Goal: Task Accomplishment & Management: Manage account settings

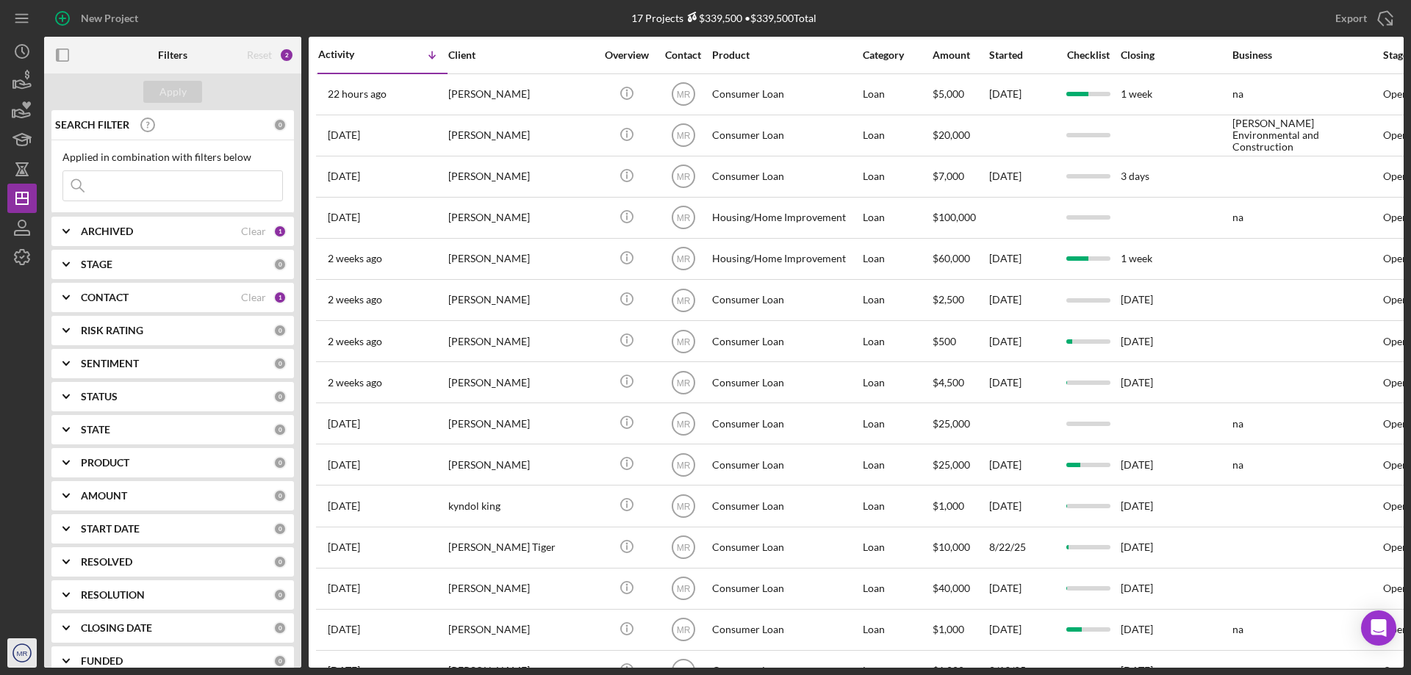
click at [21, 657] on text "MR" at bounding box center [22, 654] width 11 height 8
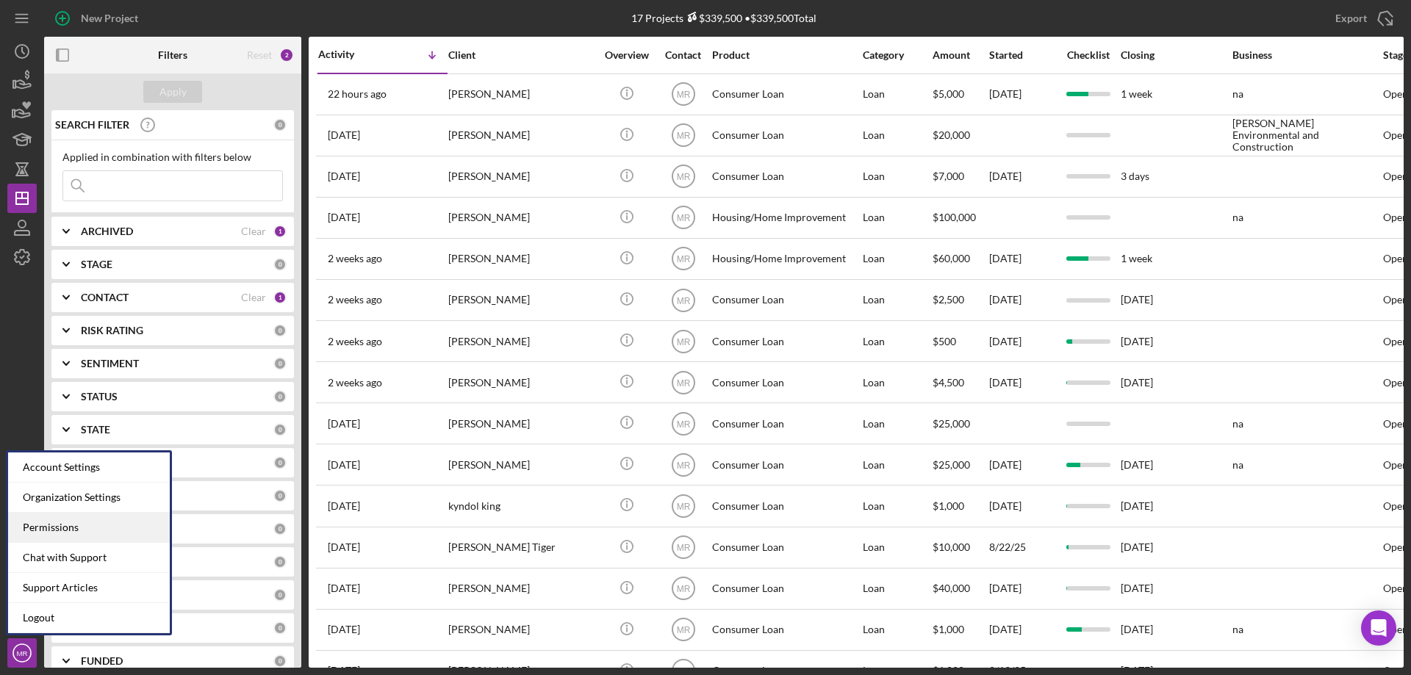
click at [39, 522] on div "Permissions" at bounding box center [89, 528] width 162 height 30
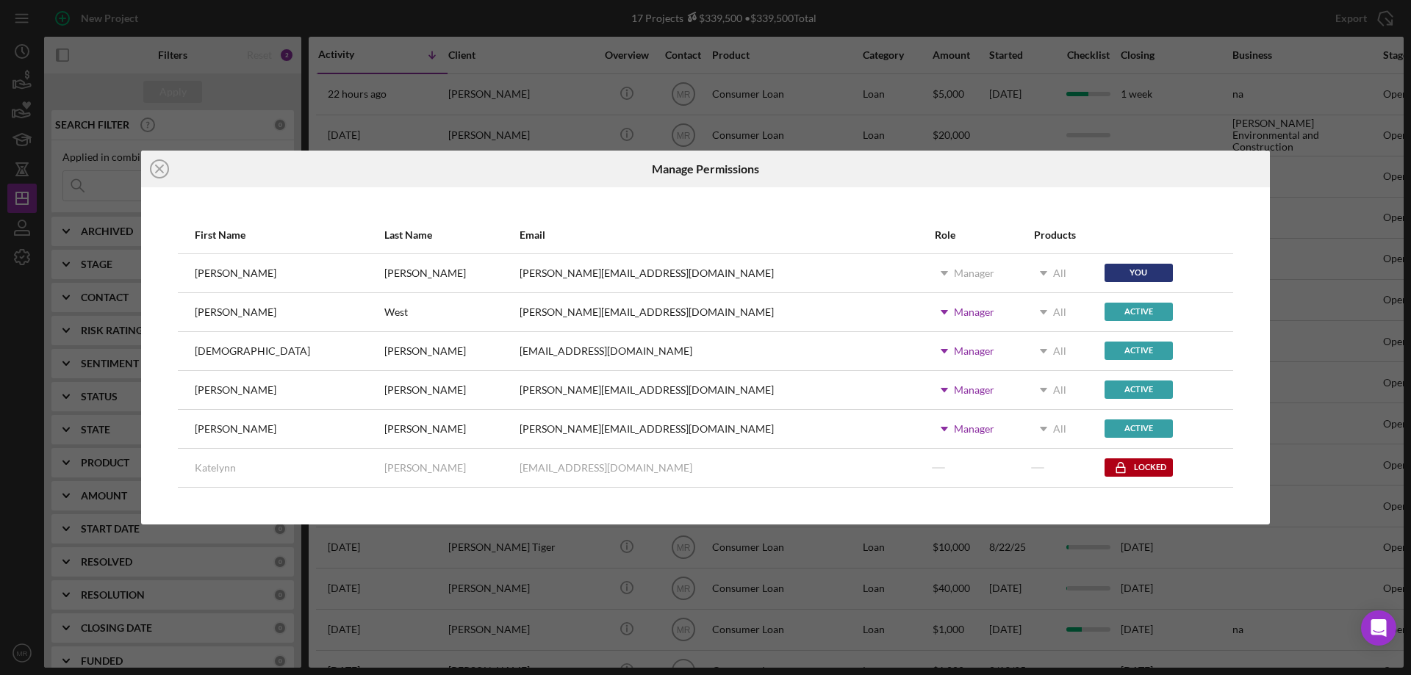
click at [954, 395] on div "Manager" at bounding box center [974, 390] width 40 height 12
click at [799, 459] on div at bounding box center [796, 458] width 16 height 16
click at [1105, 387] on div "Active" at bounding box center [1139, 390] width 68 height 18
click at [1105, 392] on div "Active" at bounding box center [1139, 390] width 68 height 18
click at [1022, 387] on icon "Icon/Dropdown Arrow" at bounding box center [1040, 390] width 37 height 37
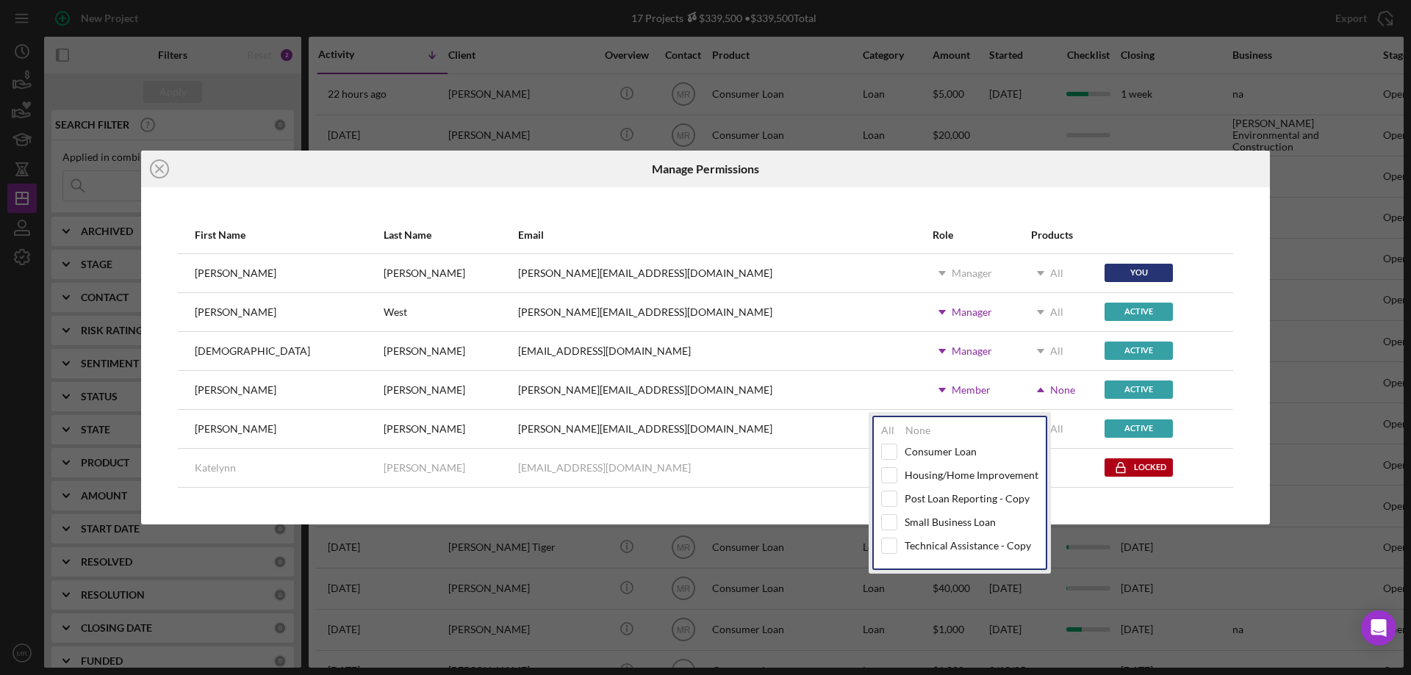
click at [1022, 387] on icon "Icon/Dropdown Arrow" at bounding box center [1040, 390] width 37 height 37
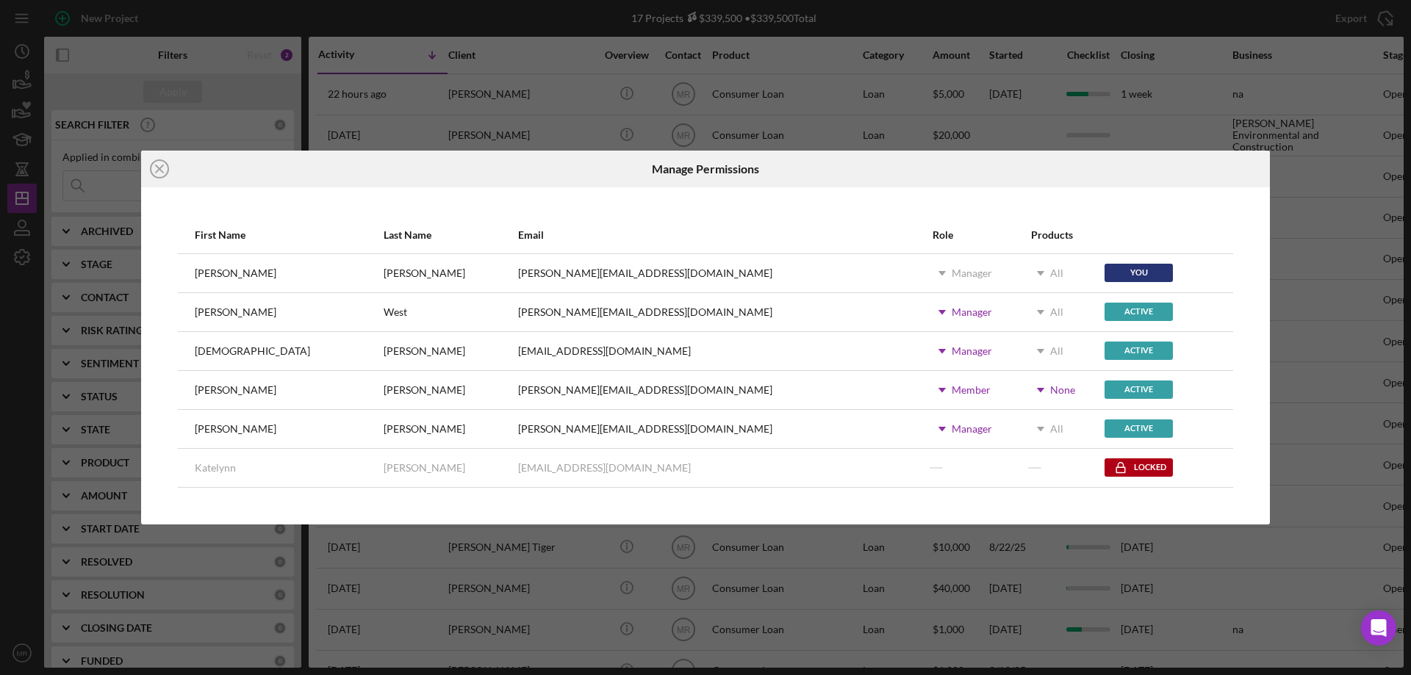
click at [1105, 386] on div "Active" at bounding box center [1139, 390] width 68 height 18
click at [1376, 627] on icon "Open Intercom Messenger" at bounding box center [1378, 628] width 17 height 19
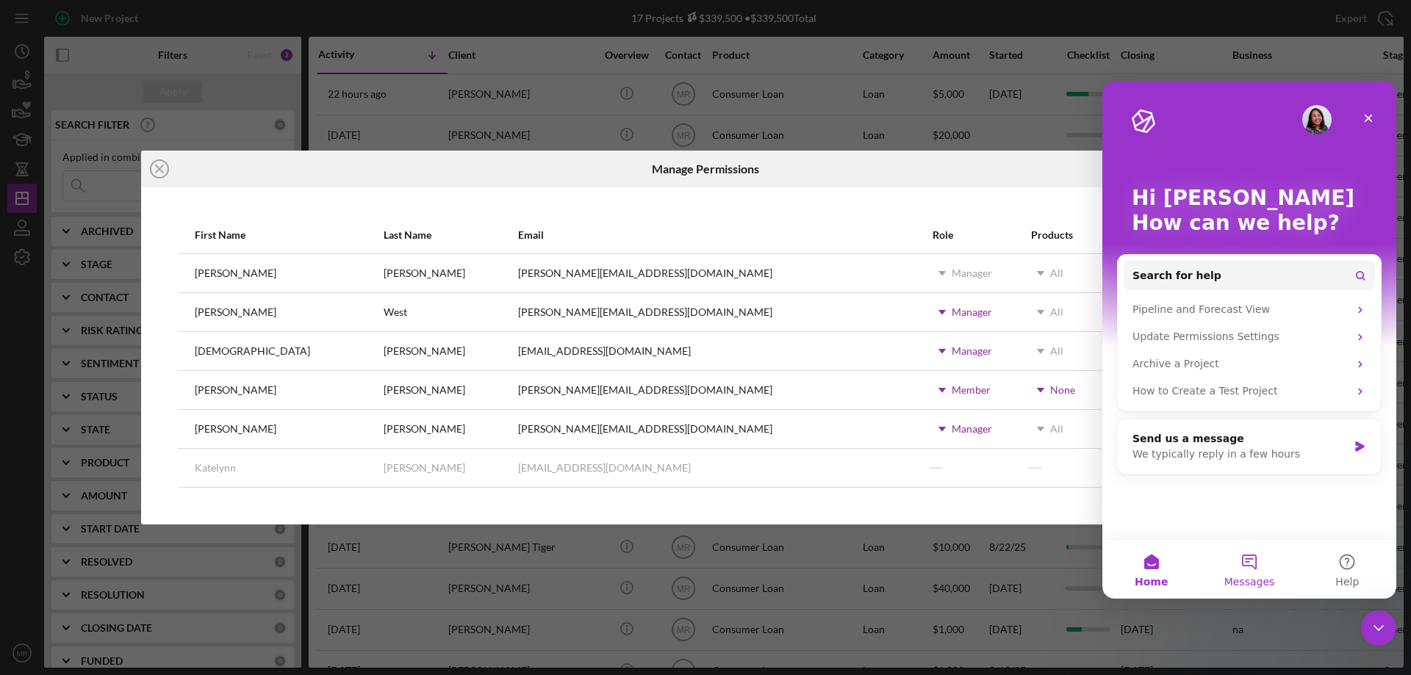
click at [1247, 566] on button "Messages" at bounding box center [1249, 569] width 98 height 59
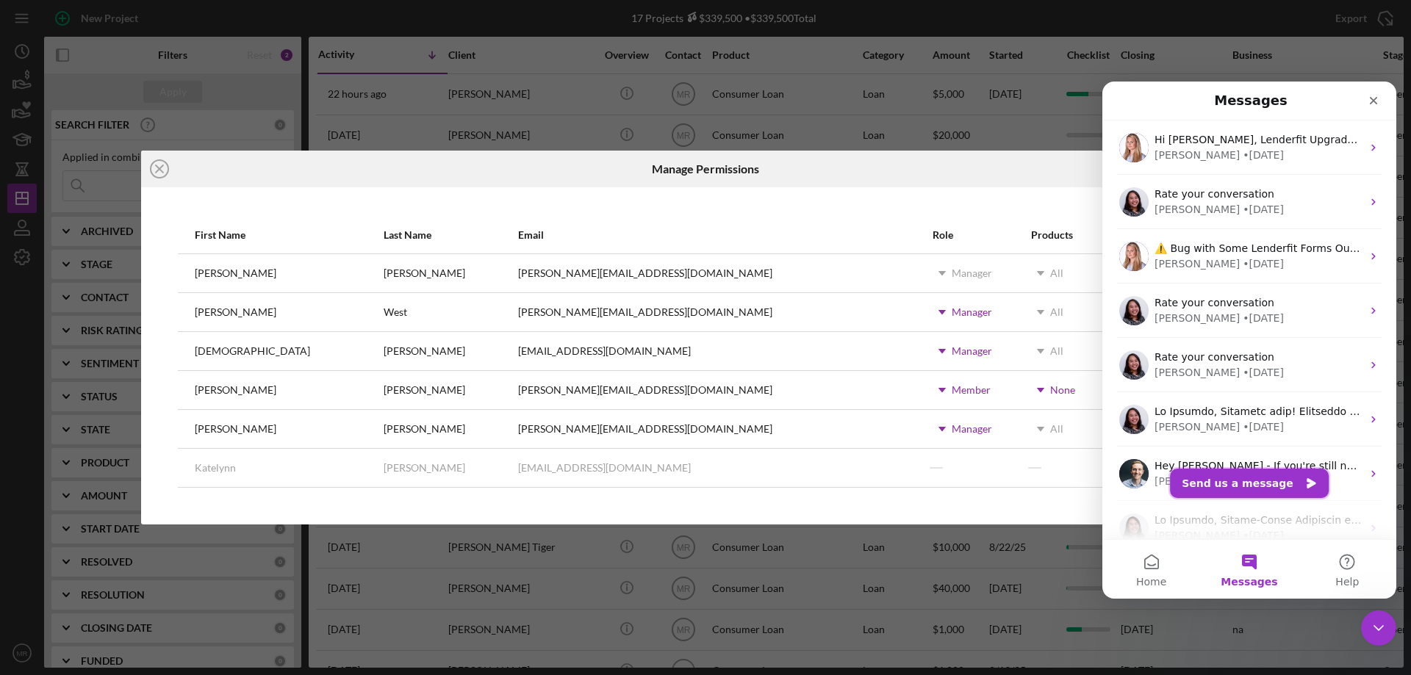
click at [1246, 475] on button "Send us a message" at bounding box center [1249, 483] width 159 height 29
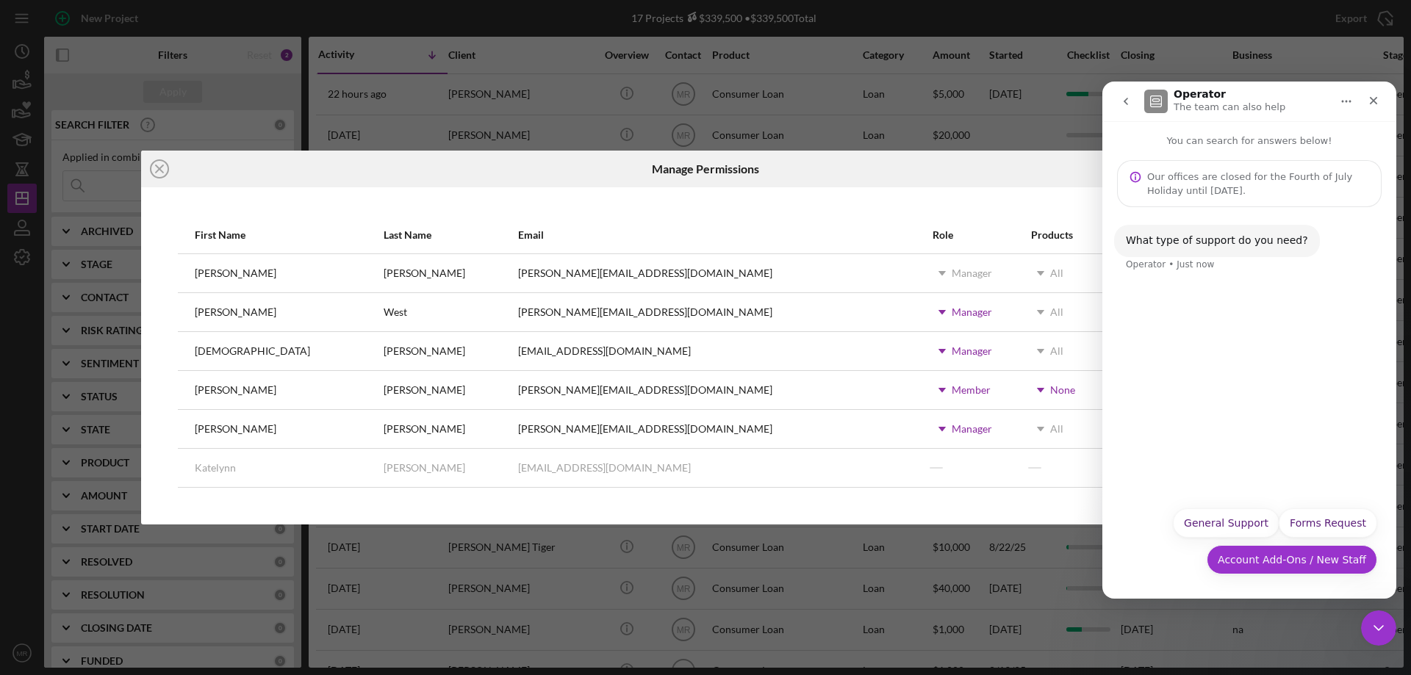
click at [1301, 561] on button "Account Add-Ons / New Staff" at bounding box center [1292, 559] width 170 height 29
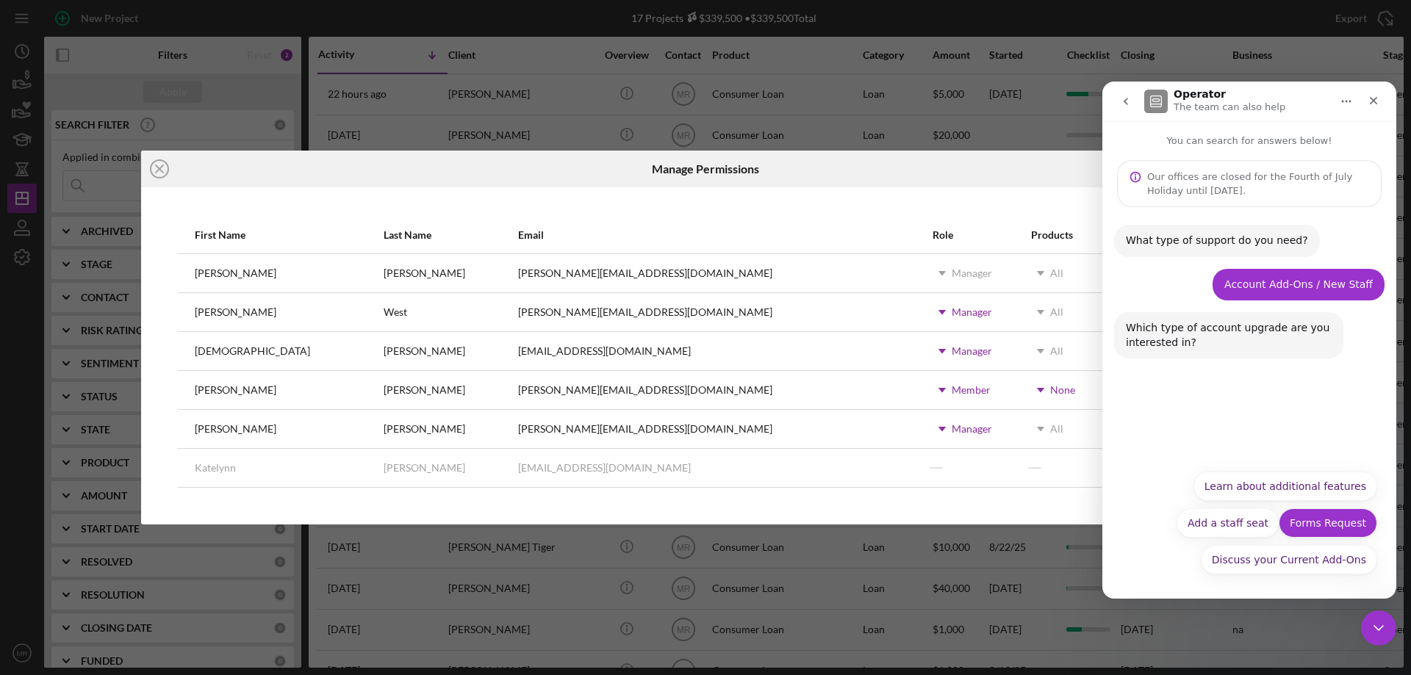
click at [1312, 555] on button "Discuss your Current Add-Ons" at bounding box center [1289, 559] width 176 height 29
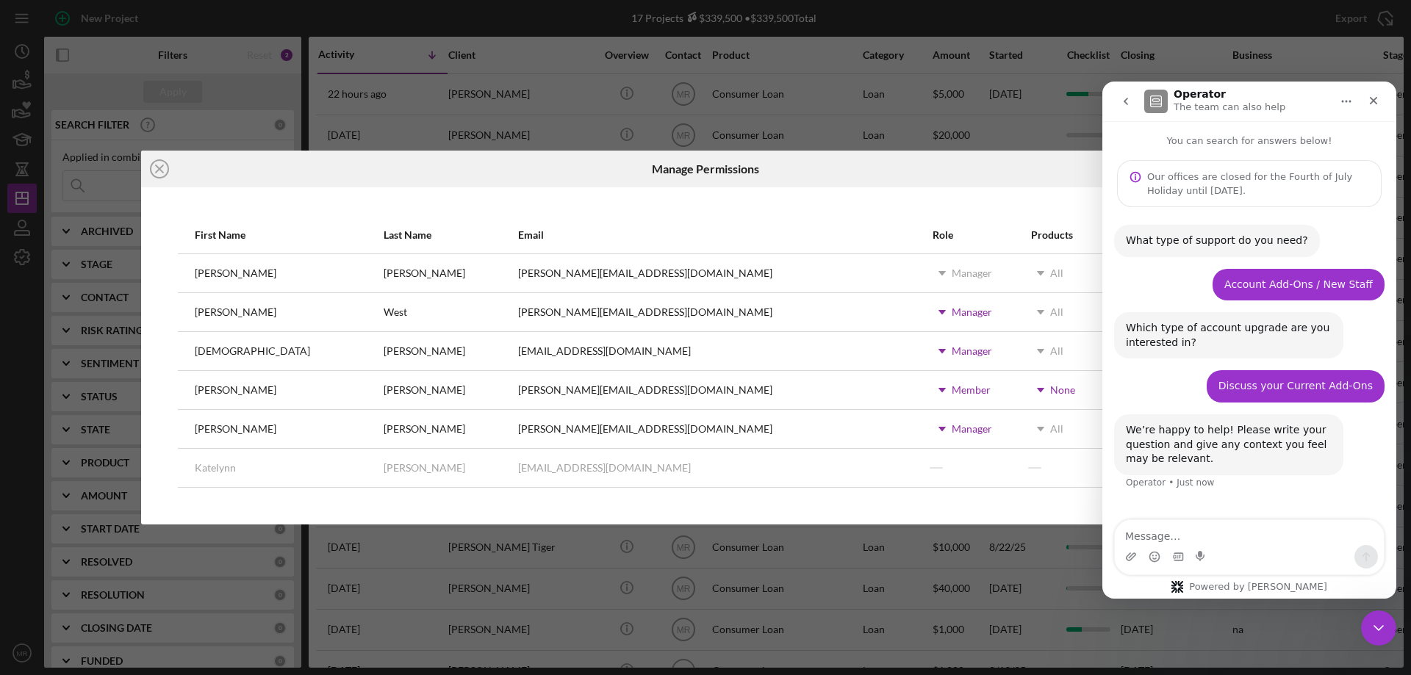
drag, startPoint x: 1142, startPoint y: 536, endPoint x: 1151, endPoint y: 543, distance: 11.5
click at [1142, 535] on textarea "Message…" at bounding box center [1249, 532] width 269 height 25
type textarea "I need to make [PERSON_NAME] inactive."
click at [1365, 553] on icon "Send a message…" at bounding box center [1366, 557] width 12 height 12
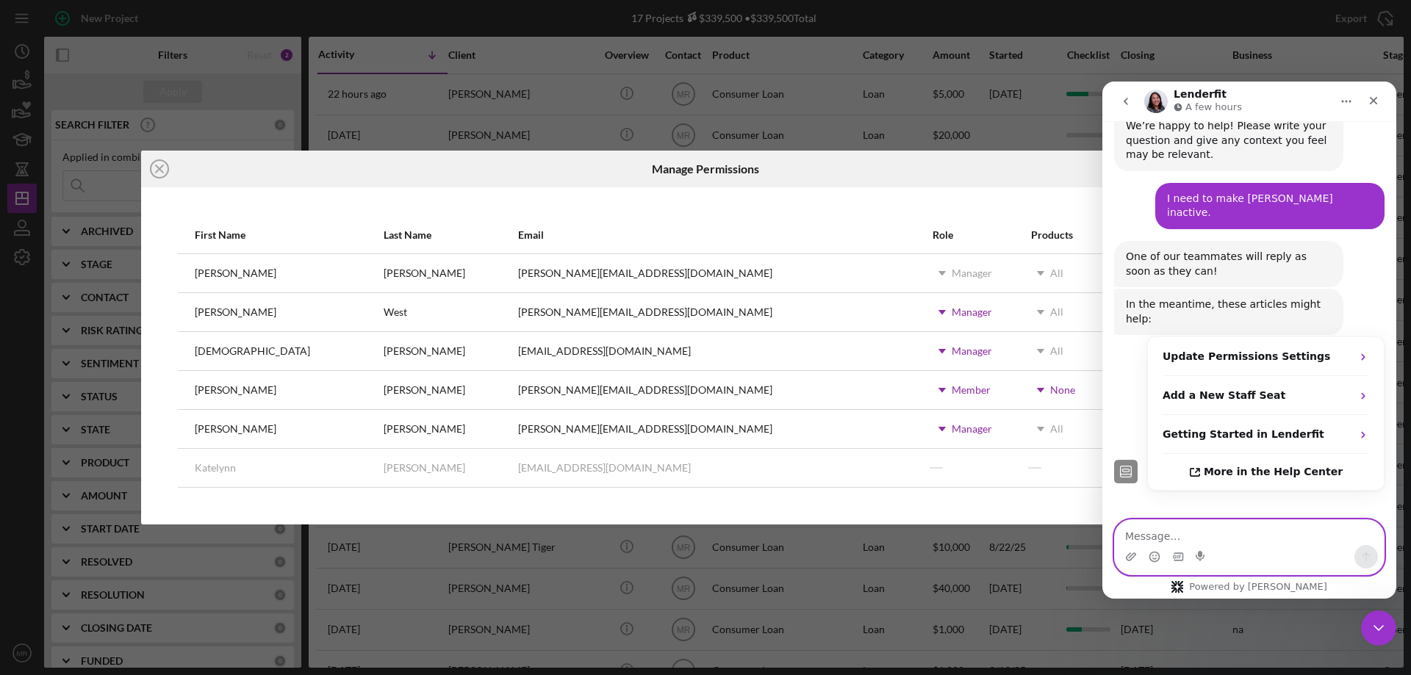
scroll to position [304, 0]
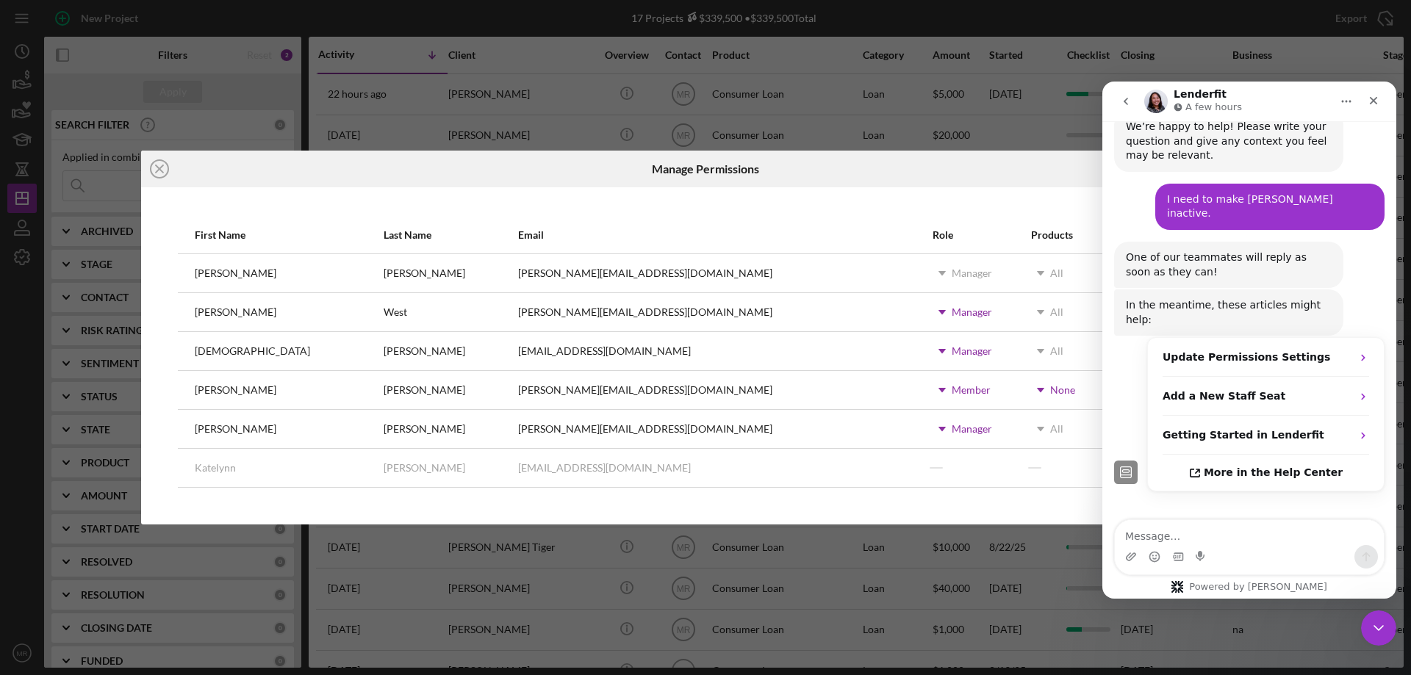
click at [815, 170] on div "Manage Permissions" at bounding box center [705, 169] width 376 height 37
click at [403, 169] on div "Icon/Close" at bounding box center [329, 169] width 376 height 37
drag, startPoint x: 159, startPoint y: 169, endPoint x: 167, endPoint y: 168, distance: 8.1
click at [161, 169] on icon "Icon/Close" at bounding box center [159, 169] width 37 height 37
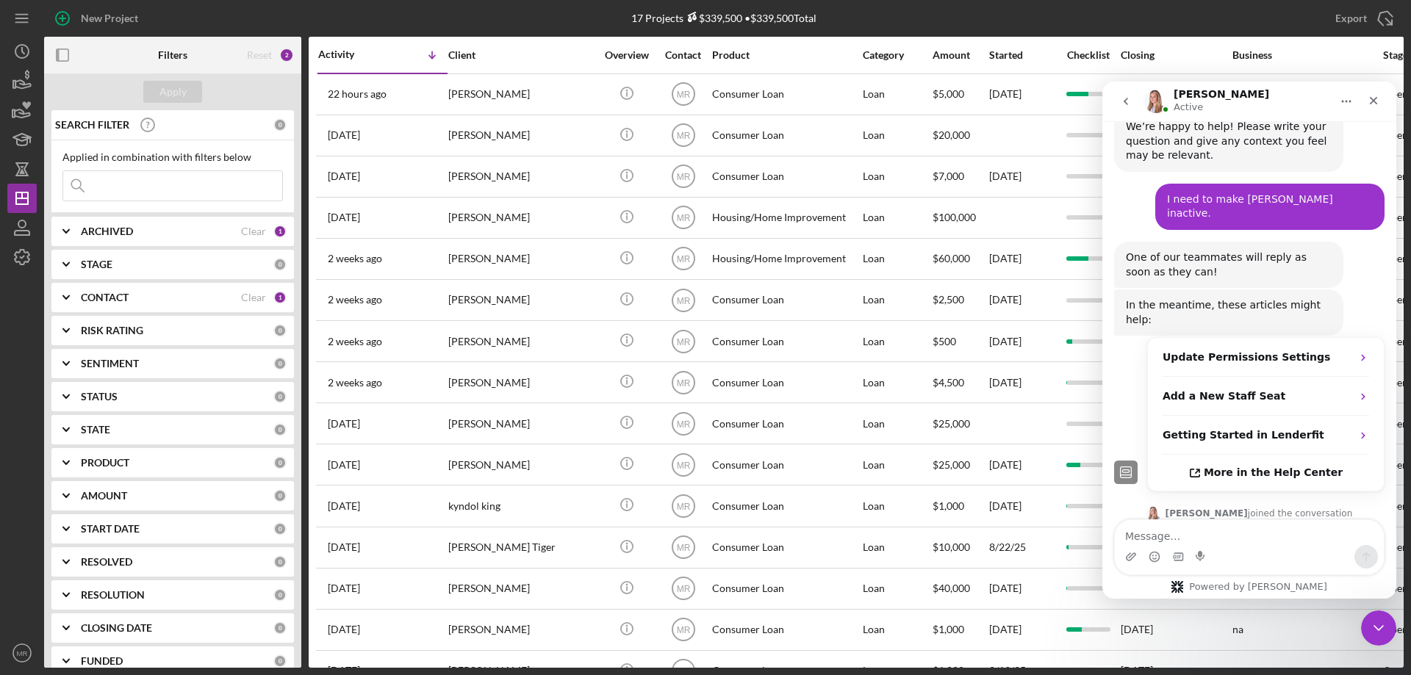
scroll to position [427, 0]
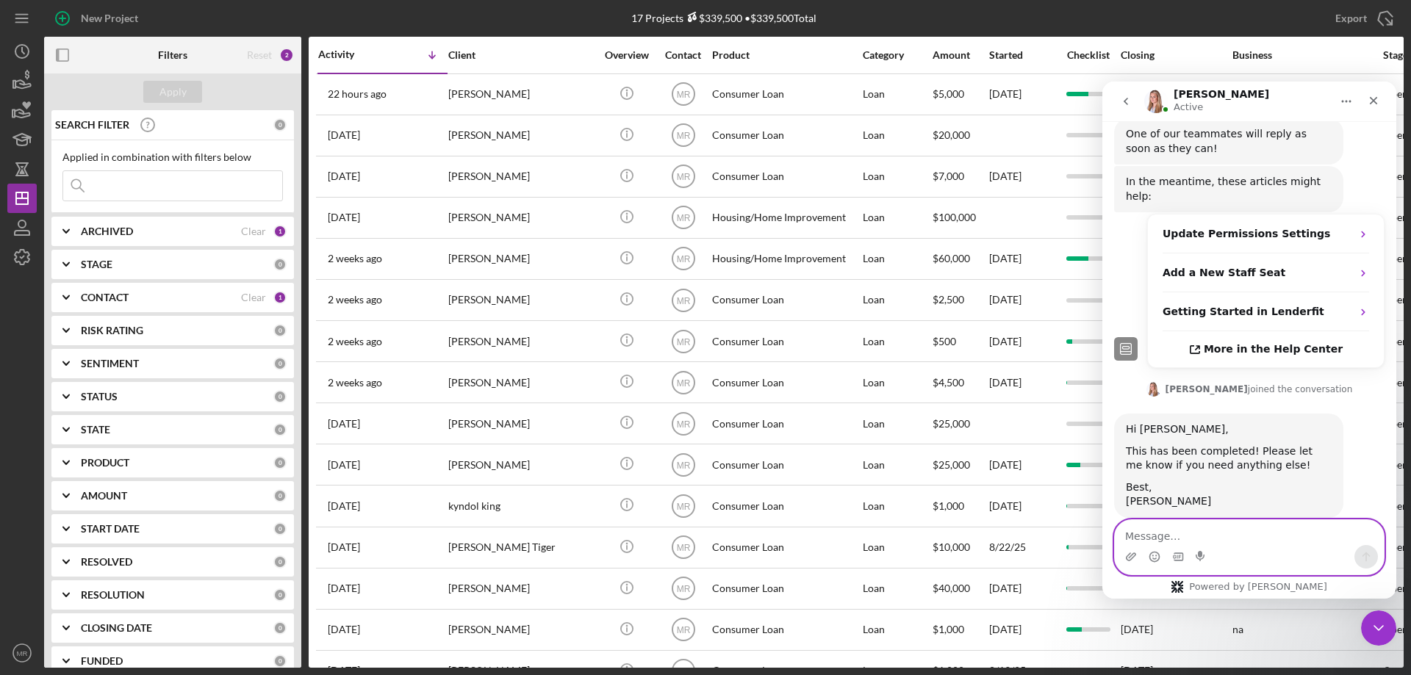
click at [1157, 537] on textarea "Message…" at bounding box center [1249, 532] width 269 height 25
type textarea "Thank you!!!"
click at [1370, 559] on icon "Send a message…" at bounding box center [1366, 557] width 12 height 12
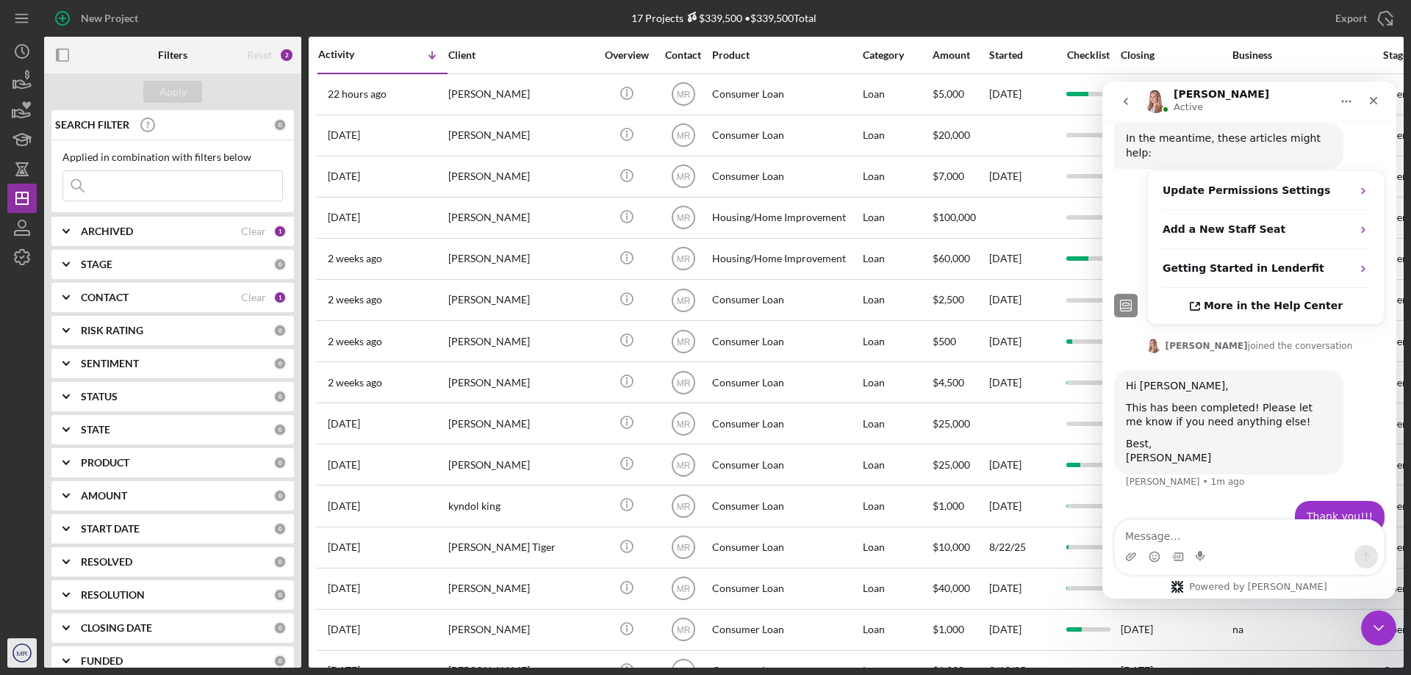
click at [21, 655] on text "MR" at bounding box center [22, 654] width 11 height 8
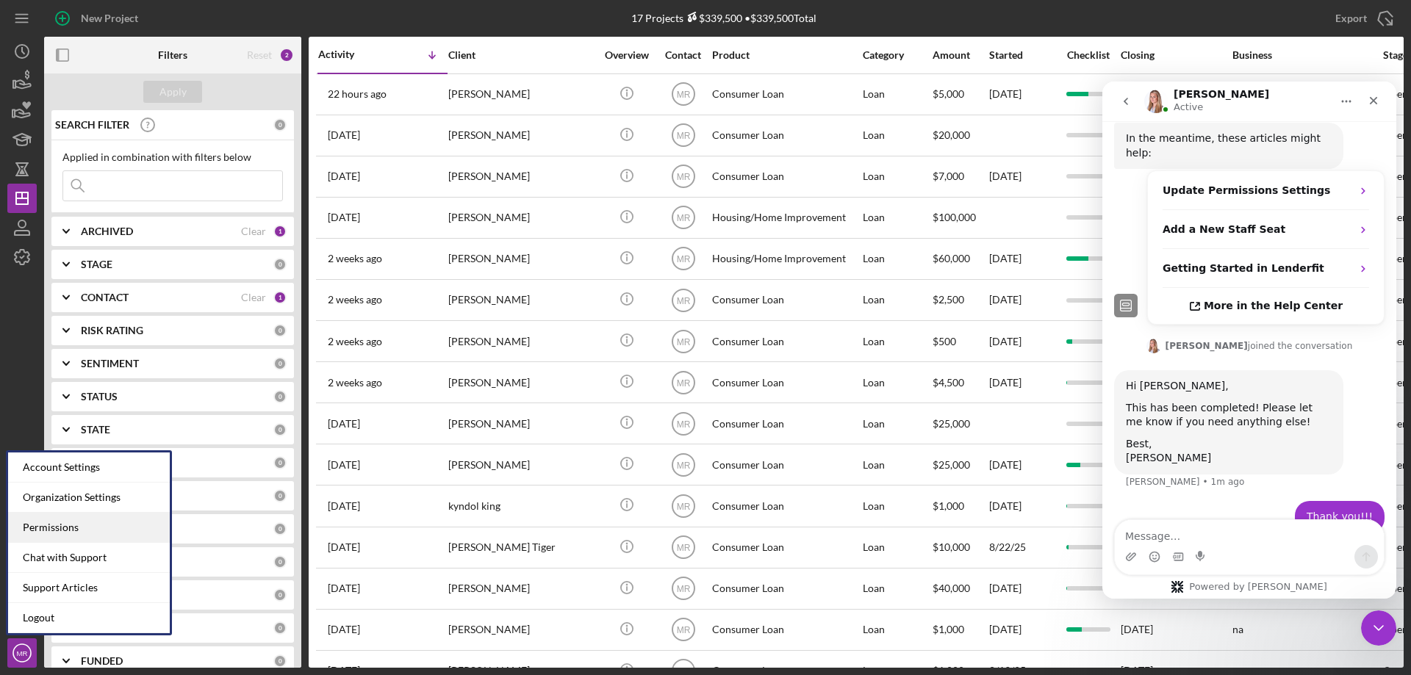
click at [44, 523] on div "Permissions" at bounding box center [89, 528] width 162 height 30
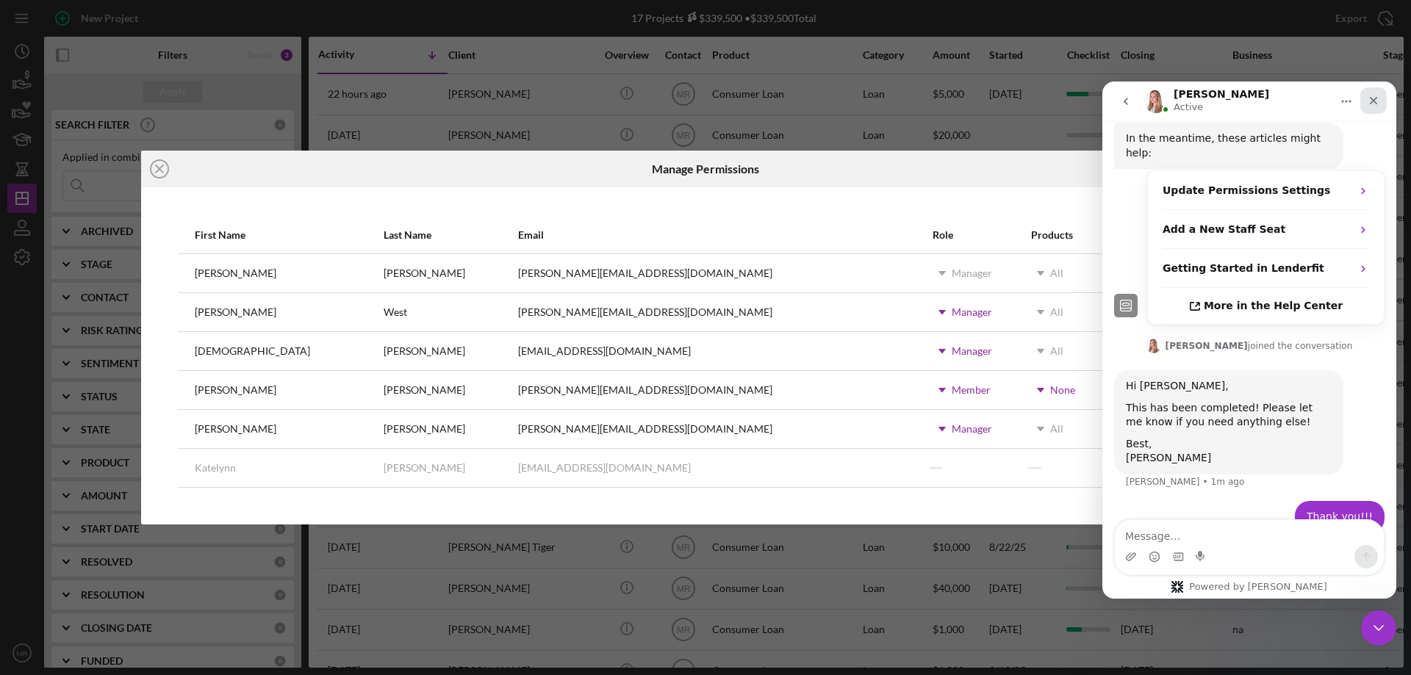
click at [1377, 98] on icon "Close" at bounding box center [1374, 101] width 12 height 12
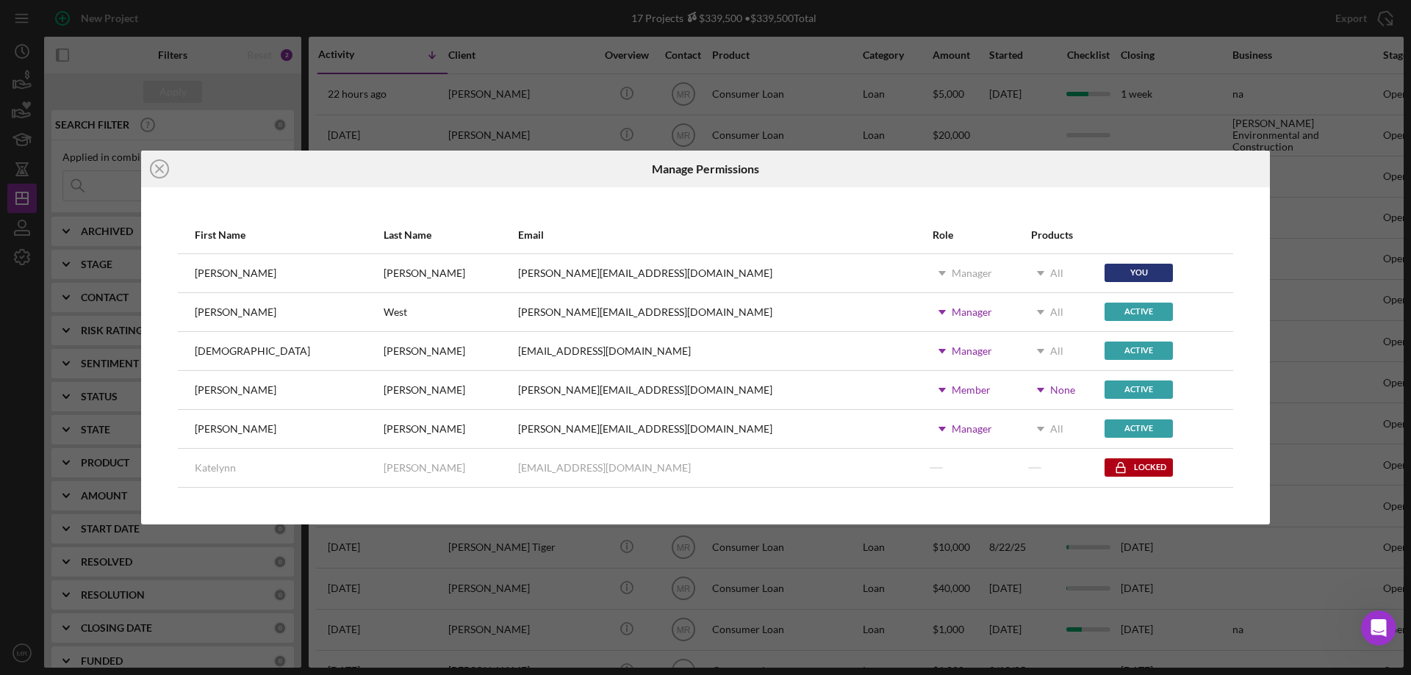
scroll to position [470, 0]
click at [157, 167] on line at bounding box center [159, 168] width 7 height 7
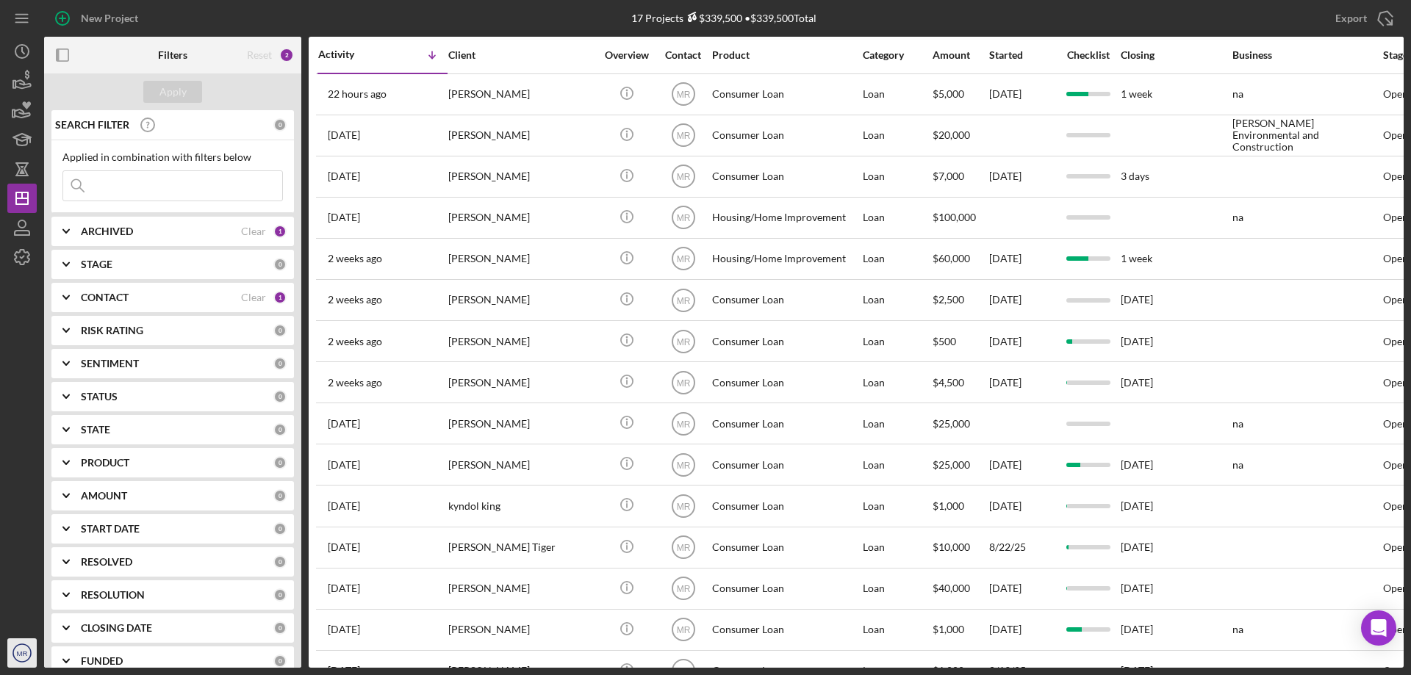
click at [18, 647] on icon "MR" at bounding box center [21, 653] width 29 height 37
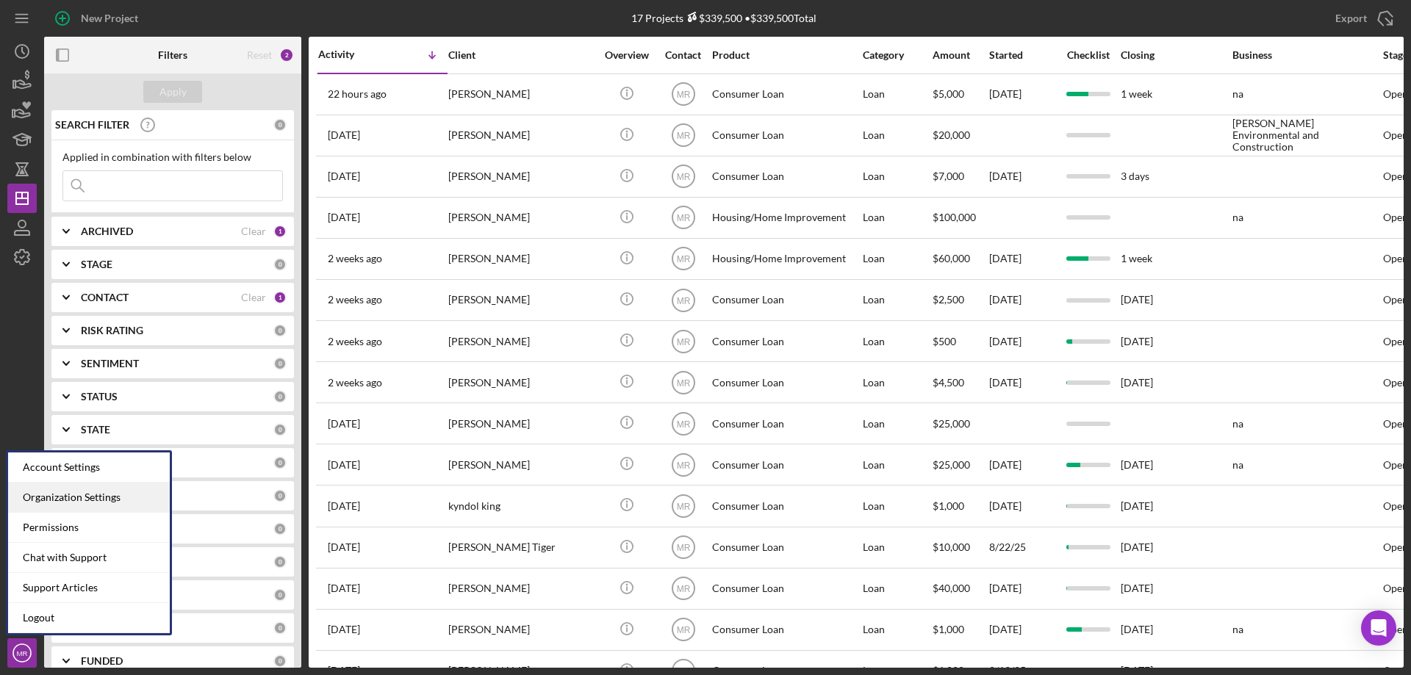
click at [62, 495] on div "Organization Settings" at bounding box center [89, 498] width 162 height 30
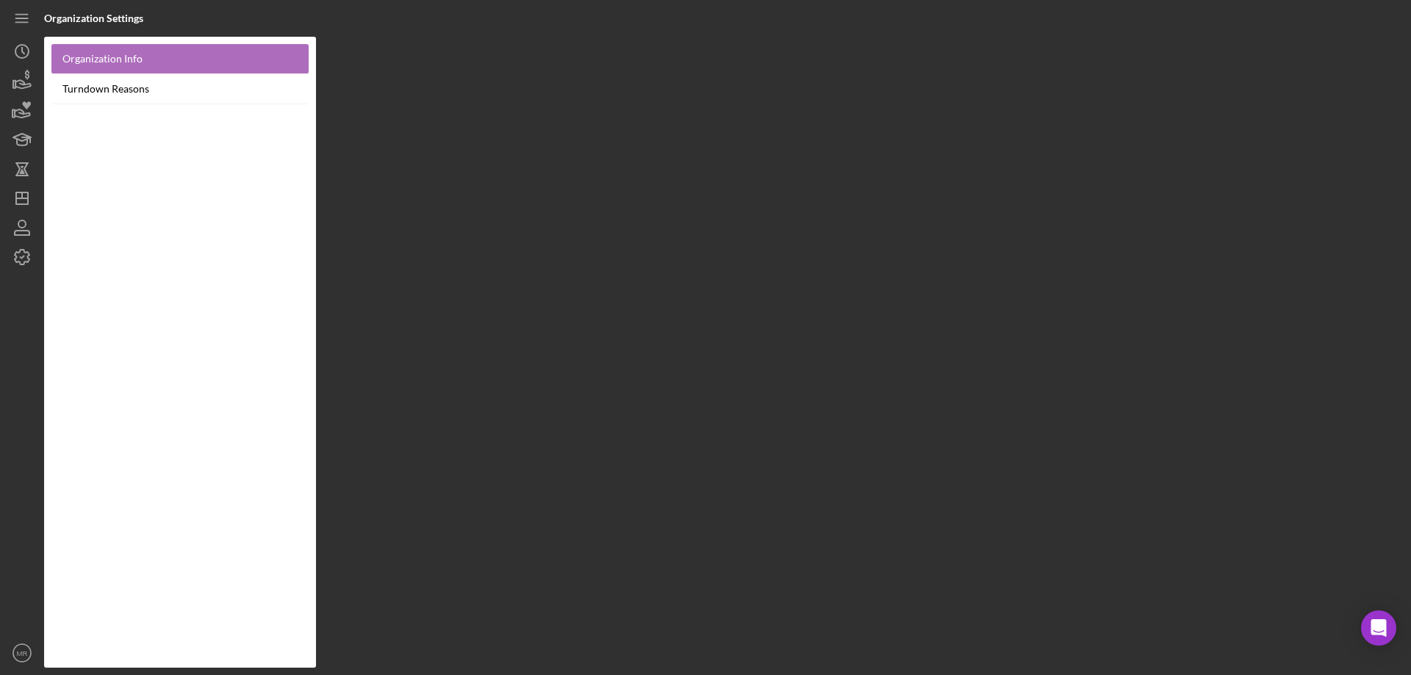
click at [111, 52] on link "Organization Info" at bounding box center [179, 59] width 257 height 30
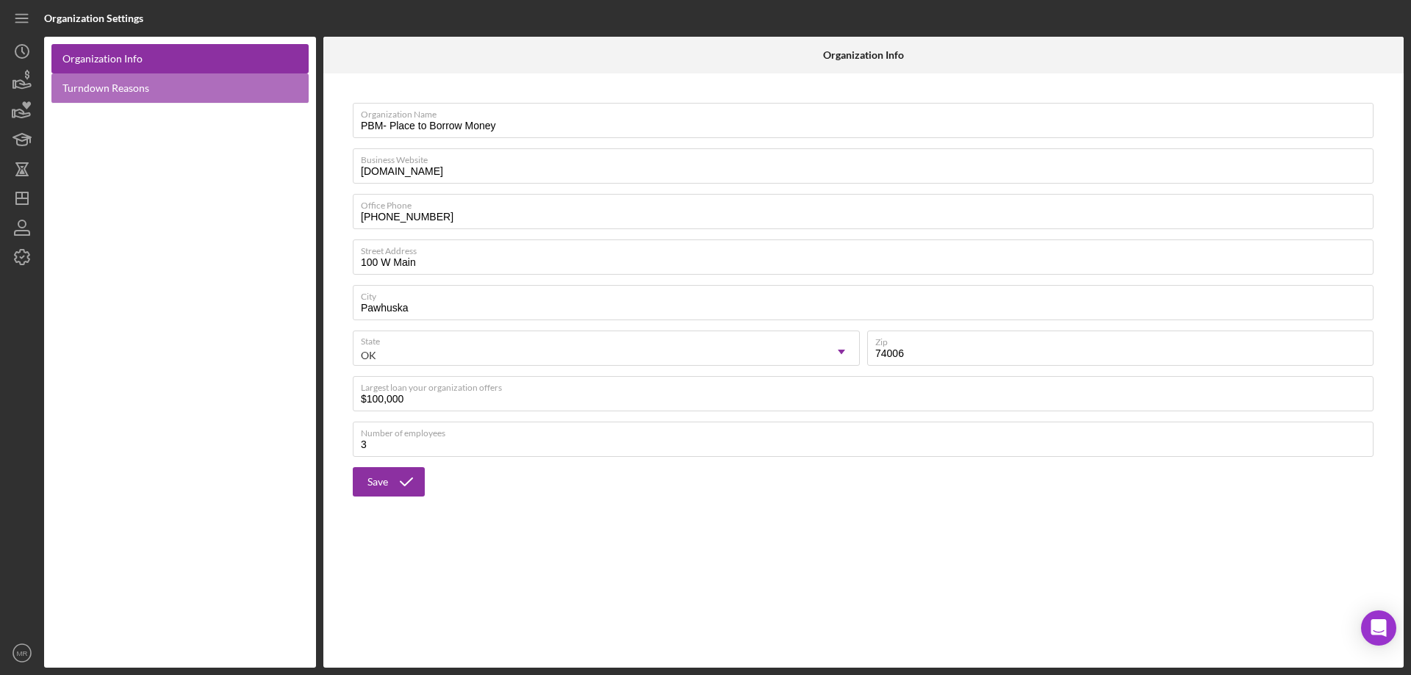
click at [101, 90] on link "Turndown Reasons" at bounding box center [179, 88] width 257 height 30
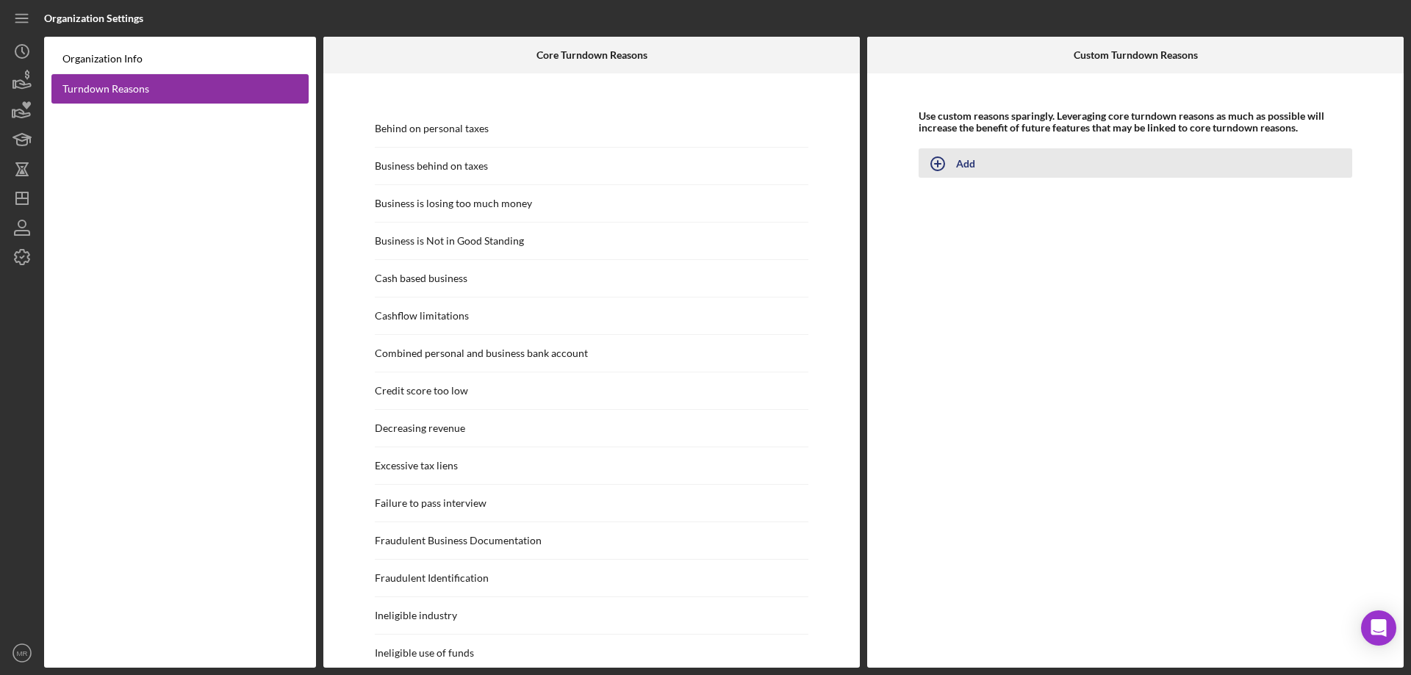
click at [936, 159] on icon "button" at bounding box center [937, 164] width 37 height 37
click at [973, 177] on input "Turndown Reason Name" at bounding box center [1135, 173] width 433 height 35
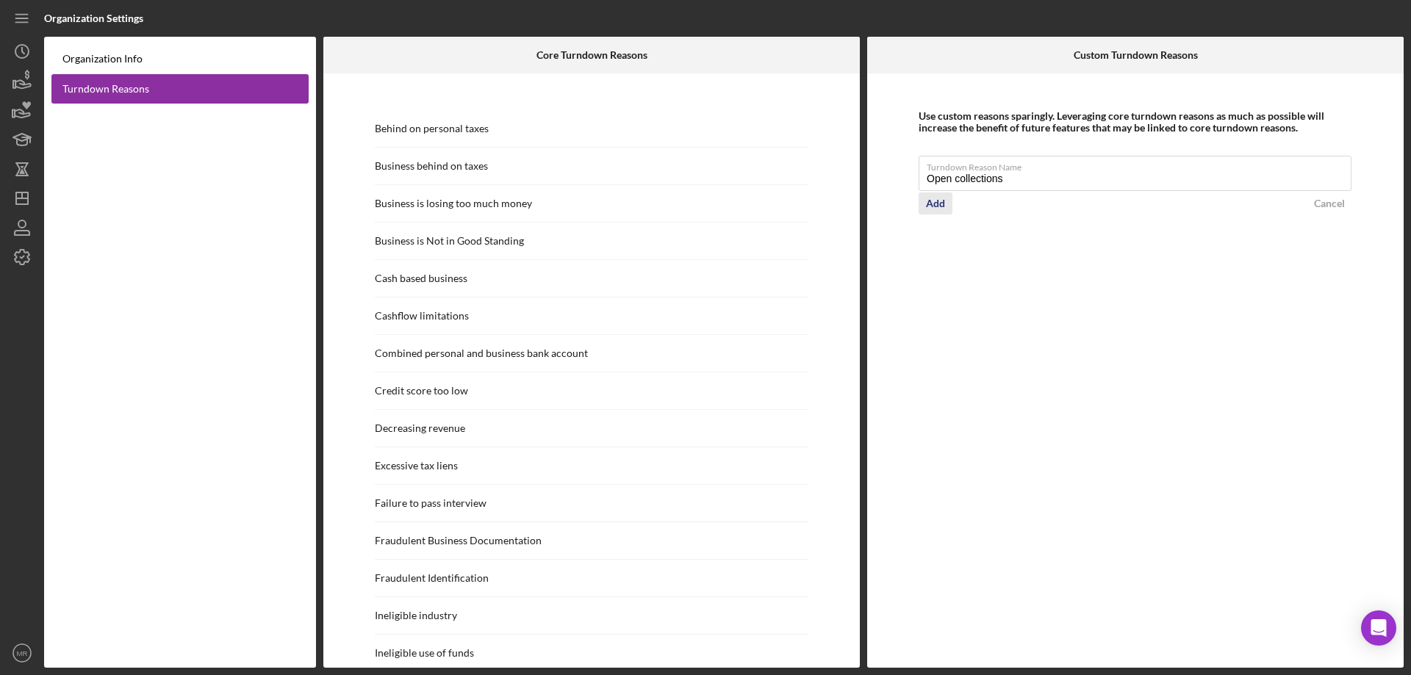
type input "Open collections"
click at [936, 205] on div "Add" at bounding box center [935, 204] width 19 height 22
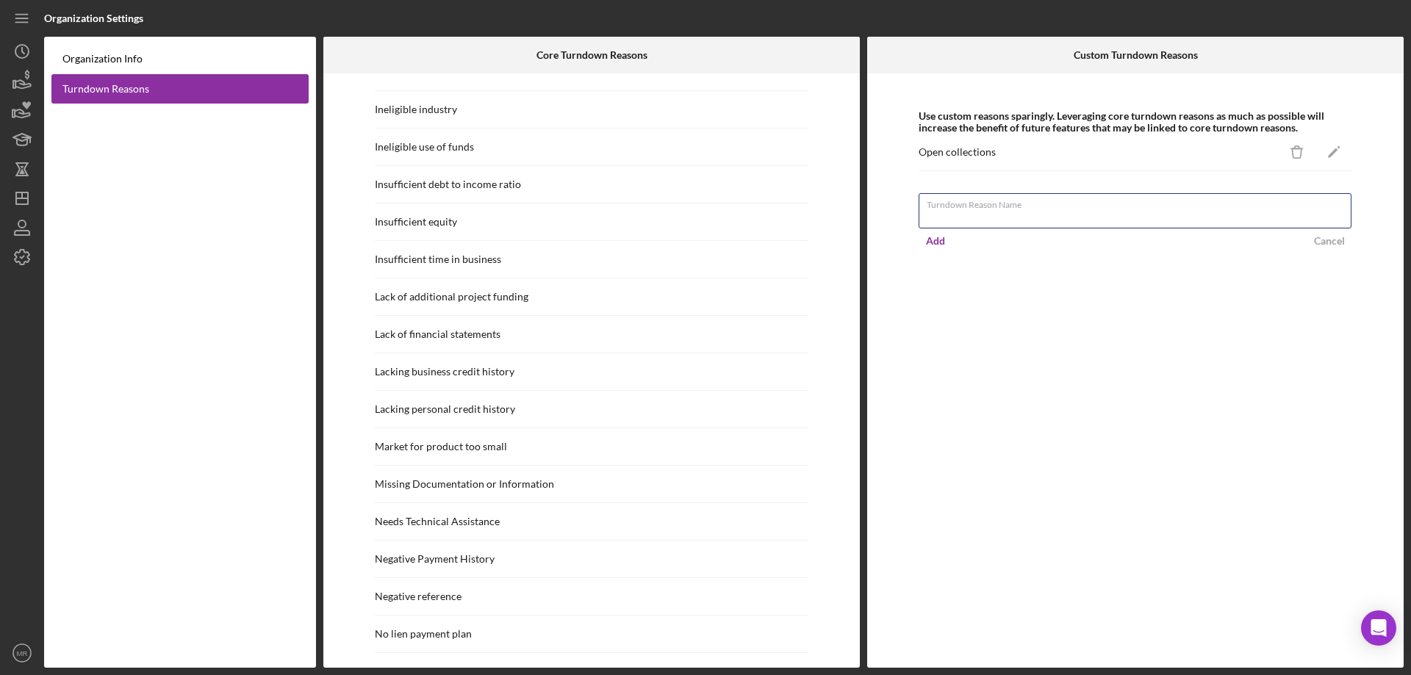
scroll to position [287, 0]
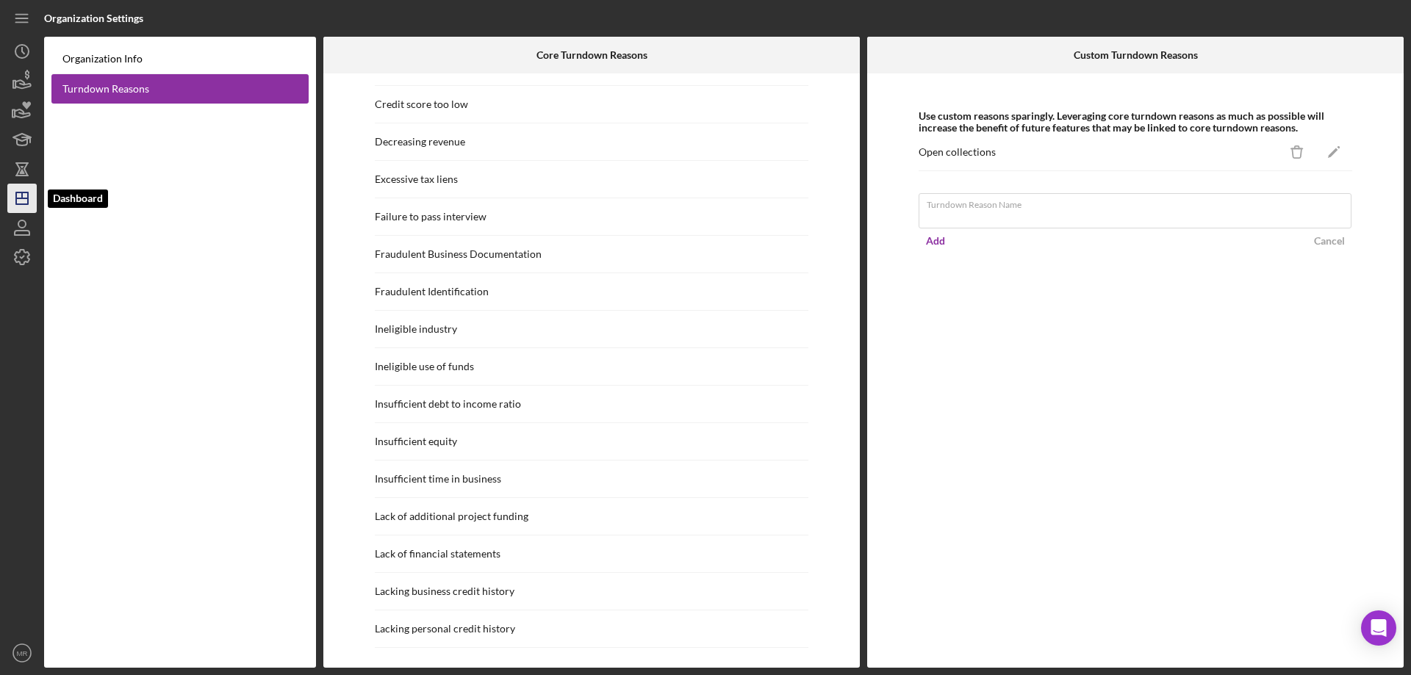
click at [20, 200] on icon "Icon/Dashboard" at bounding box center [22, 198] width 37 height 37
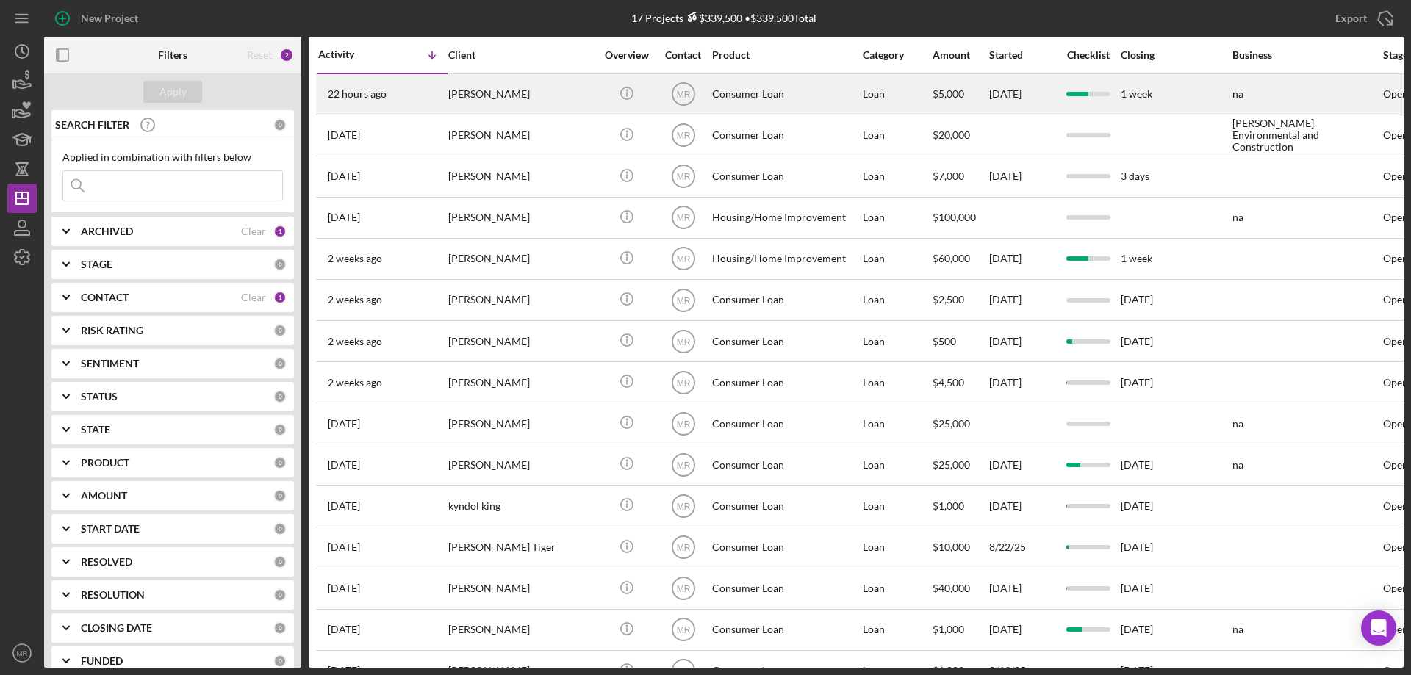
click at [539, 104] on div "[PERSON_NAME]" at bounding box center [521, 94] width 147 height 39
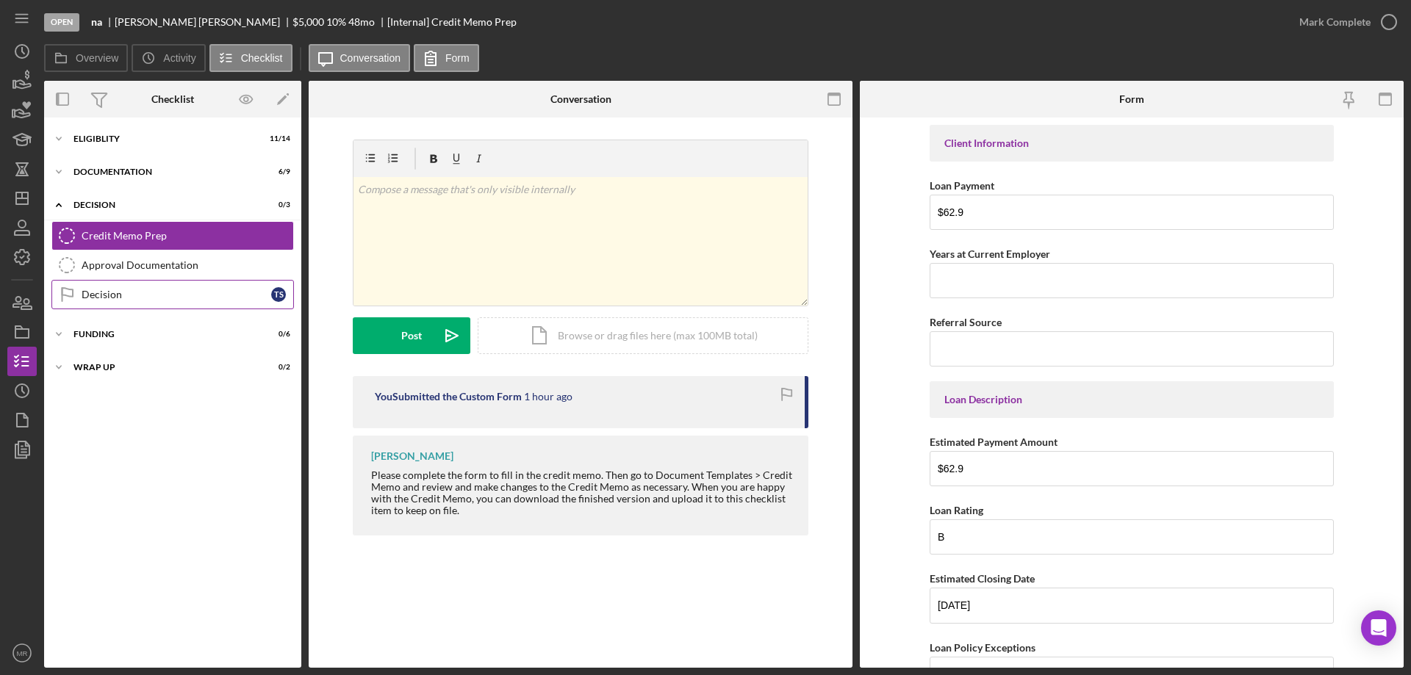
click at [104, 292] on div "Decision" at bounding box center [177, 295] width 190 height 12
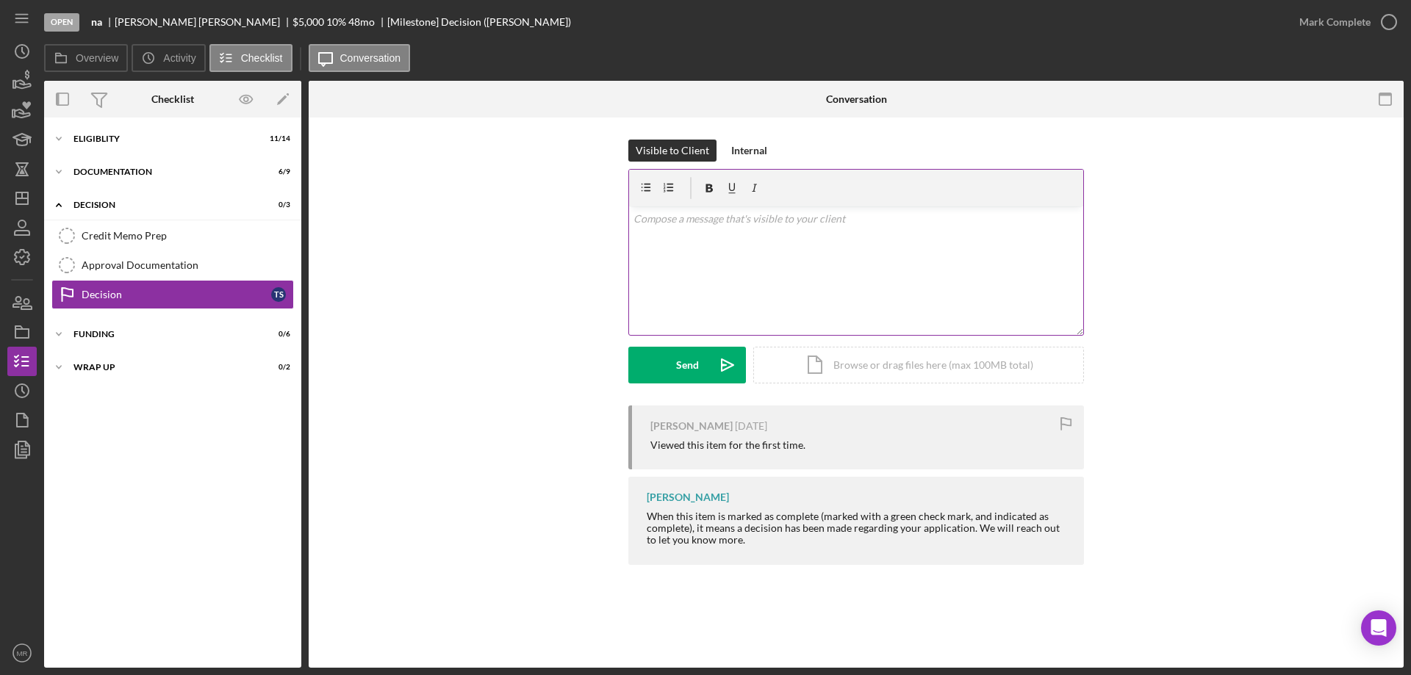
drag, startPoint x: 810, startPoint y: 292, endPoint x: 825, endPoint y: 295, distance: 14.9
click at [811, 292] on div "v Color teal Color pink Remove color Add row above Add row below Add column bef…" at bounding box center [856, 271] width 454 height 129
click at [686, 370] on div "Send" at bounding box center [687, 365] width 23 height 37
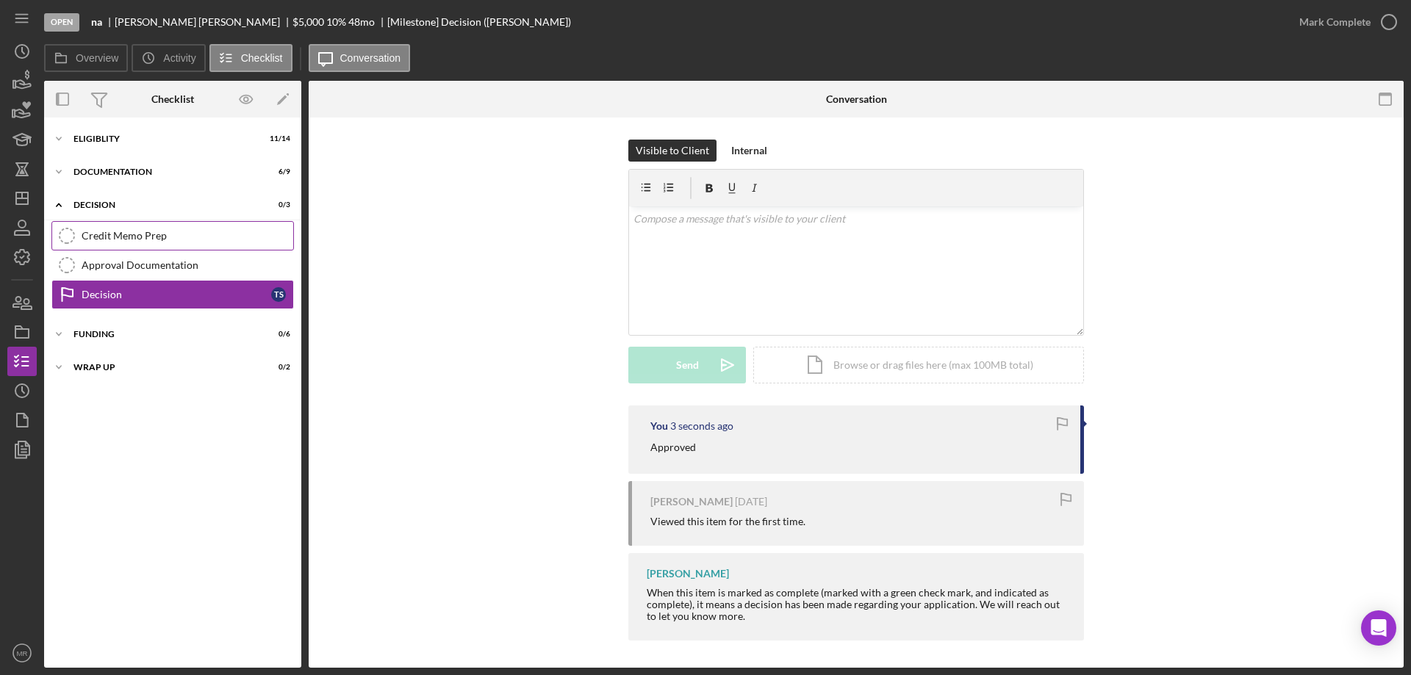
click at [146, 234] on div "Credit Memo Prep" at bounding box center [188, 236] width 212 height 12
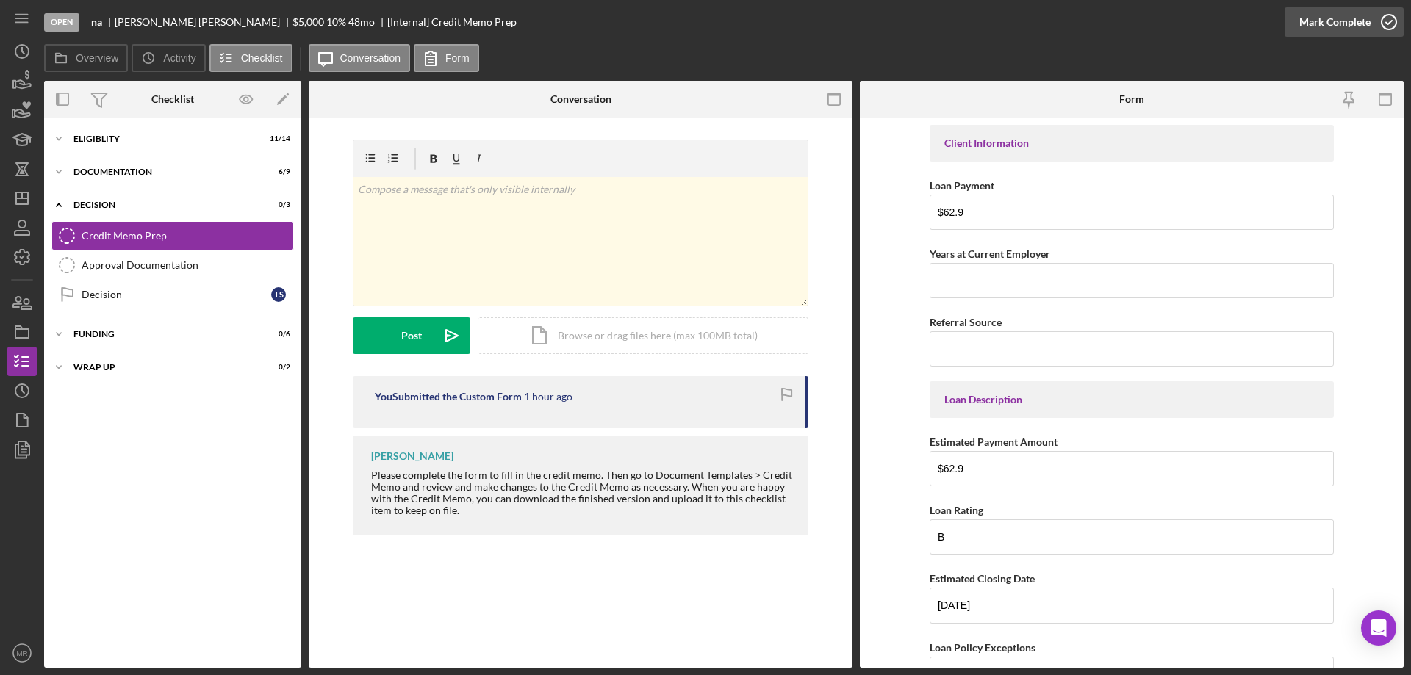
click at [1393, 22] on icon "button" at bounding box center [1389, 22] width 37 height 37
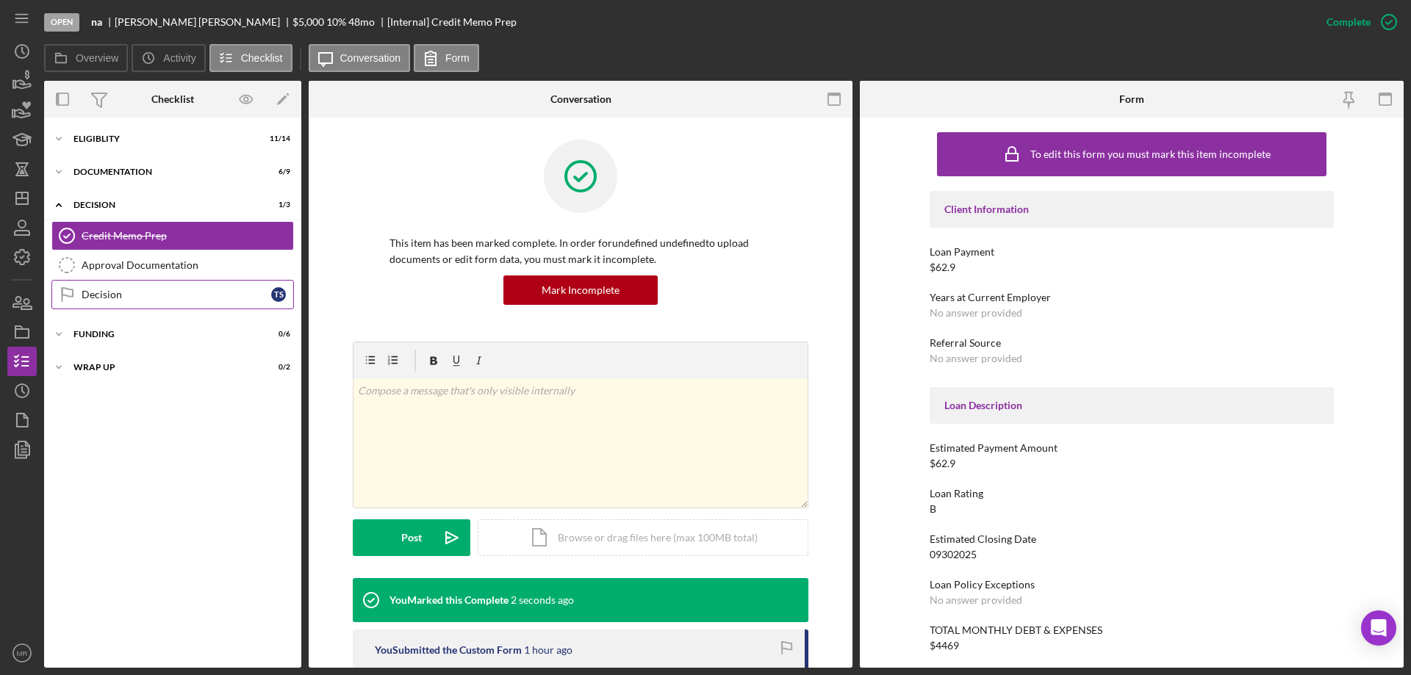
click at [96, 292] on div "Decision" at bounding box center [177, 295] width 190 height 12
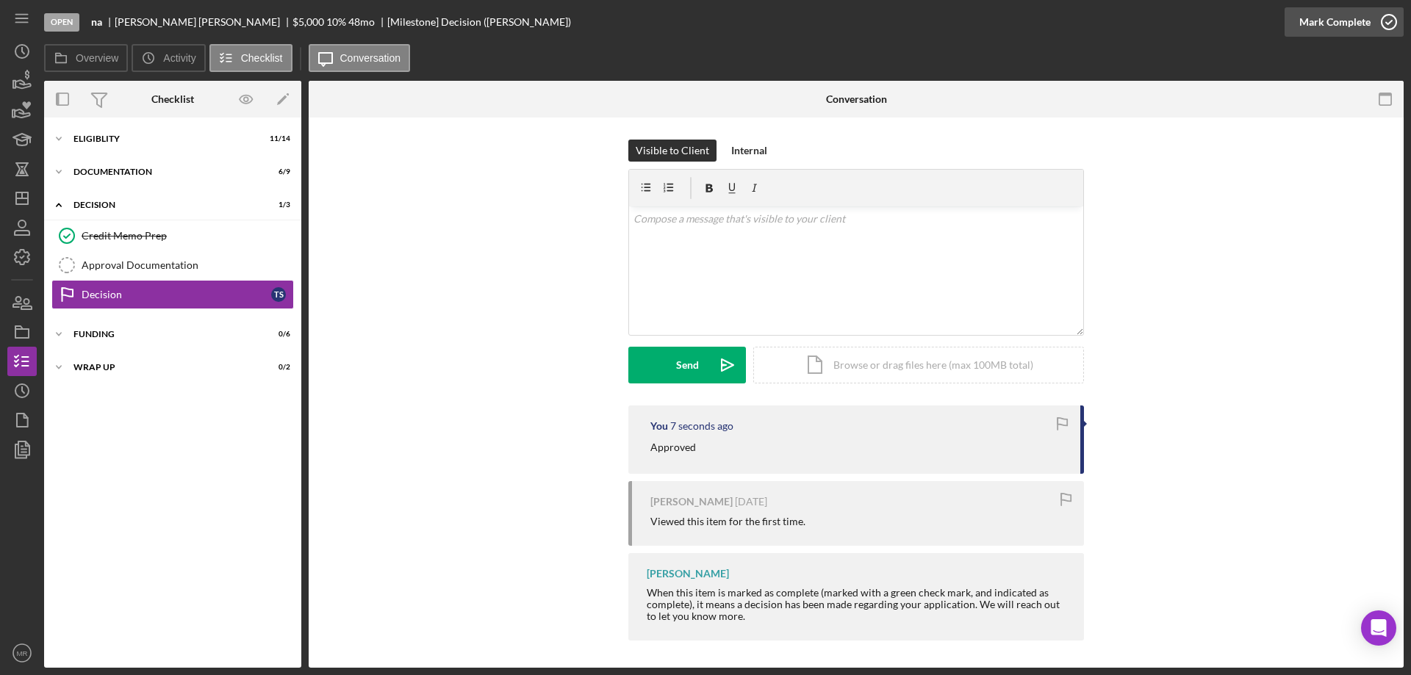
click at [1389, 22] on polyline "button" at bounding box center [1389, 23] width 6 height 4
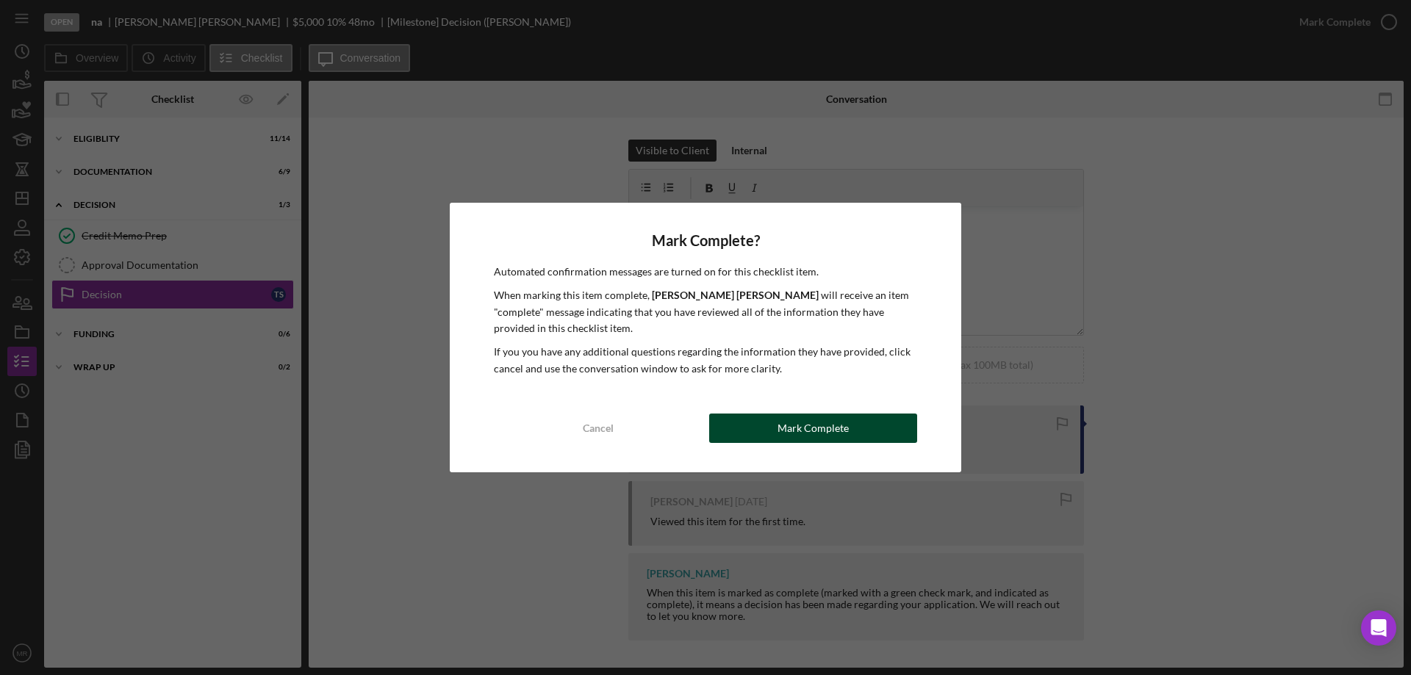
click at [830, 428] on div "Mark Complete" at bounding box center [813, 428] width 71 height 29
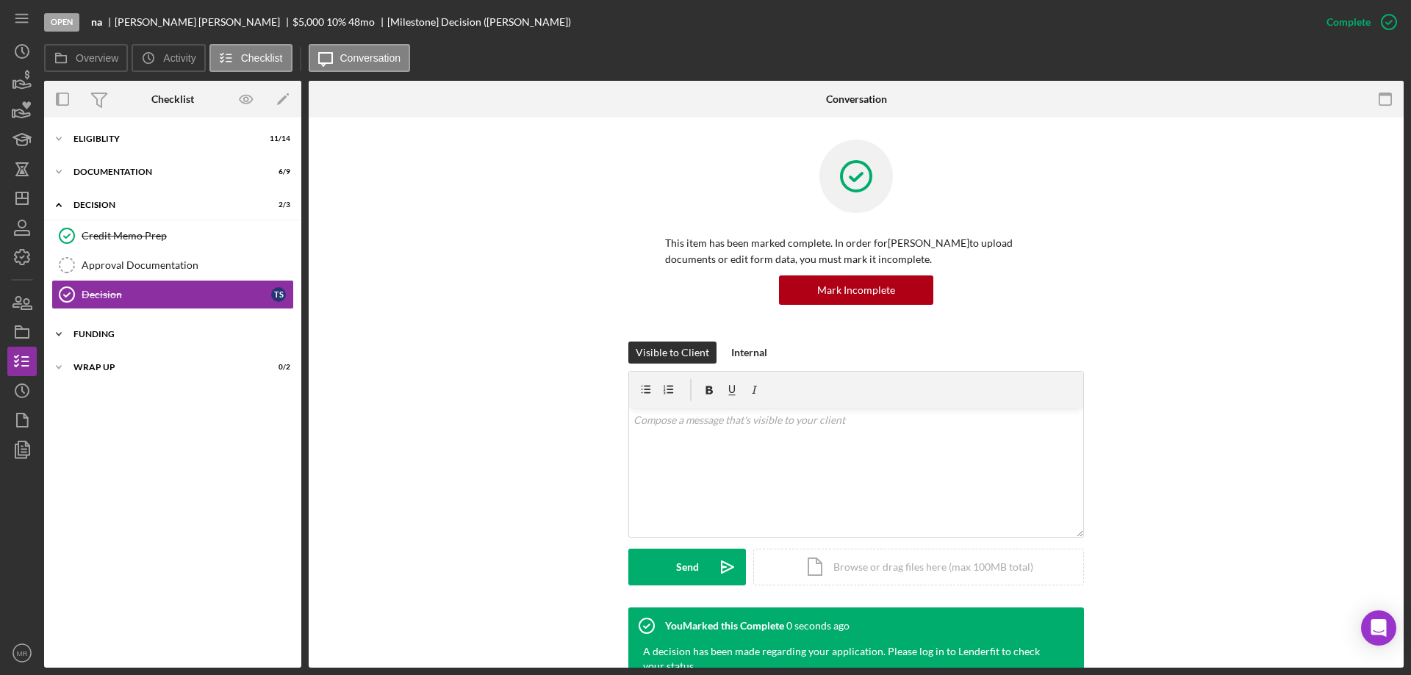
click at [121, 329] on div "Icon/Expander Funding 0 / 6" at bounding box center [172, 334] width 257 height 29
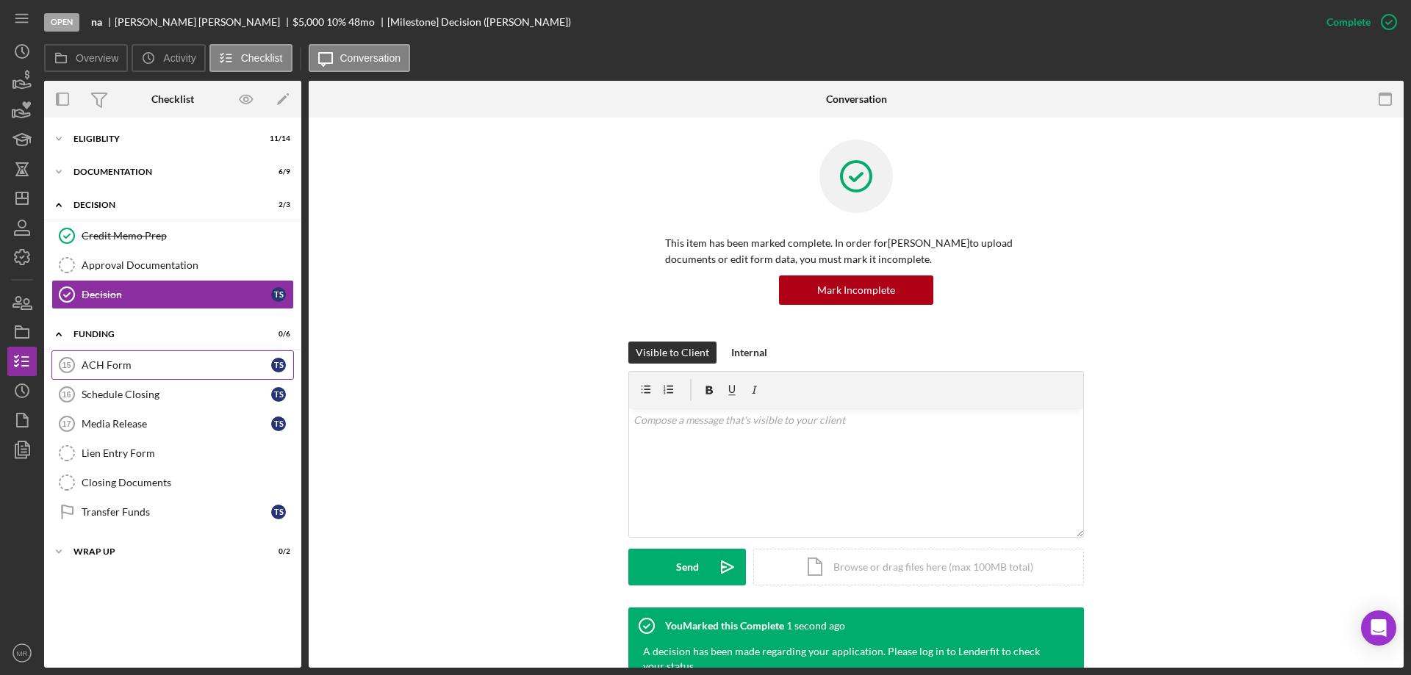
click at [155, 368] on div "ACH Form" at bounding box center [177, 365] width 190 height 12
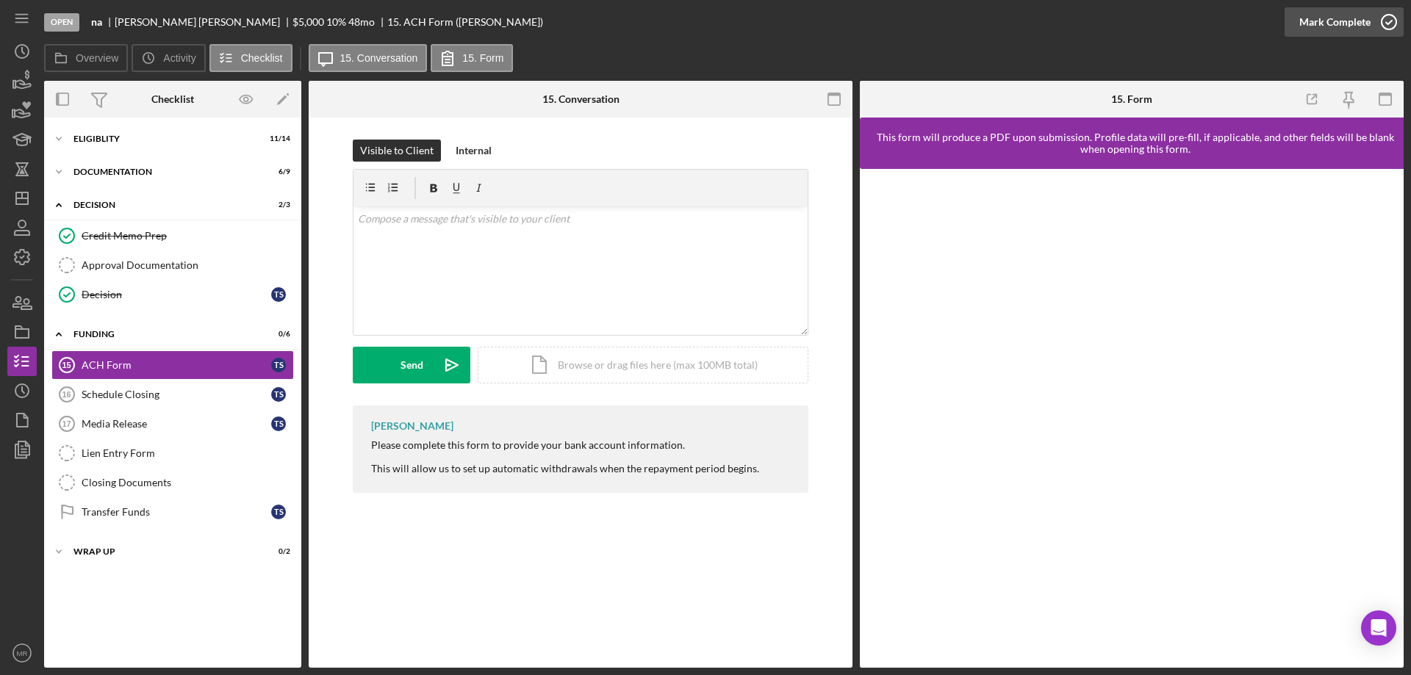
click at [1386, 22] on icon "button" at bounding box center [1389, 22] width 37 height 37
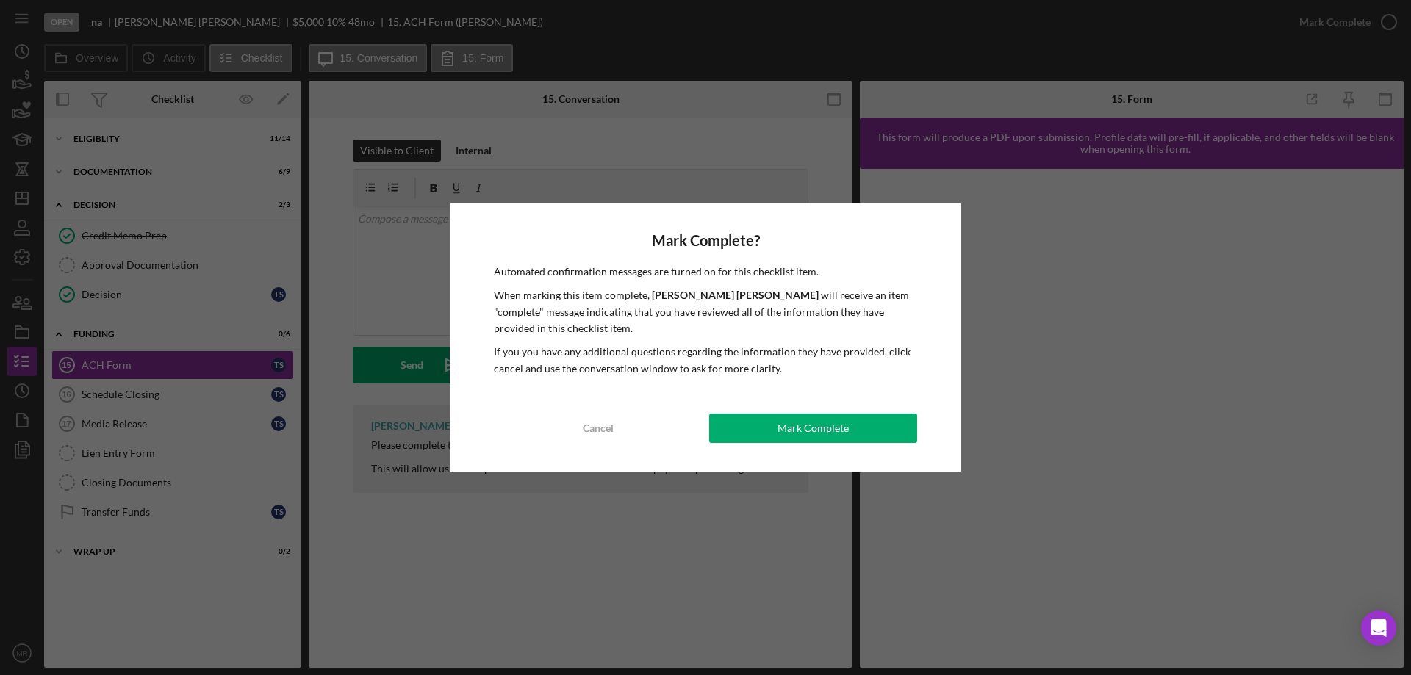
drag, startPoint x: 833, startPoint y: 418, endPoint x: 850, endPoint y: 418, distance: 16.9
click at [834, 418] on div "Mark Complete" at bounding box center [813, 428] width 71 height 29
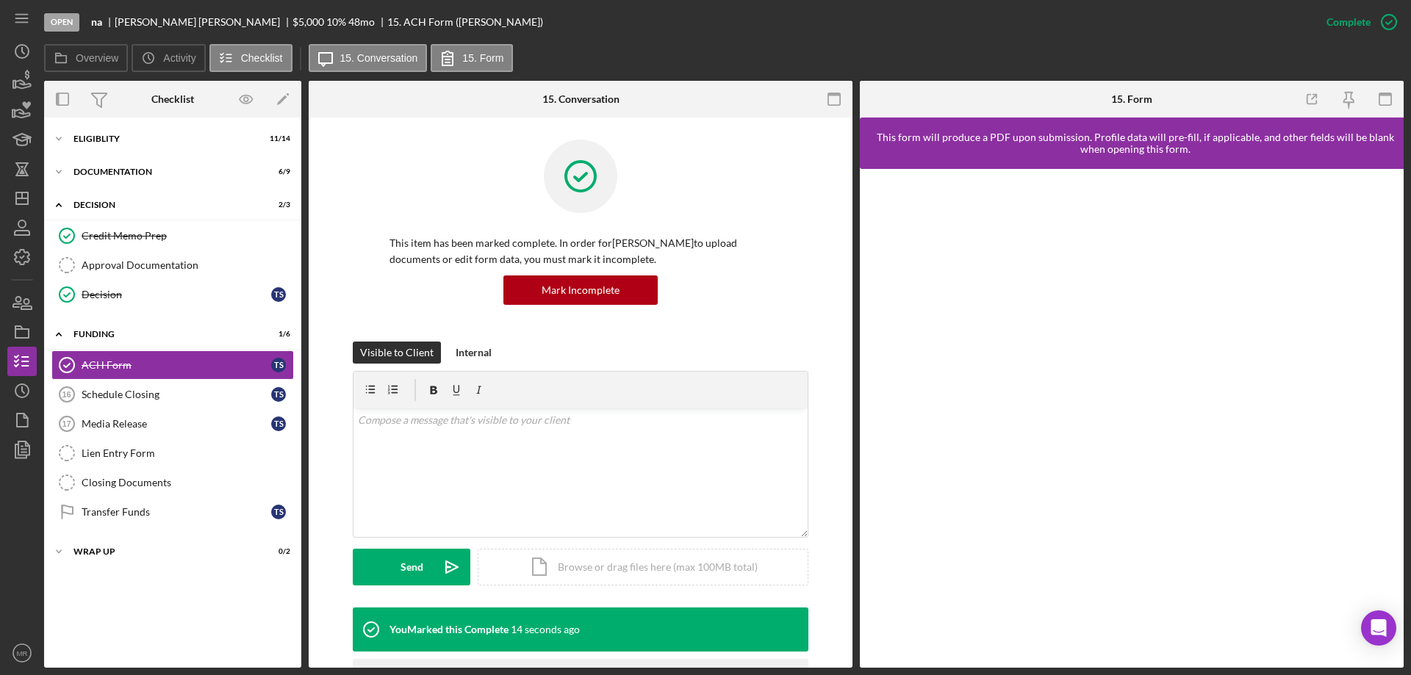
click at [750, 34] on div "Open na [PERSON_NAME] $5,000 $5,000 10 % 48 mo 15. ACH Form ([PERSON_NAME])" at bounding box center [678, 22] width 1268 height 44
click at [736, 172] on div at bounding box center [581, 188] width 382 height 96
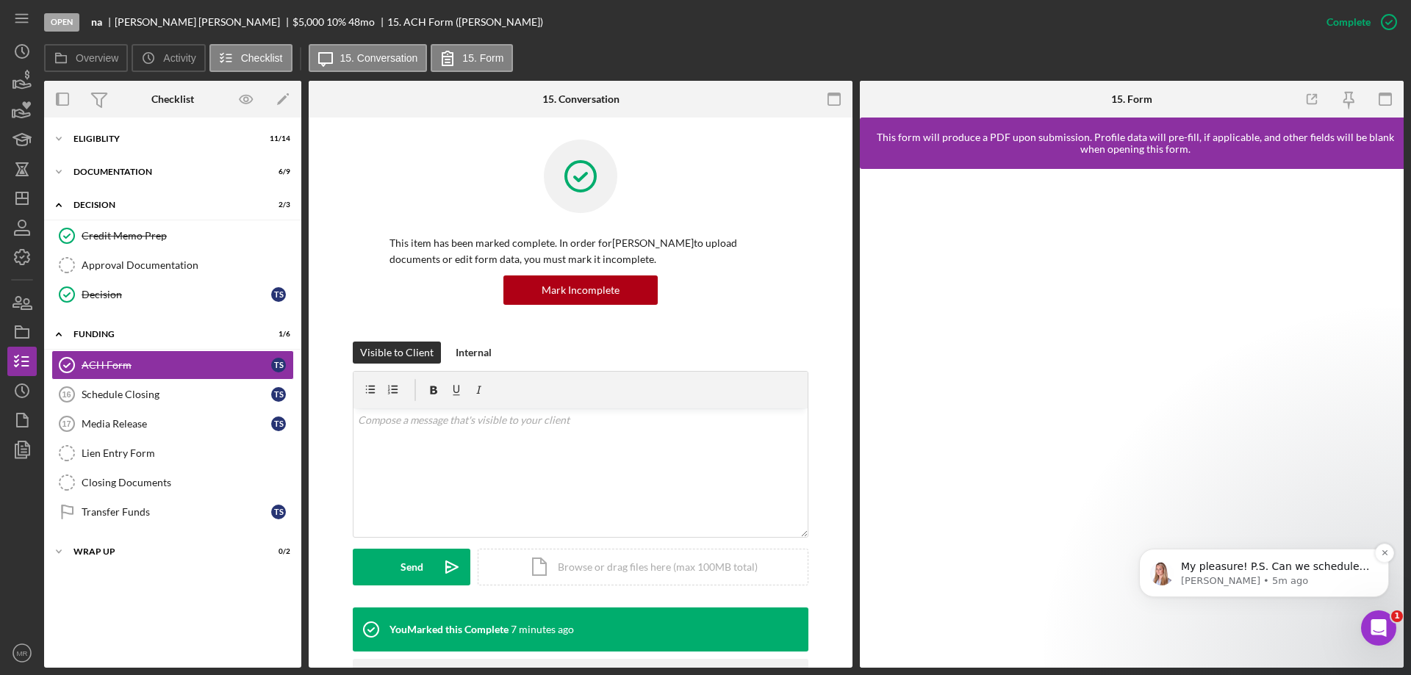
click at [1252, 567] on span "My pleasure! P.S. Can we schedule a check-in call with you and the team? We hav…" at bounding box center [1275, 596] width 189 height 71
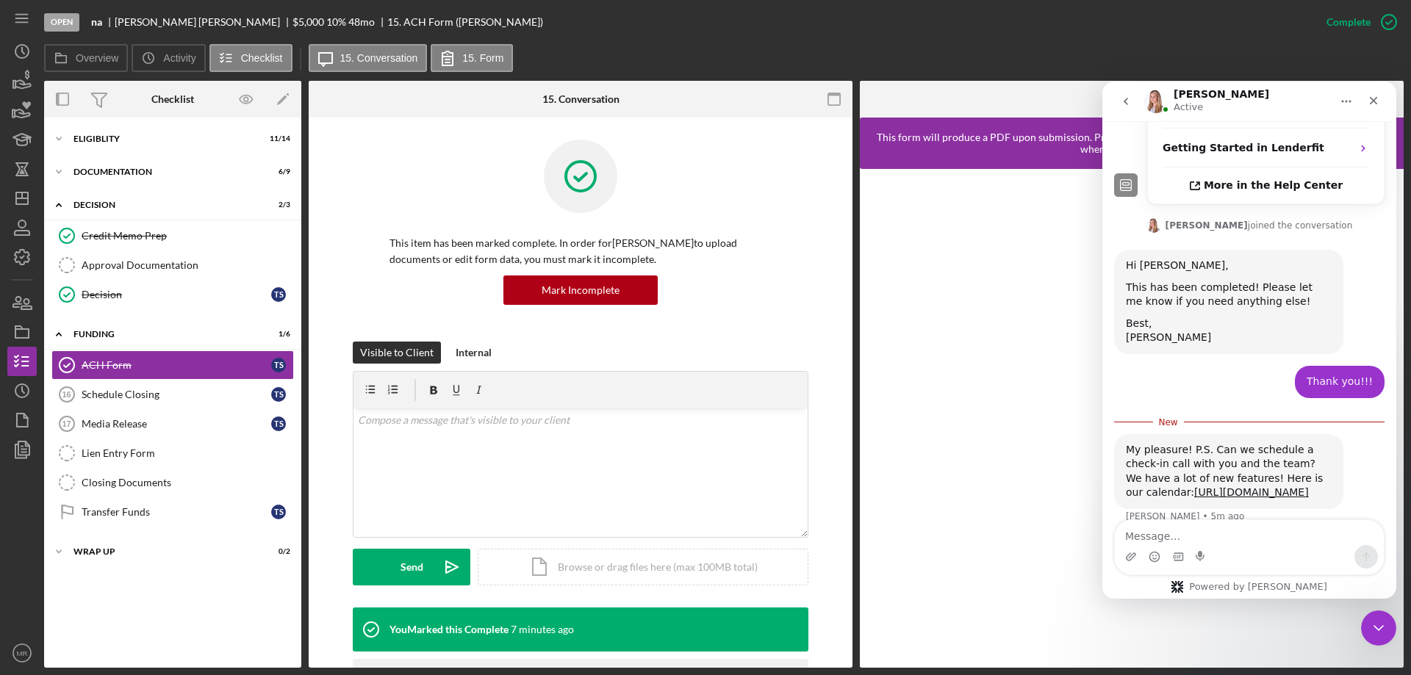
scroll to position [596, 0]
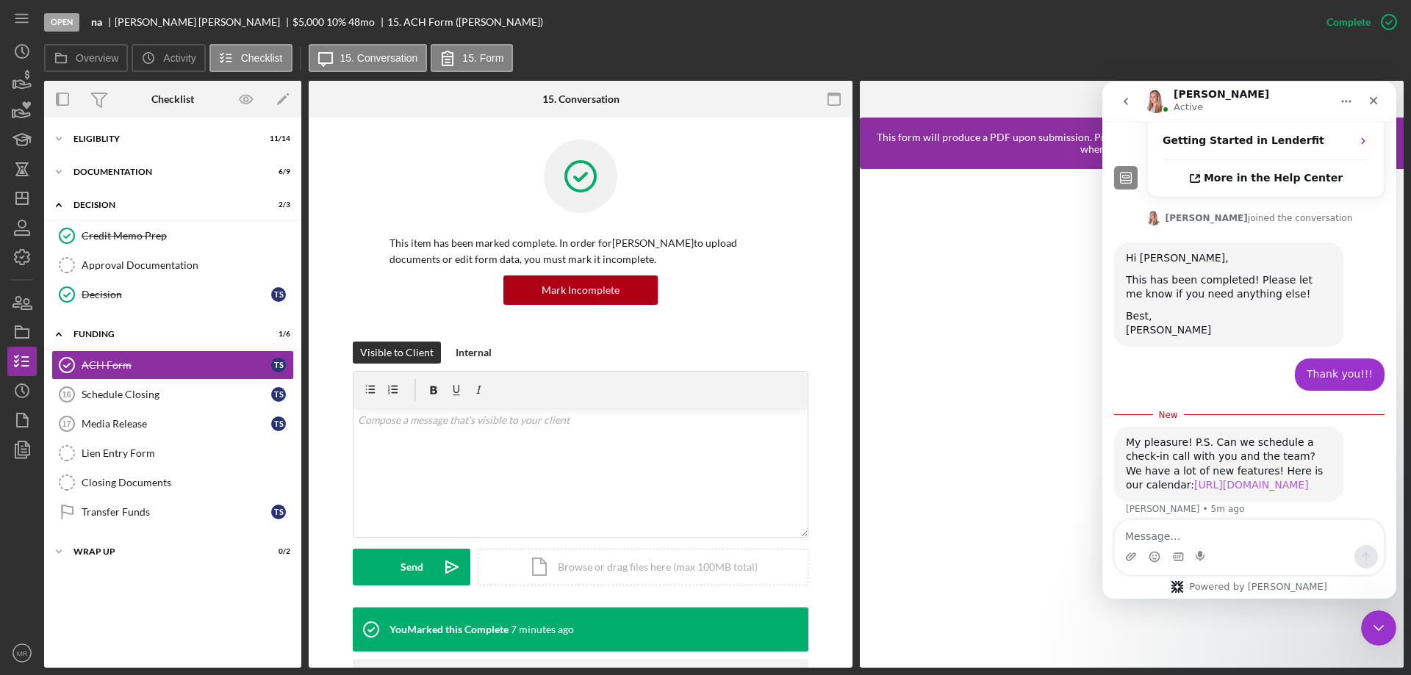
click at [1194, 479] on link "[URL][DOMAIN_NAME]" at bounding box center [1251, 485] width 115 height 12
click at [1143, 538] on textarea "Message…" at bounding box center [1249, 532] width 269 height 25
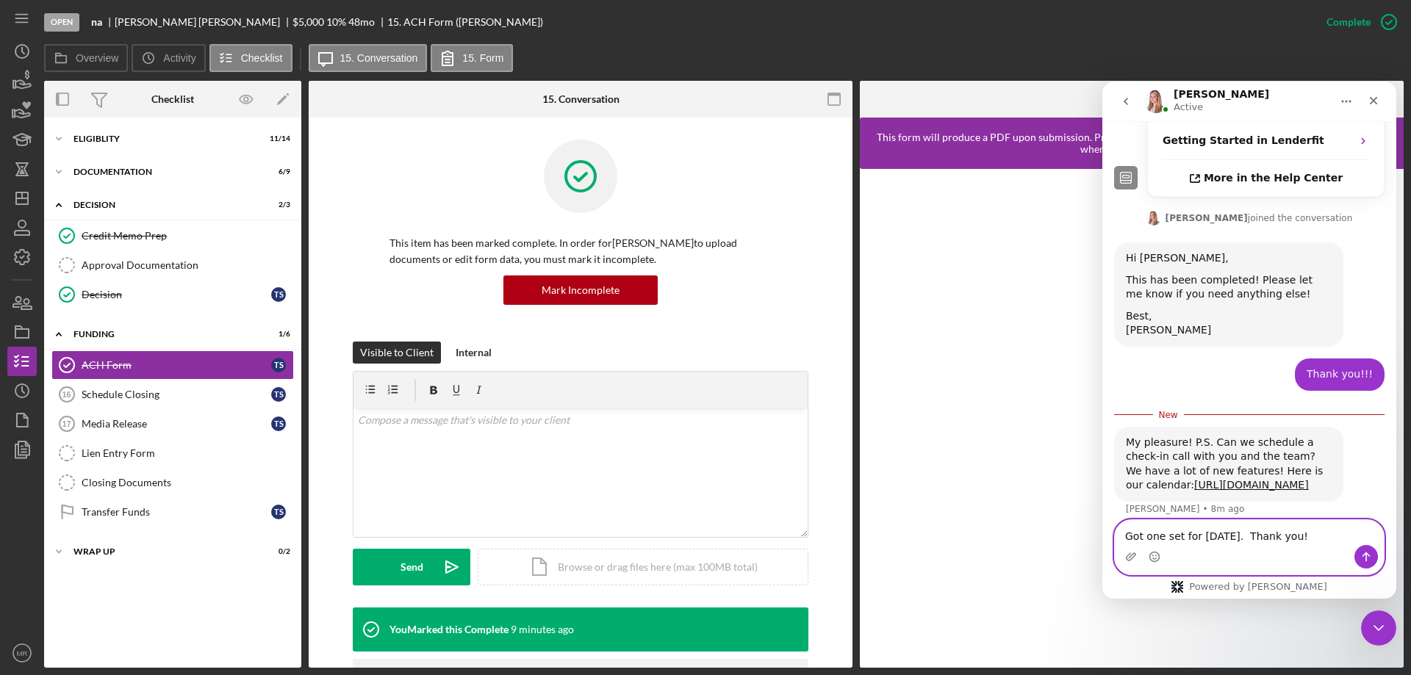
type textarea "Got one set for [DATE]. Thank you!"
click at [1367, 553] on icon "Send a message…" at bounding box center [1366, 557] width 12 height 12
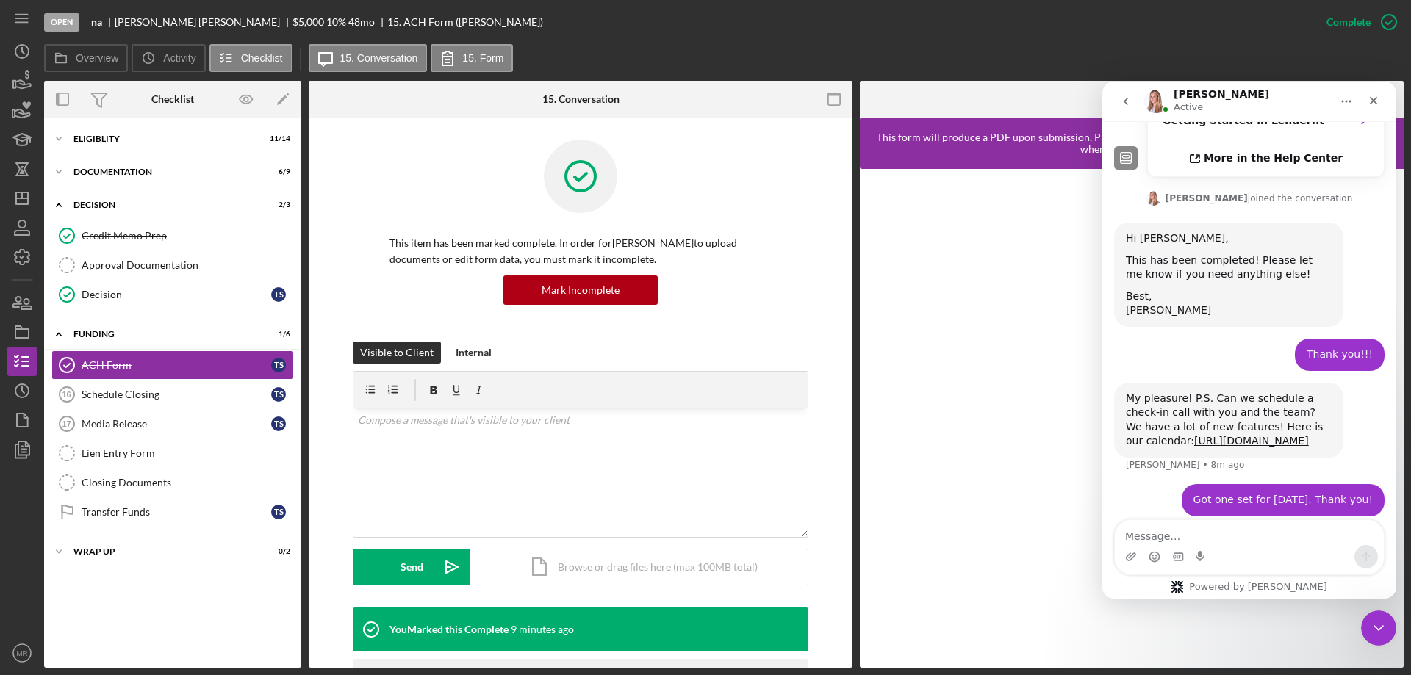
click at [704, 74] on div "Overview Icon/History Activity Checklist Icon/Message 15. Conversation 15. Form…" at bounding box center [724, 356] width 1360 height 624
click at [1374, 626] on icon "Close Intercom Messenger" at bounding box center [1376, 626] width 10 height 6
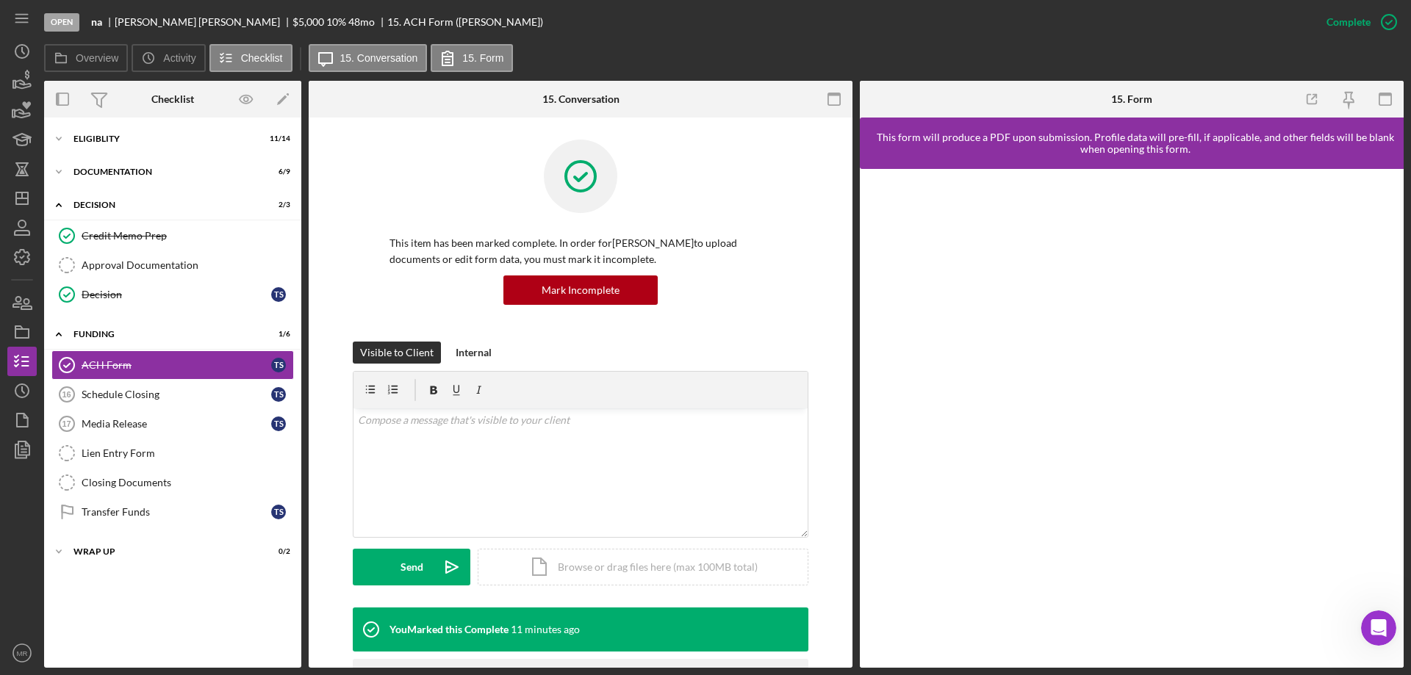
click at [758, 53] on div "Overview Icon/History Activity Checklist Icon/Message 15. Conversation 15. Form" at bounding box center [724, 58] width 1360 height 29
click at [17, 202] on polygon "button" at bounding box center [22, 199] width 12 height 12
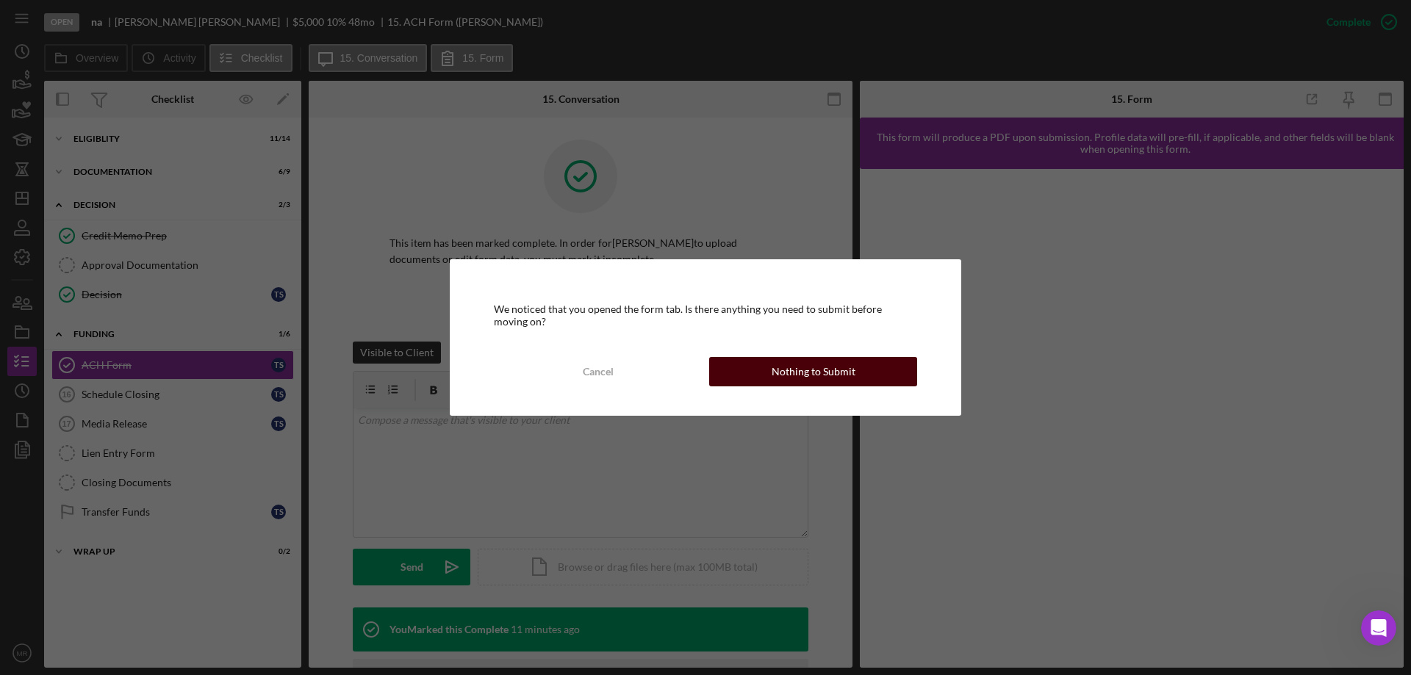
click at [825, 358] on div "Nothing to Submit" at bounding box center [814, 371] width 84 height 29
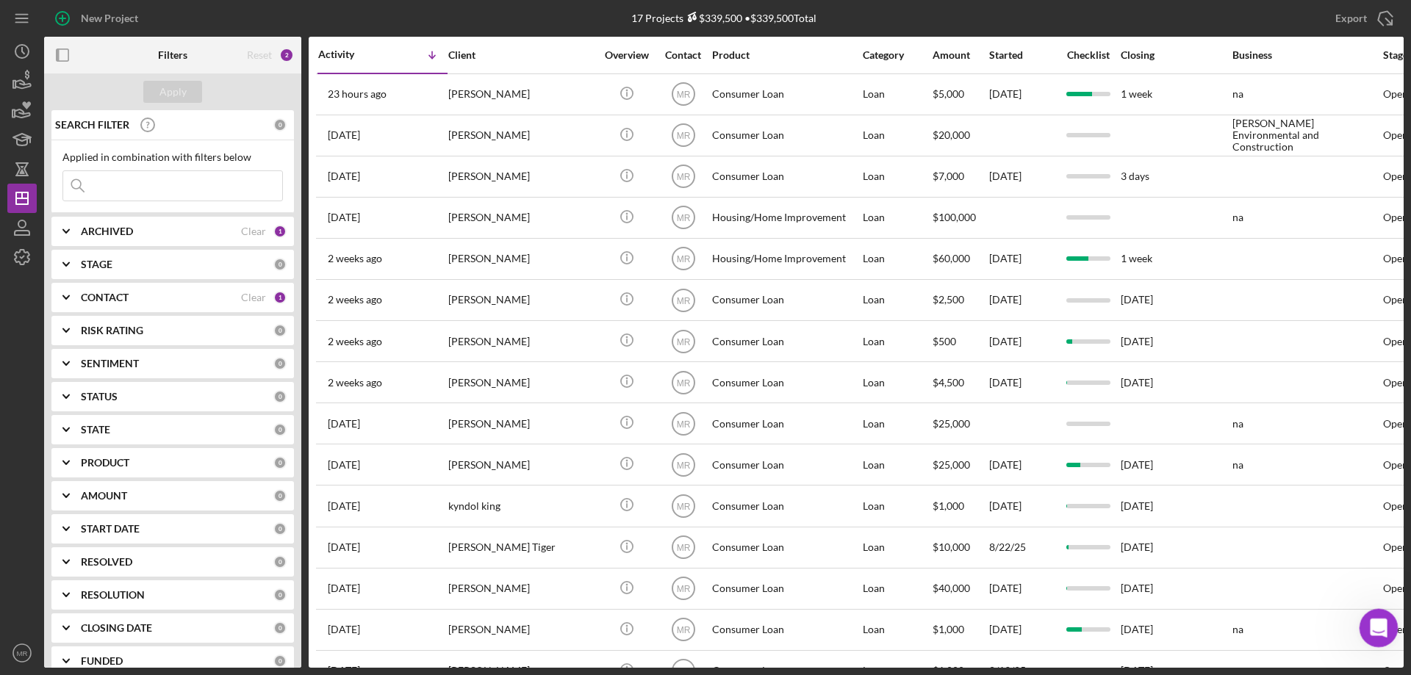
click at [1385, 633] on div "Open Intercom Messenger" at bounding box center [1376, 626] width 49 height 49
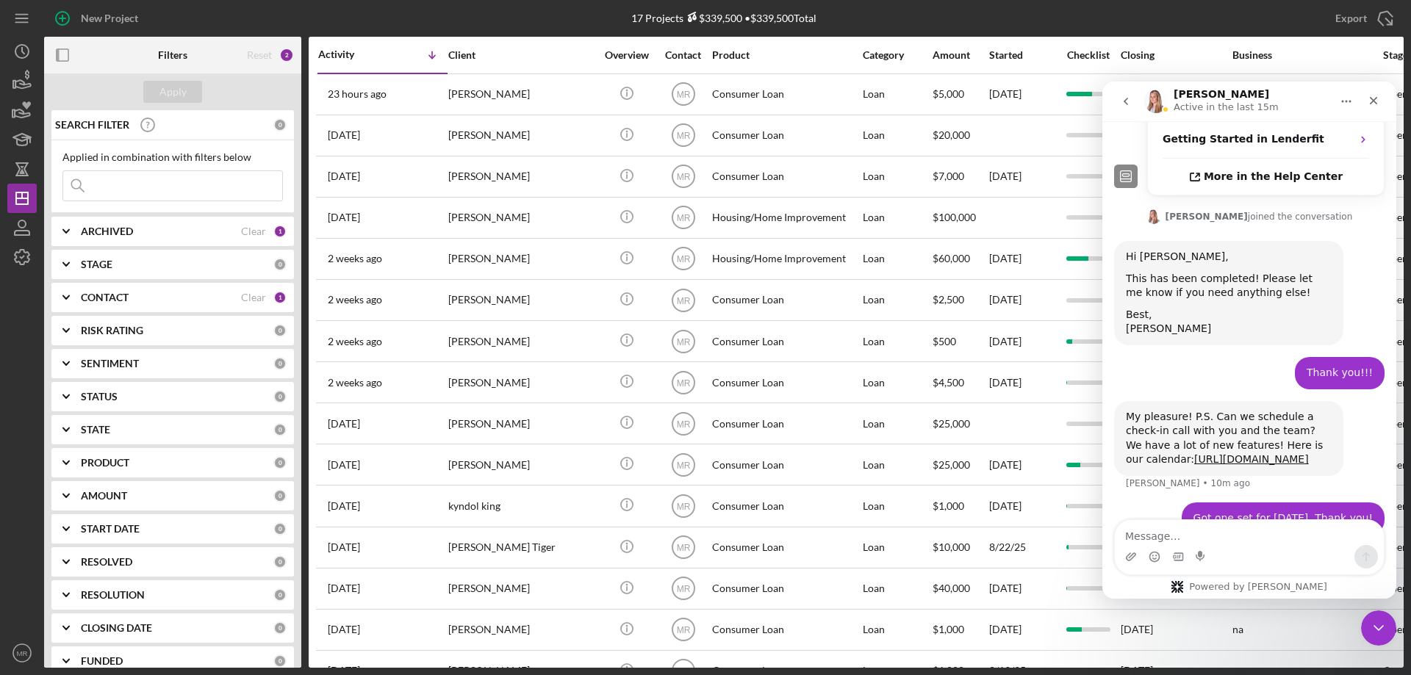
scroll to position [616, 0]
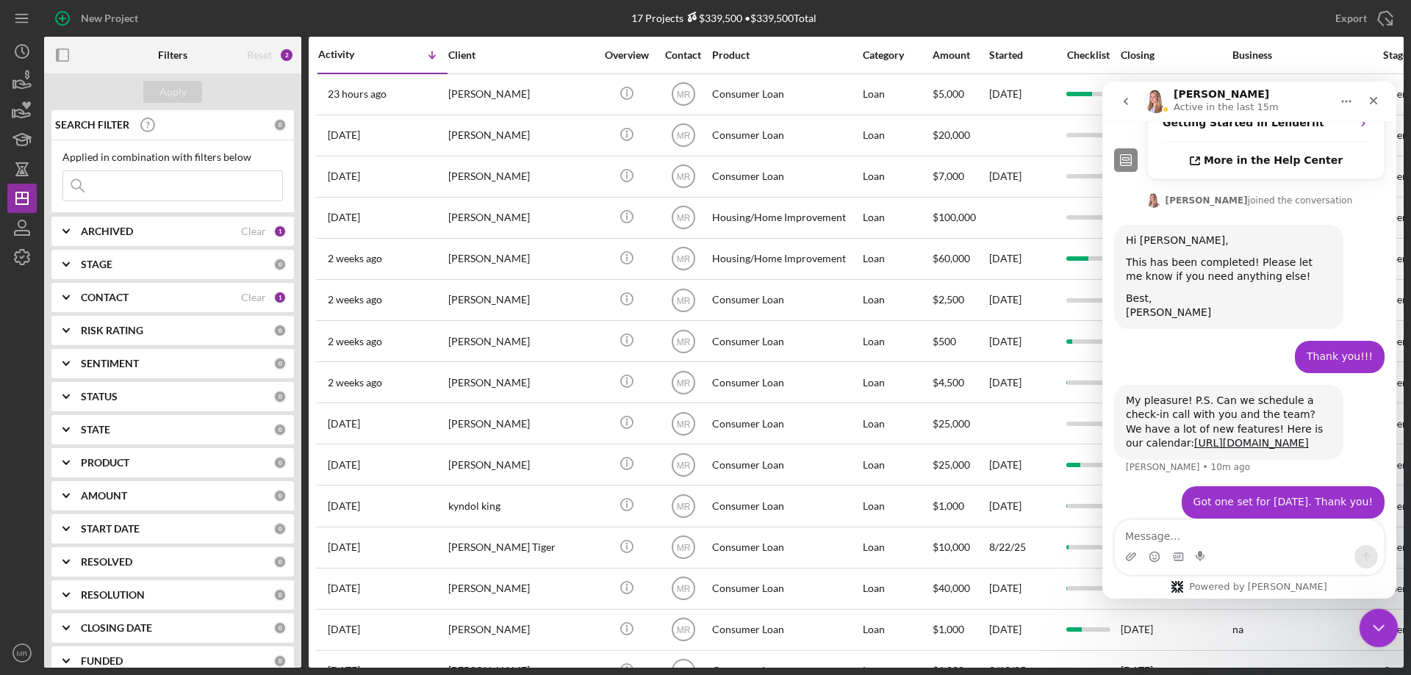
click at [1381, 619] on icon "Close Intercom Messenger" at bounding box center [1377, 626] width 18 height 18
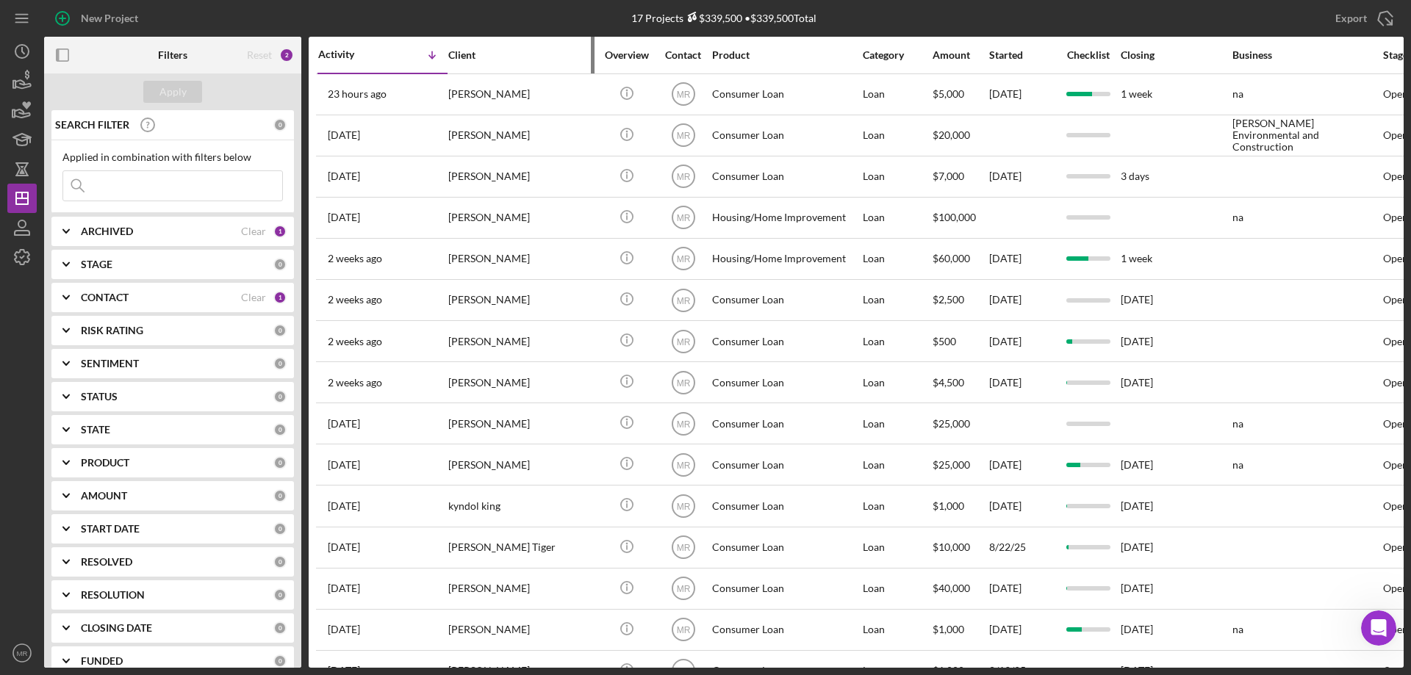
click at [499, 68] on div "Client" at bounding box center [521, 54] width 147 height 35
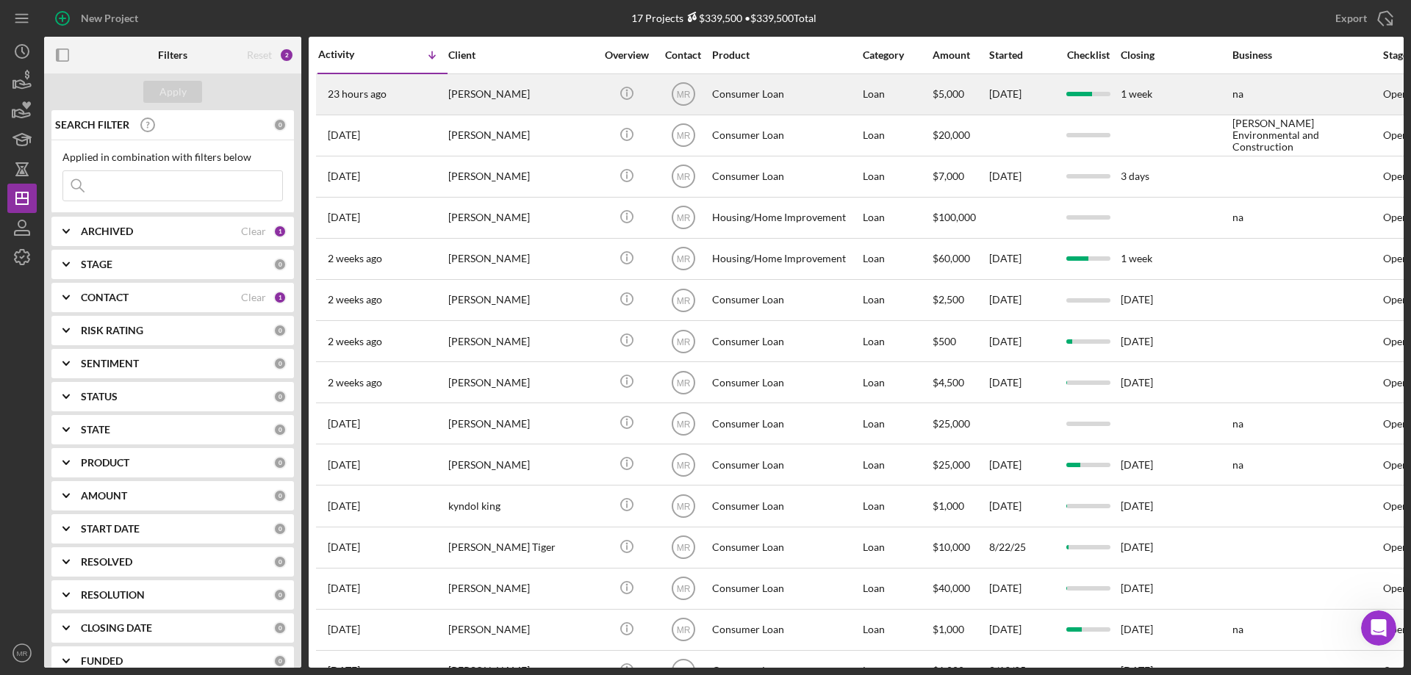
click at [523, 89] on div "[PERSON_NAME]" at bounding box center [521, 94] width 147 height 39
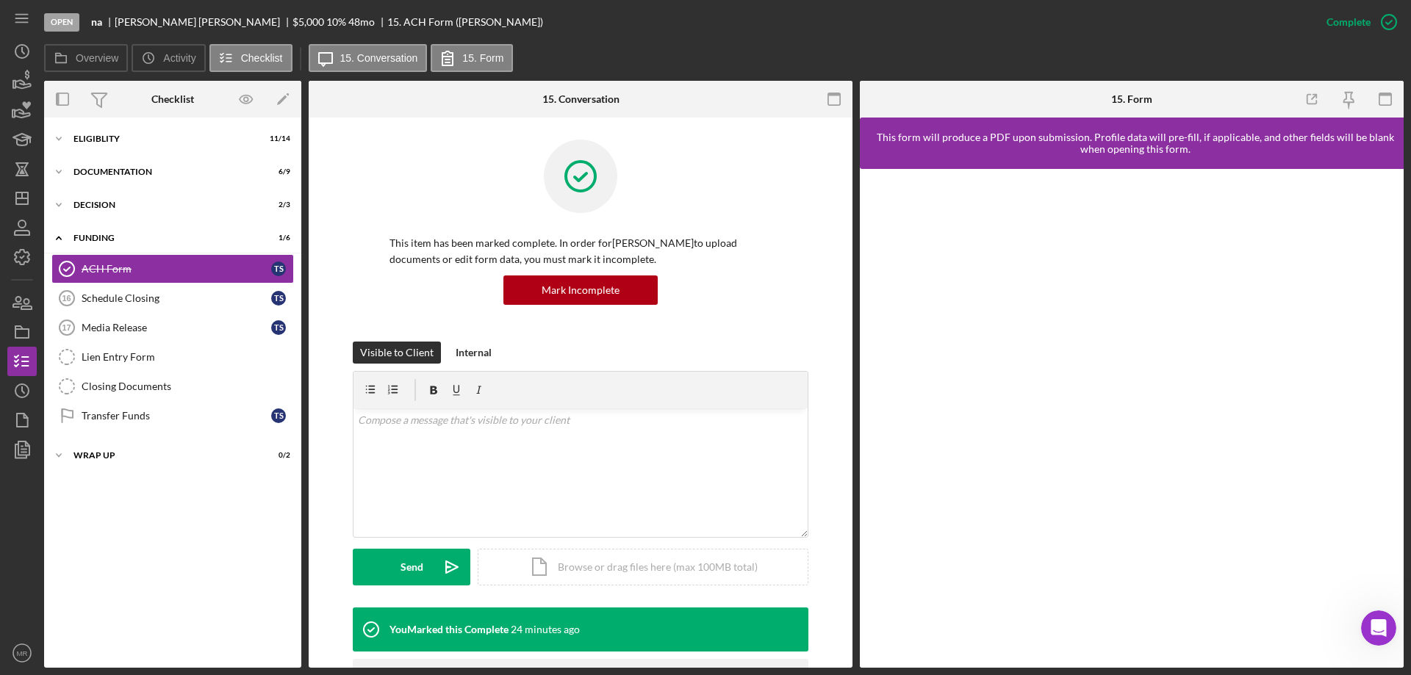
scroll to position [777, 0]
click at [21, 191] on icon "Icon/Dashboard" at bounding box center [22, 198] width 37 height 37
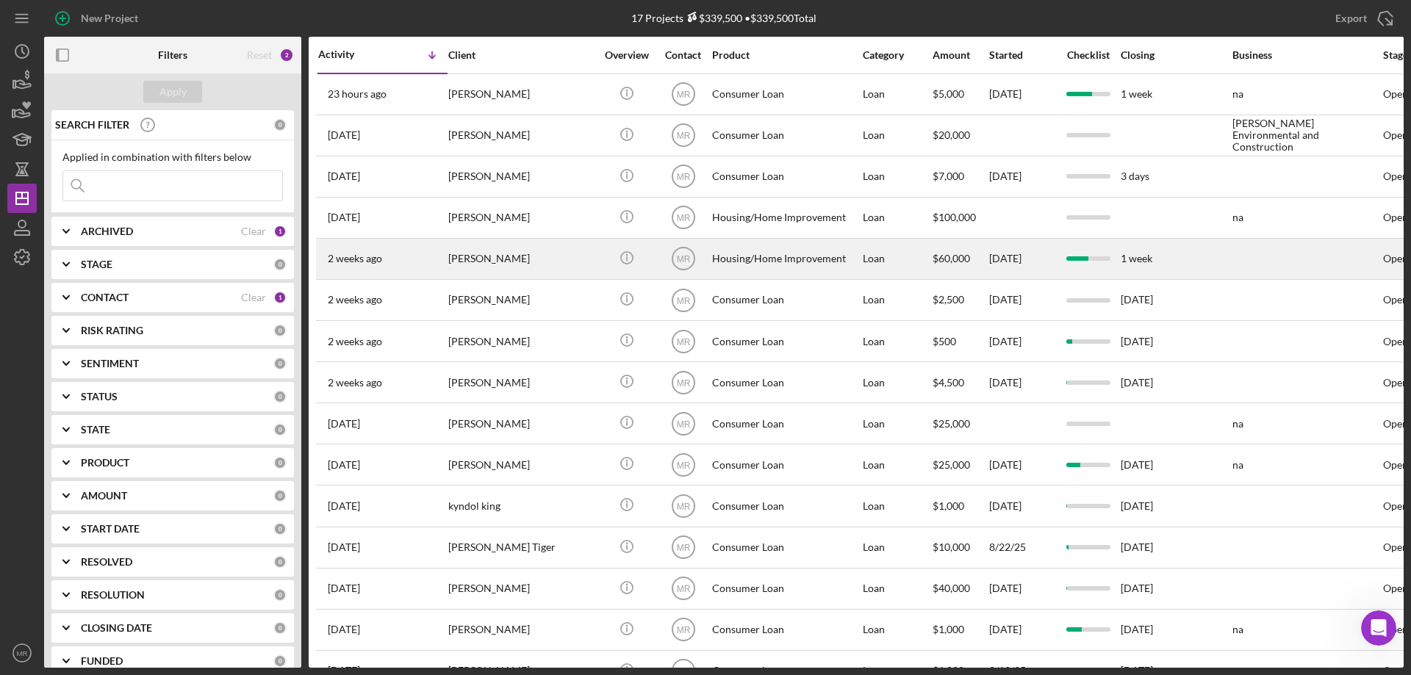
click at [586, 265] on div "[PERSON_NAME]" at bounding box center [521, 259] width 147 height 39
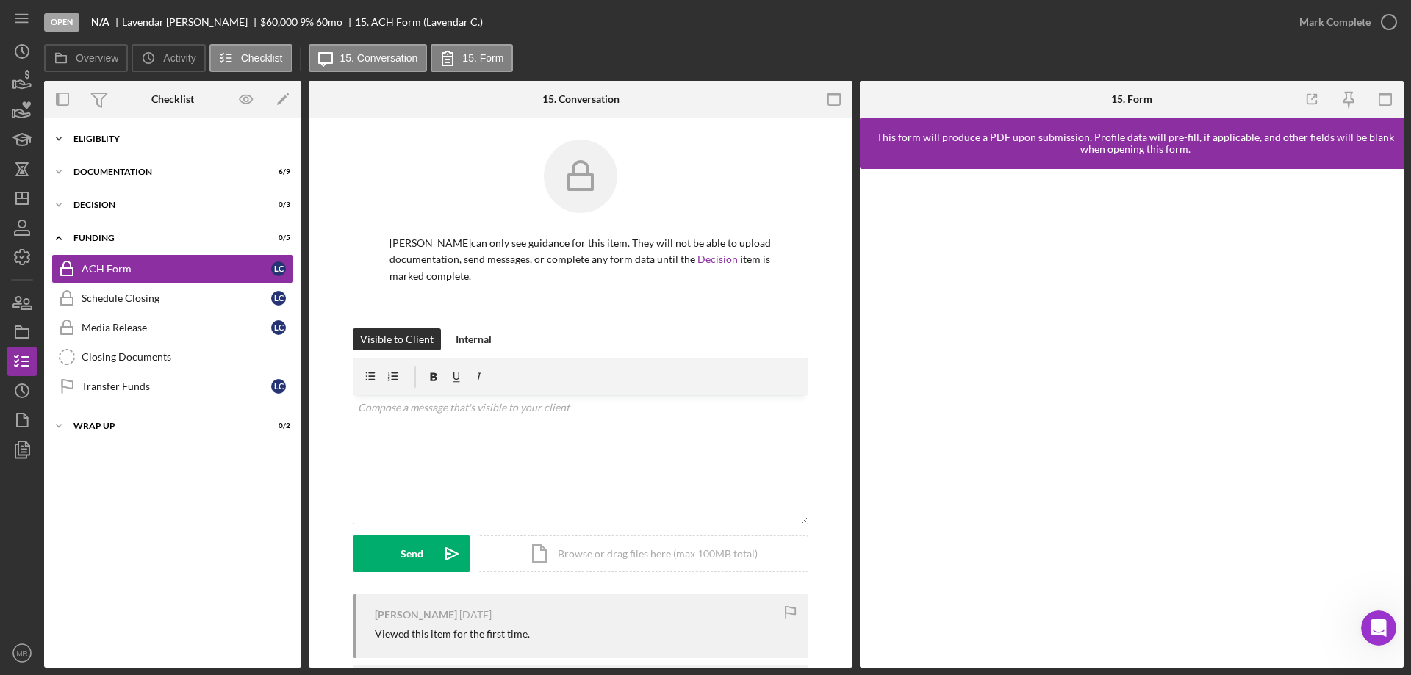
click at [101, 140] on div "Eligiblity" at bounding box center [177, 138] width 209 height 9
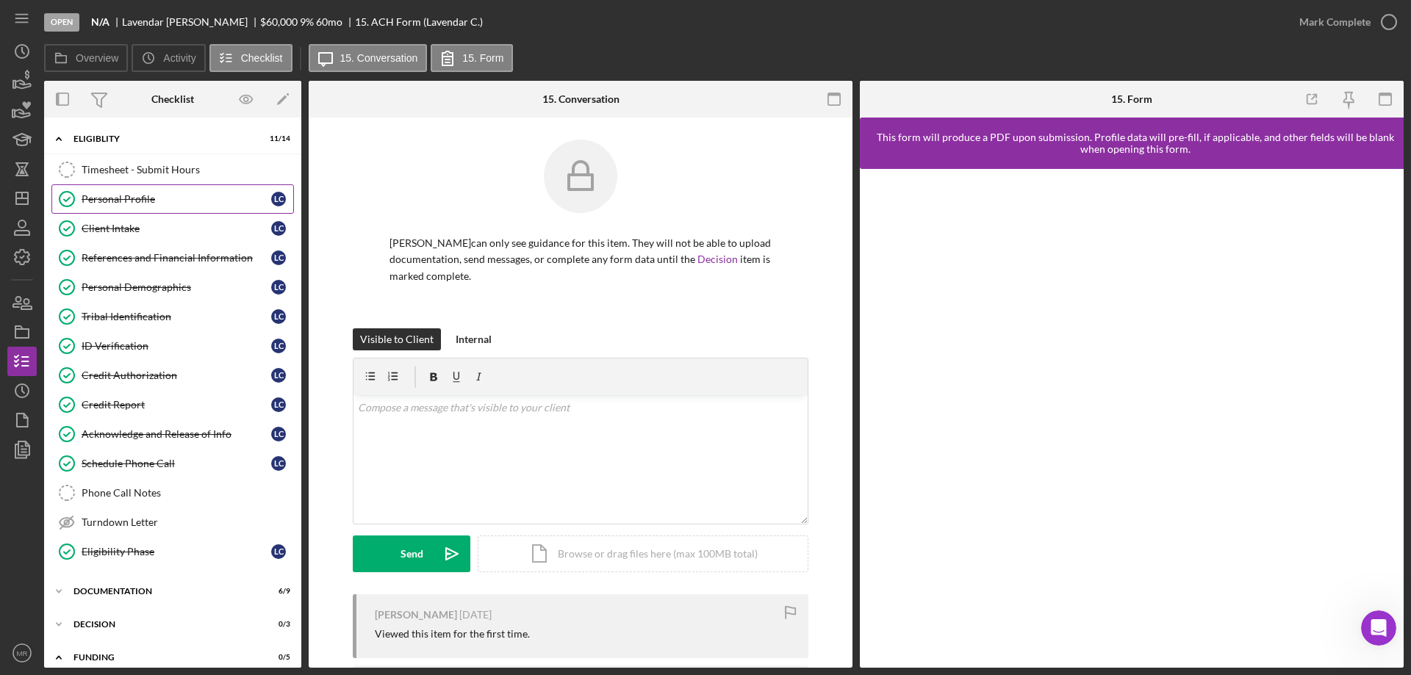
click at [101, 207] on link "Personal Profile Personal Profile L C" at bounding box center [172, 198] width 243 height 29
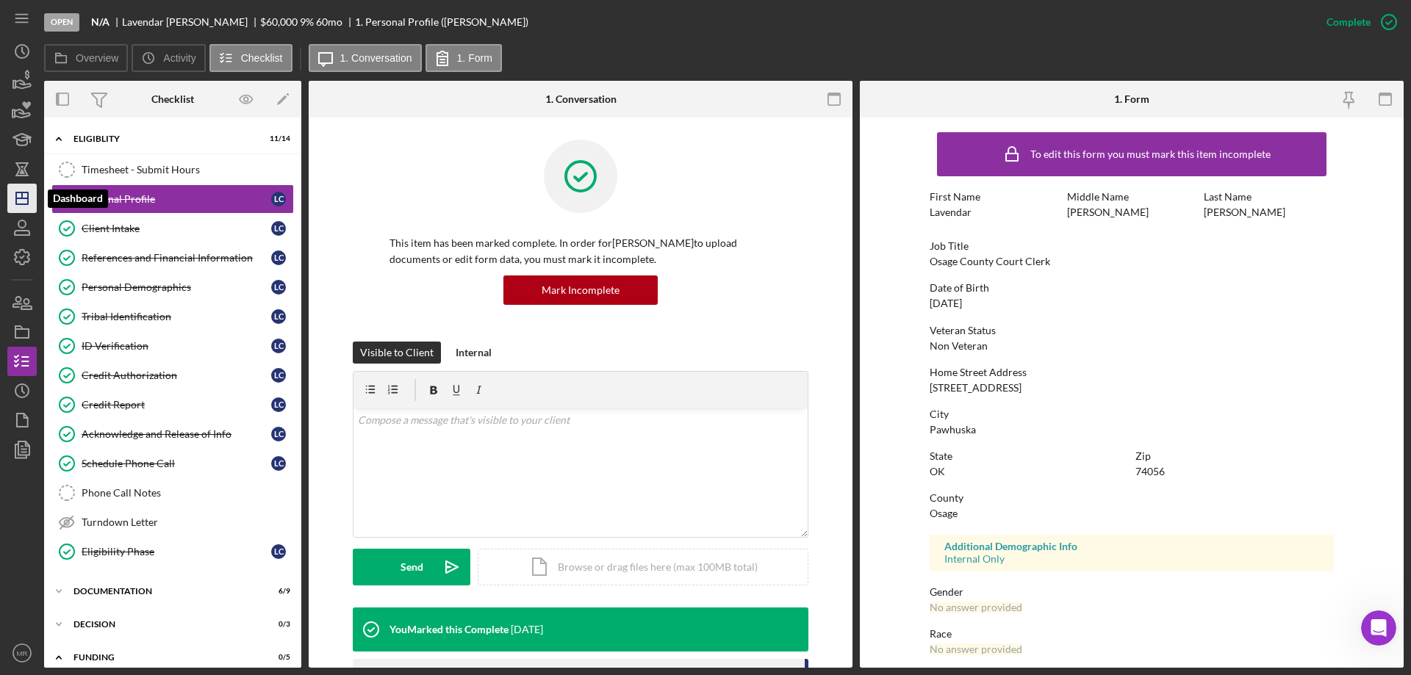
click at [21, 193] on polygon "button" at bounding box center [22, 199] width 12 height 12
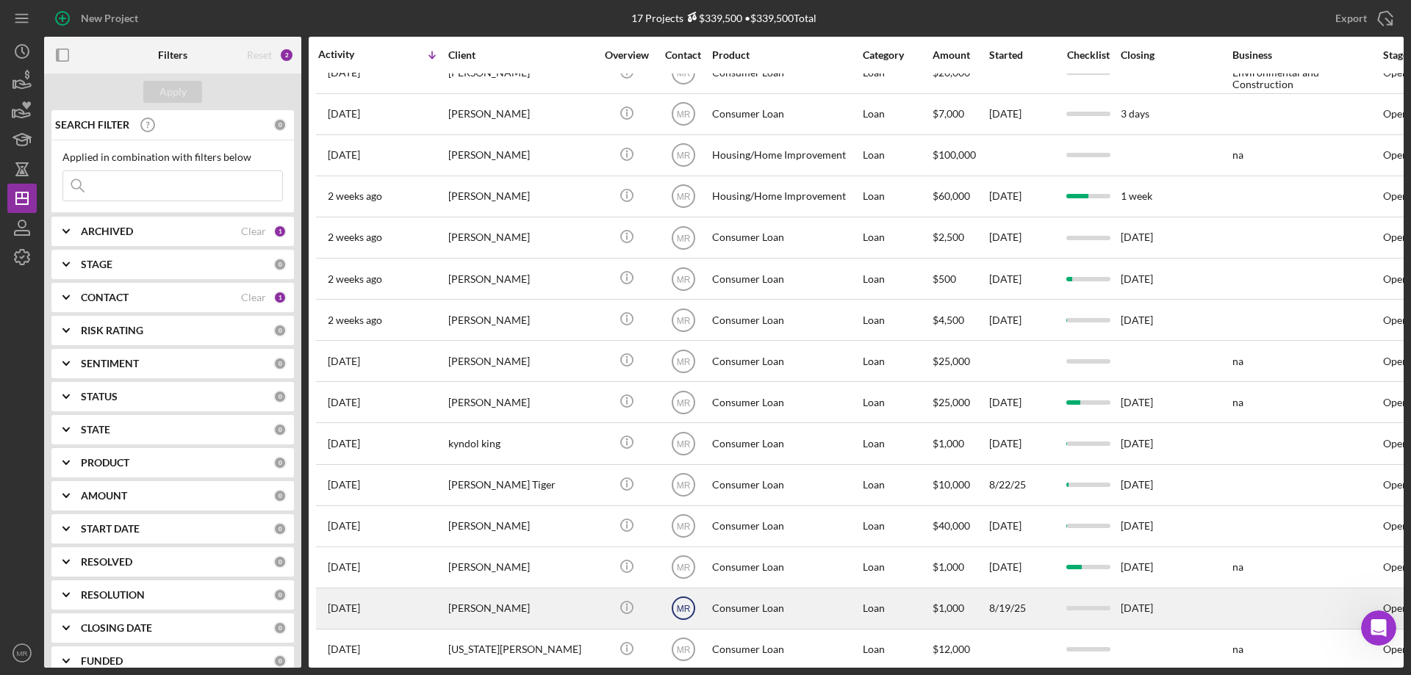
scroll to position [125, 0]
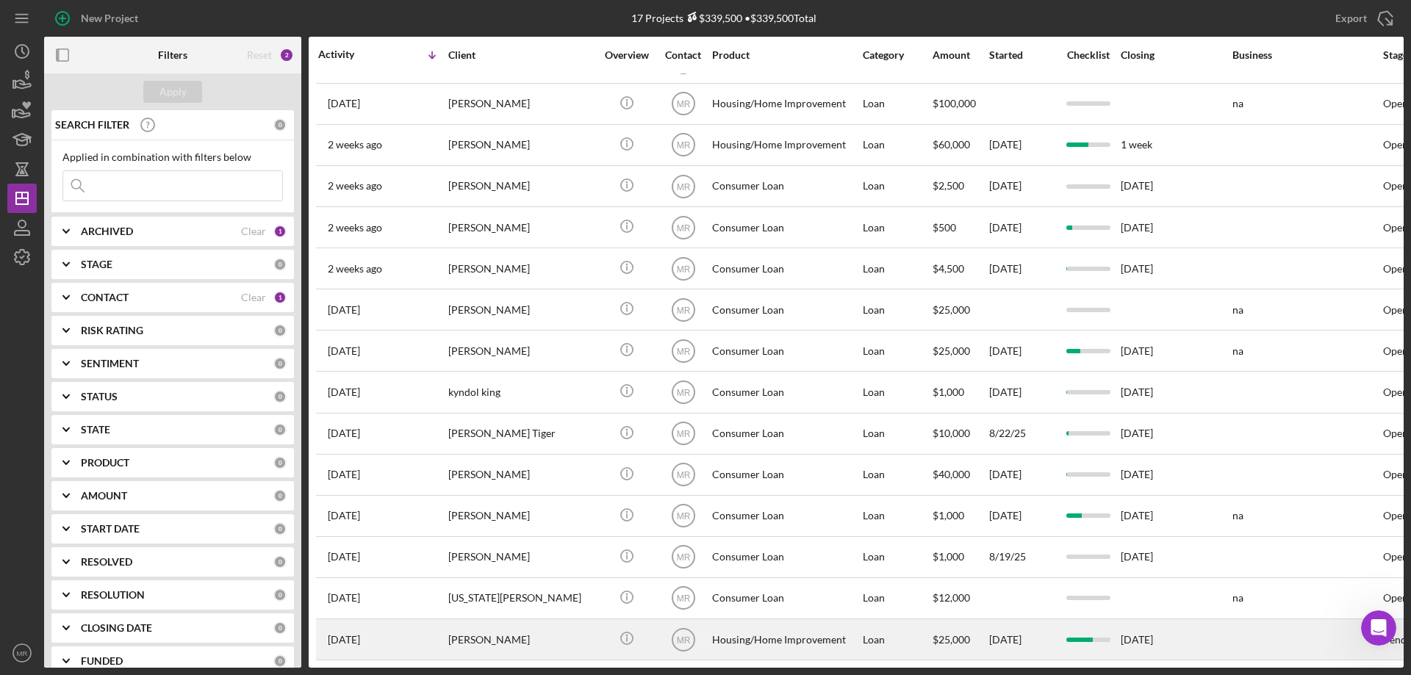
click at [523, 628] on div "[PERSON_NAME]" at bounding box center [521, 639] width 147 height 39
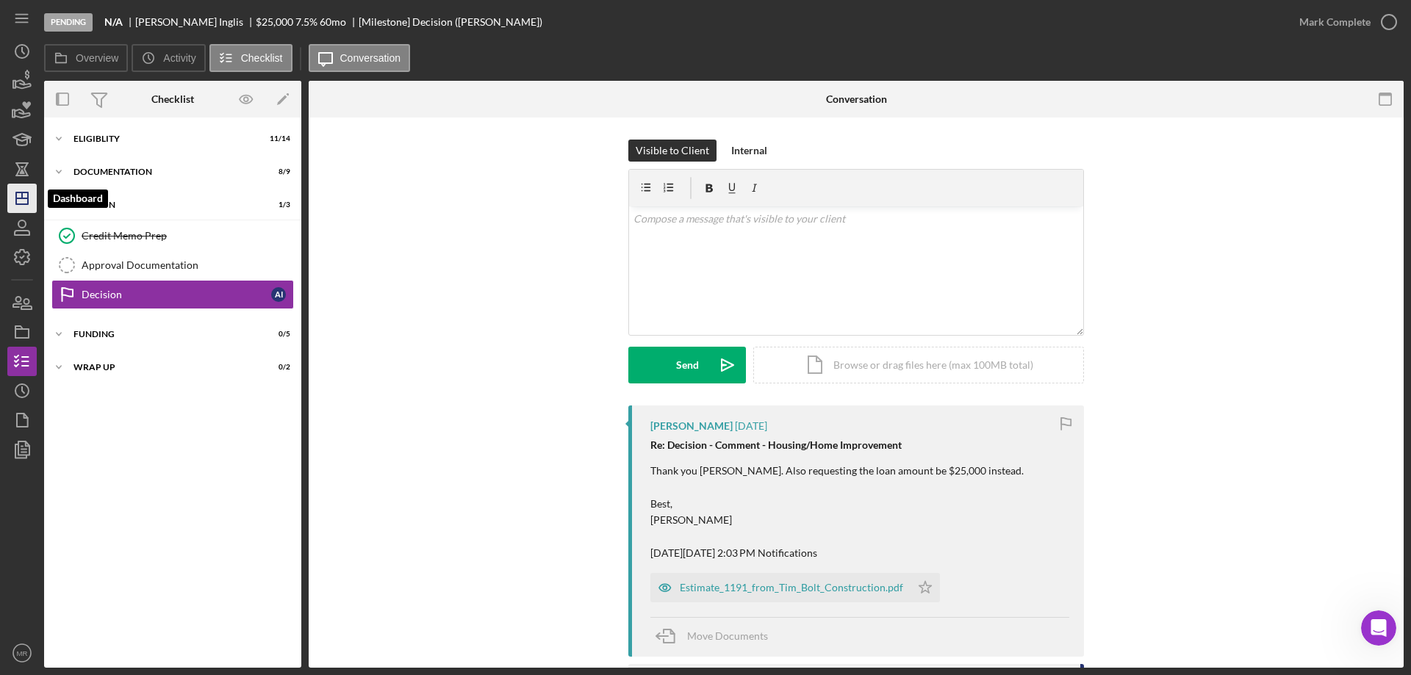
click at [11, 195] on icon "Icon/Dashboard" at bounding box center [22, 198] width 37 height 37
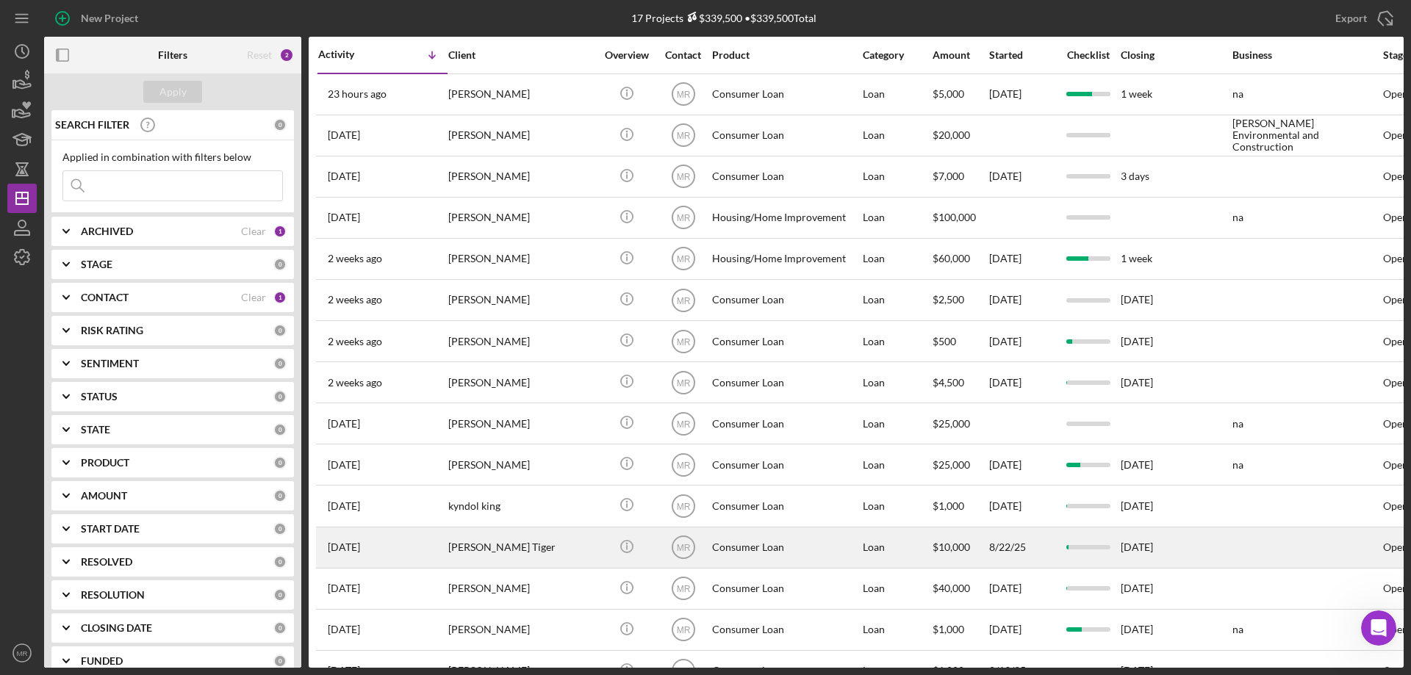
scroll to position [125, 0]
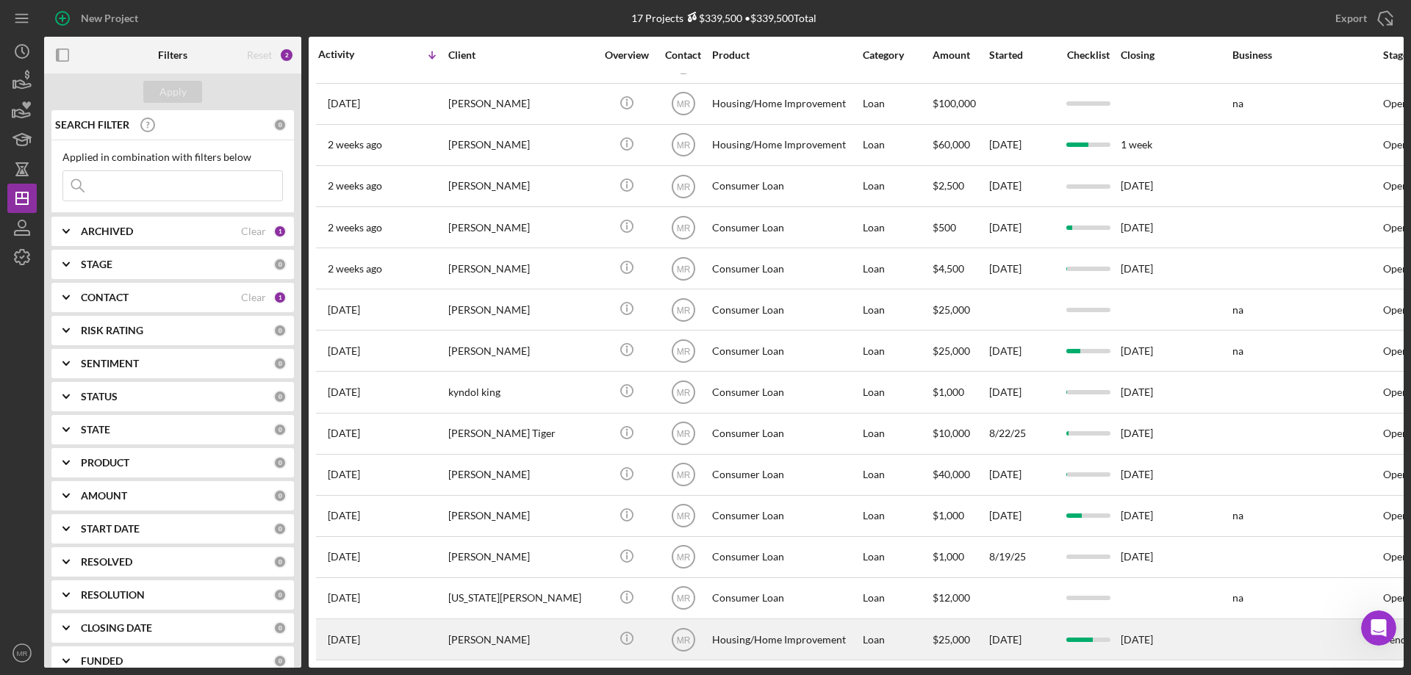
click at [526, 628] on div "[PERSON_NAME]" at bounding box center [521, 639] width 147 height 39
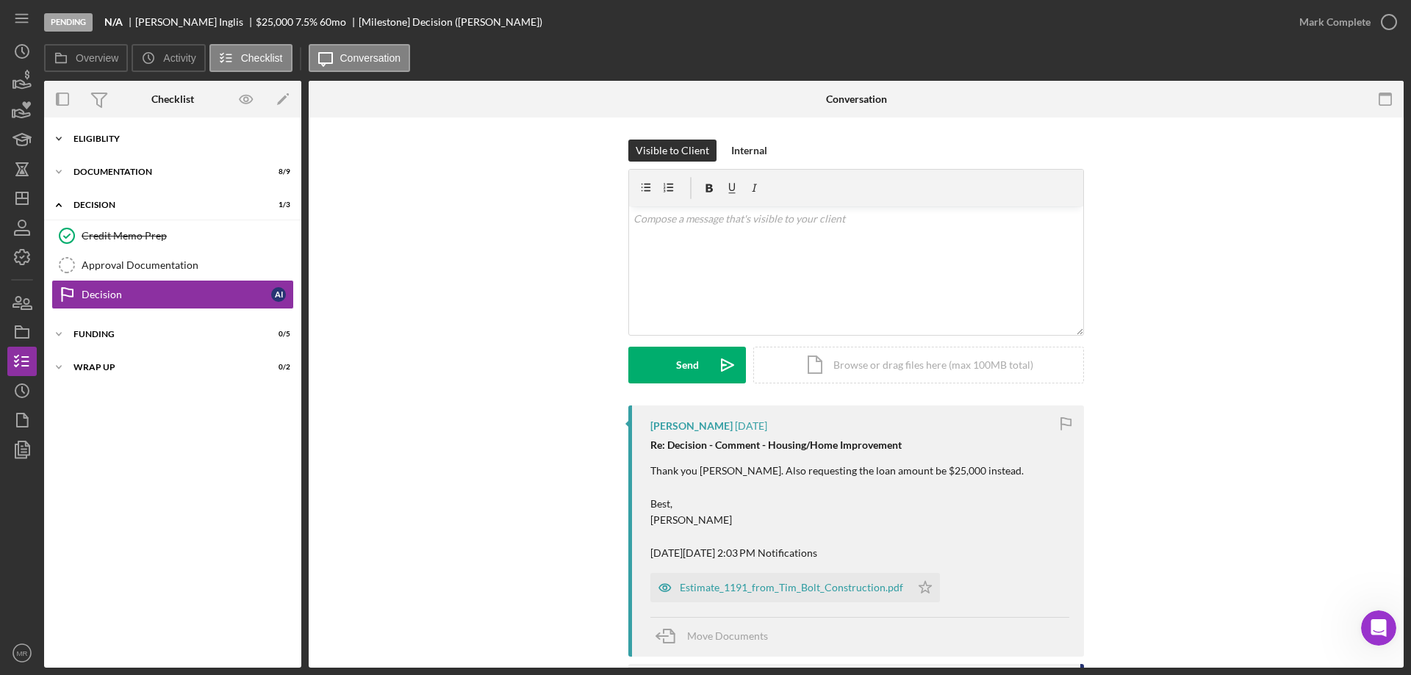
click at [127, 138] on div "Eligiblity" at bounding box center [177, 138] width 209 height 9
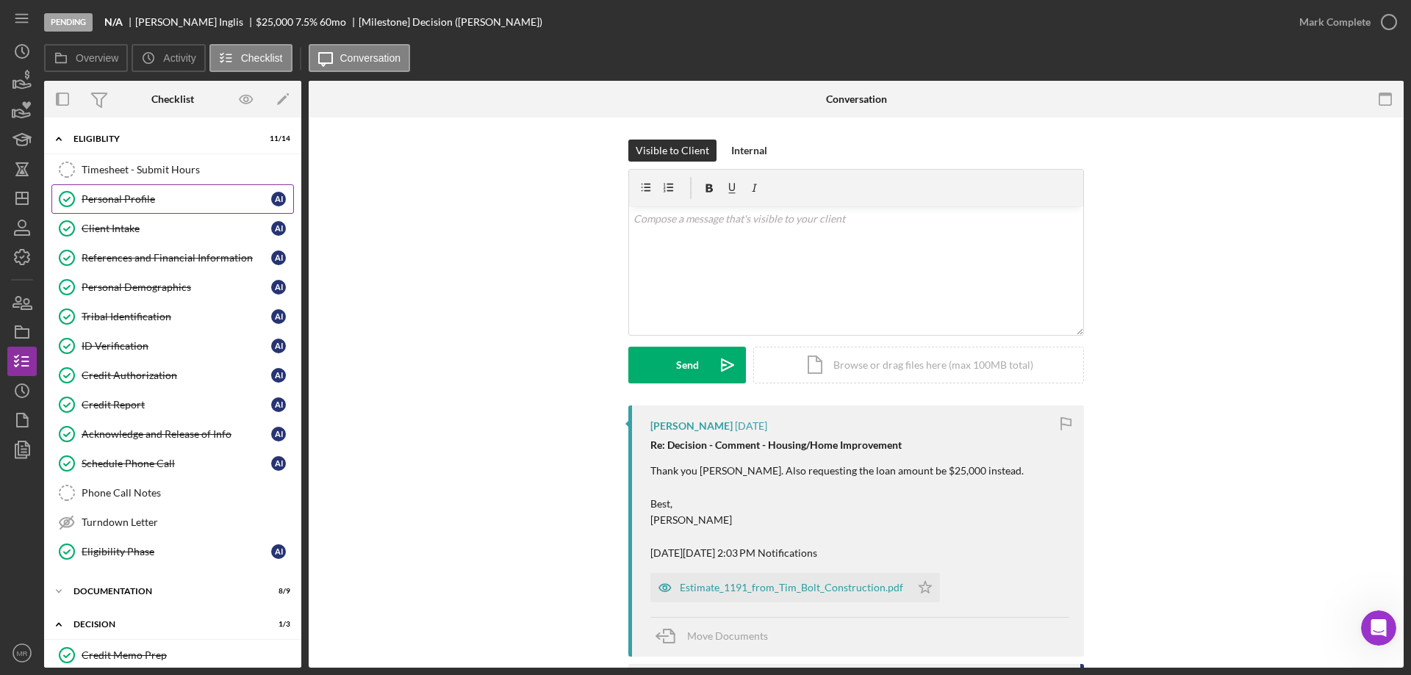
click at [121, 196] on div "Personal Profile" at bounding box center [177, 199] width 190 height 12
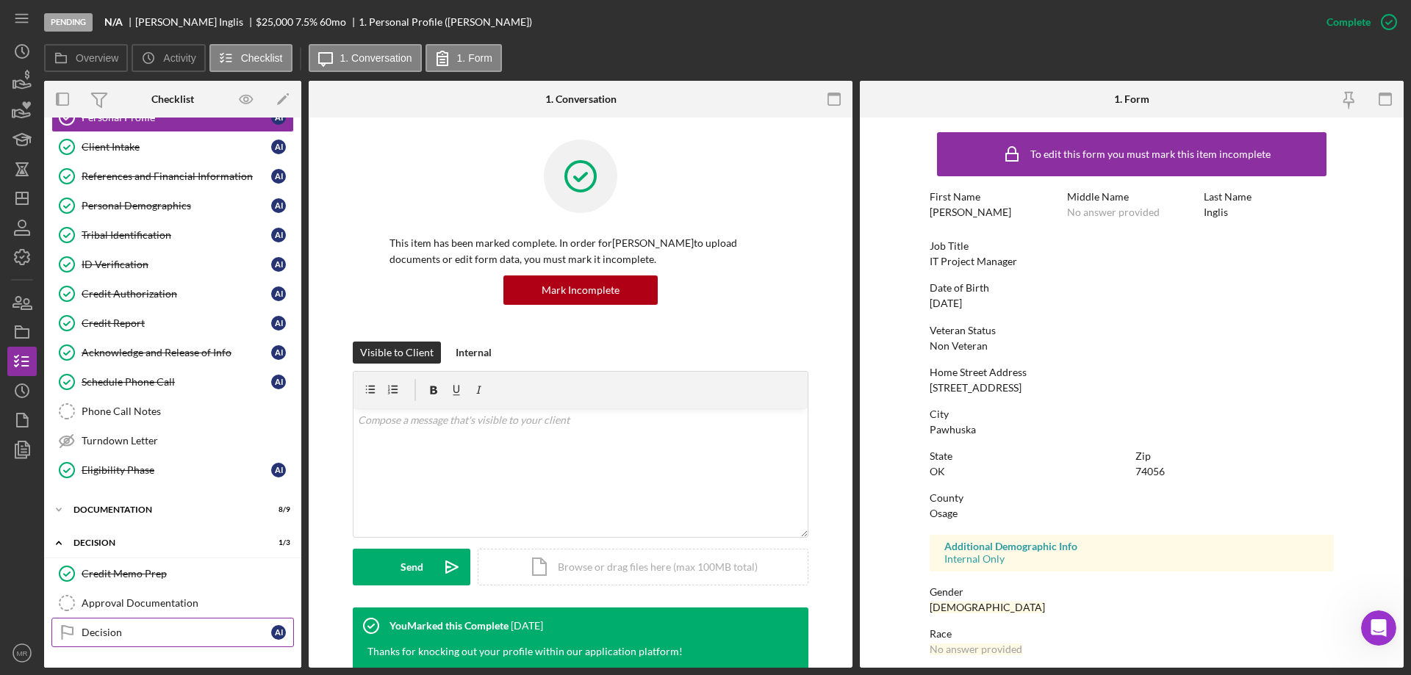
scroll to position [142, 0]
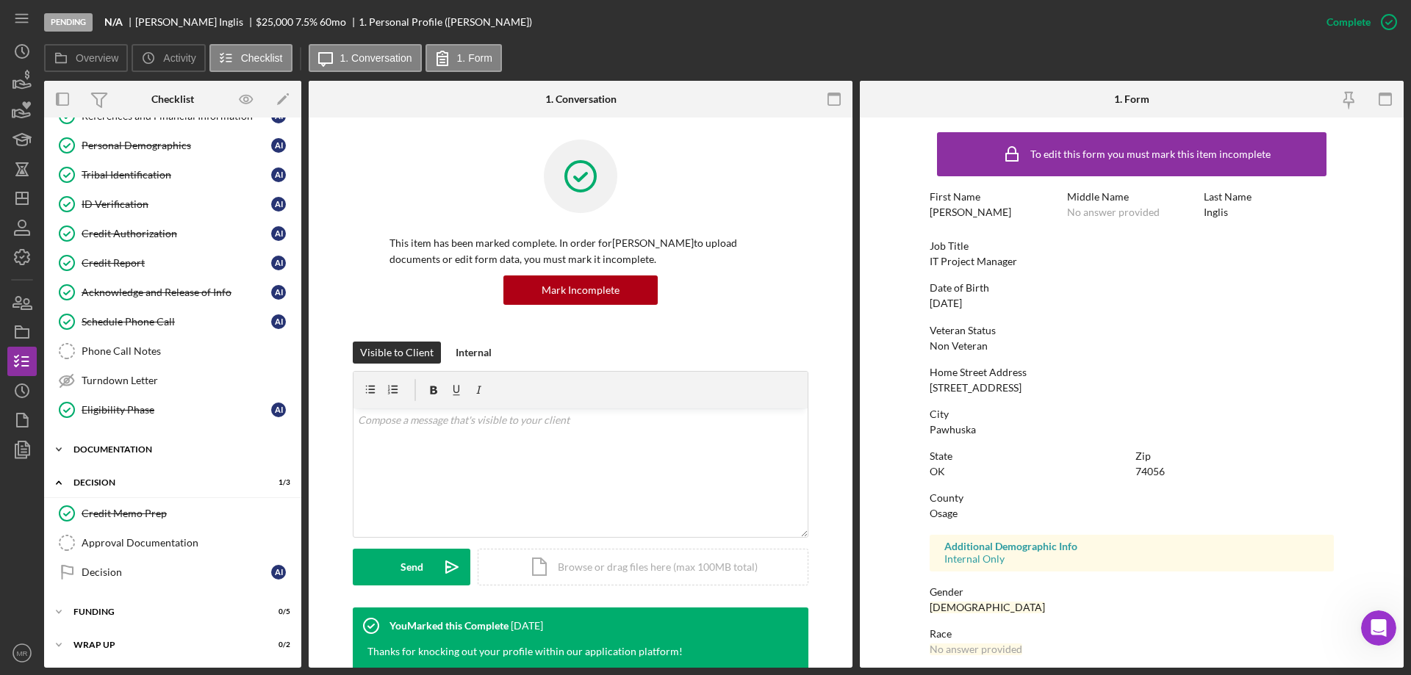
click at [121, 450] on div "Documentation" at bounding box center [177, 449] width 209 height 9
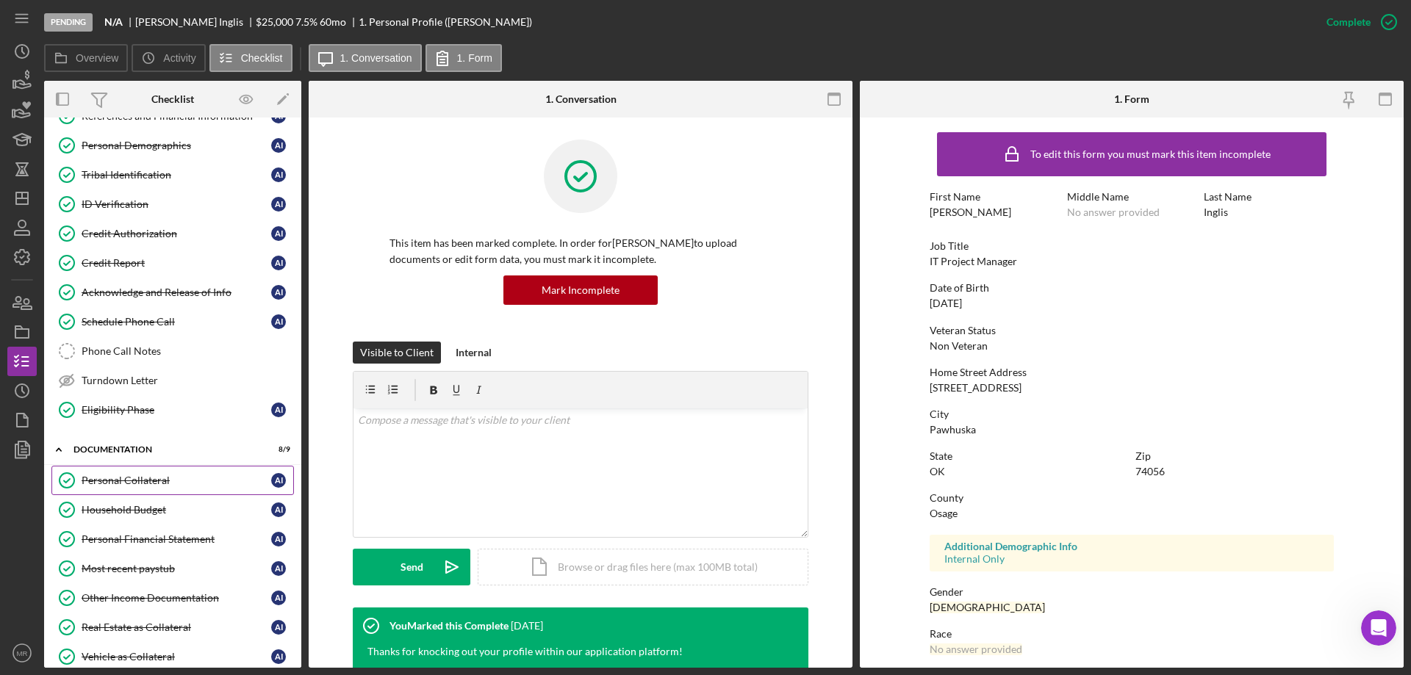
drag, startPoint x: 138, startPoint y: 476, endPoint x: 151, endPoint y: 470, distance: 14.8
click at [139, 476] on div "Personal Collateral" at bounding box center [177, 481] width 190 height 12
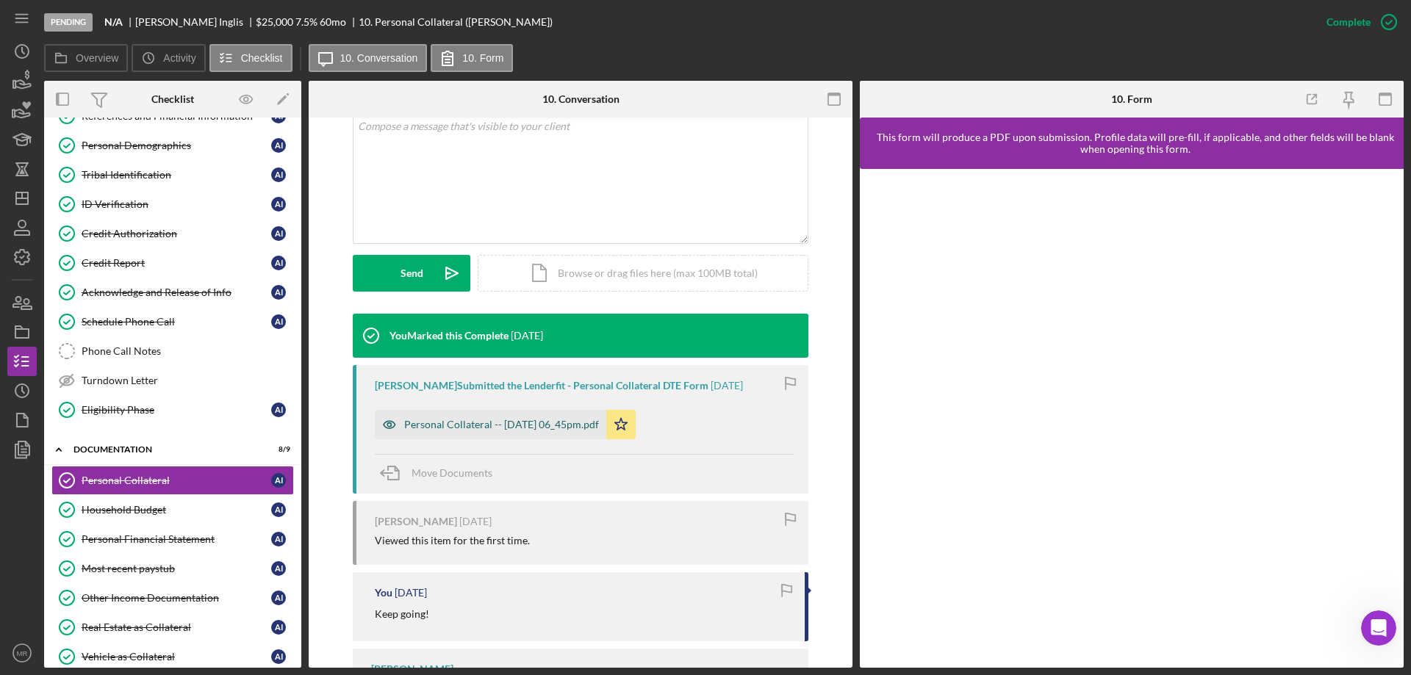
click at [493, 423] on div "Personal Collateral -- [DATE] 06_45pm.pdf" at bounding box center [501, 425] width 195 height 12
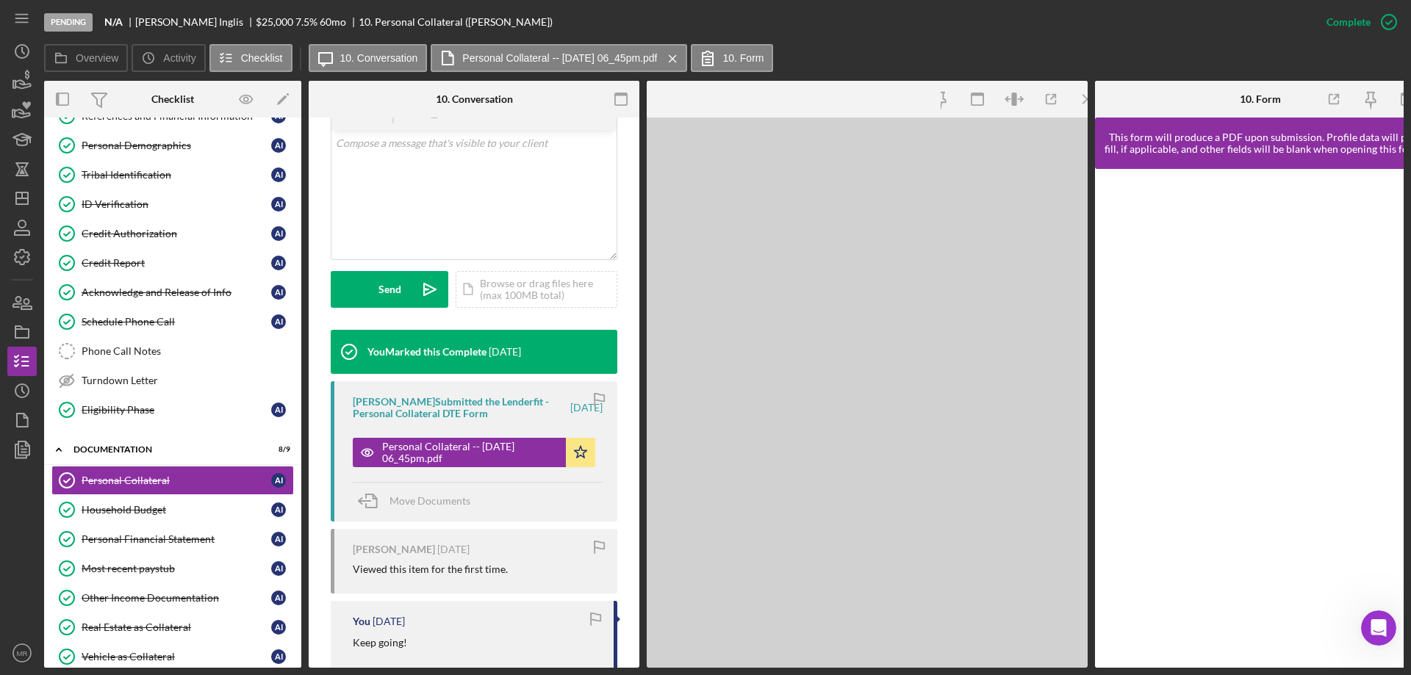
scroll to position [311, 0]
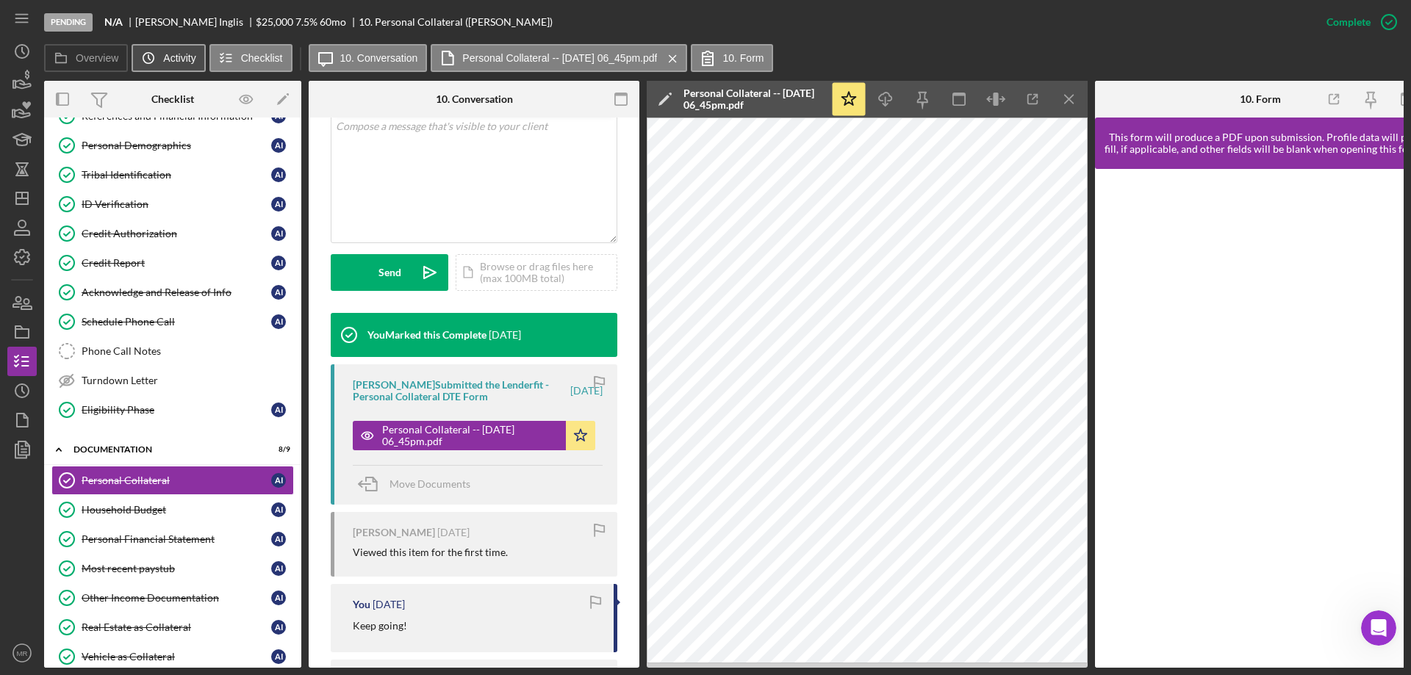
click at [167, 66] on button "Icon/History Activity" at bounding box center [168, 58] width 73 height 28
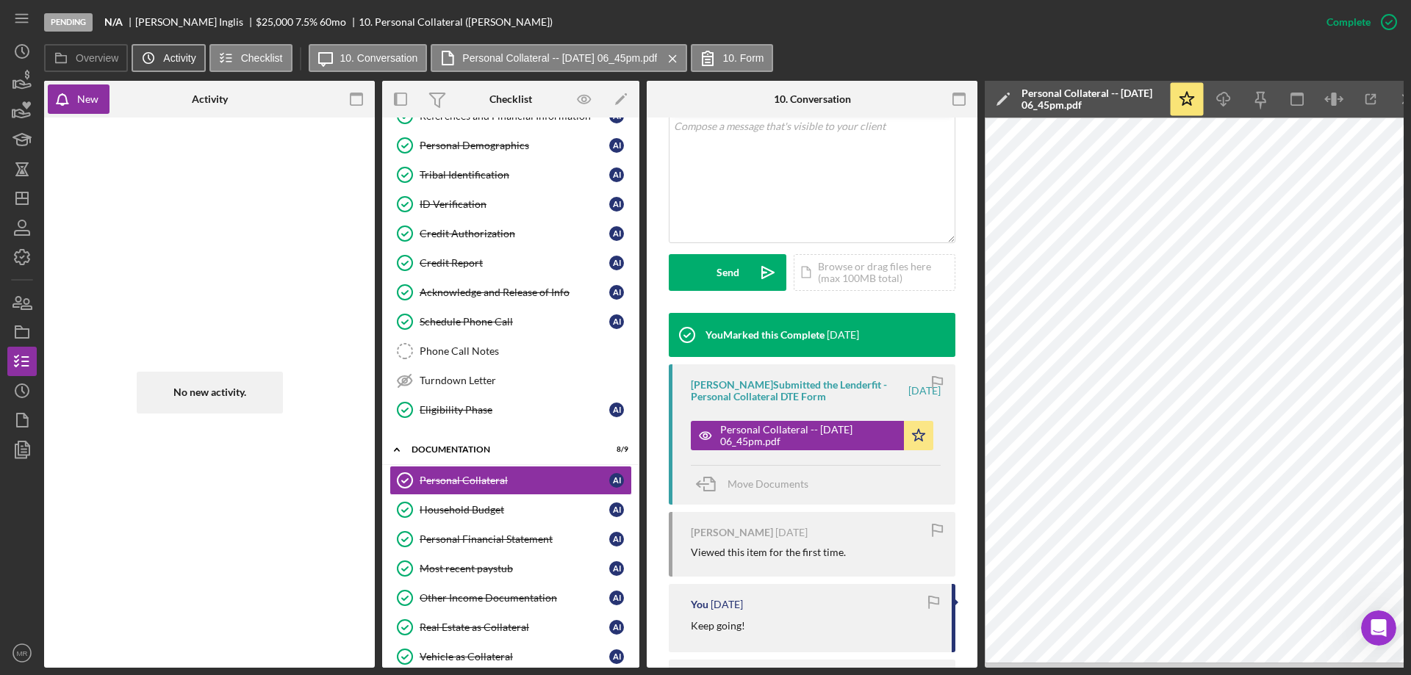
click at [167, 67] on button "Icon/History Activity" at bounding box center [168, 58] width 73 height 28
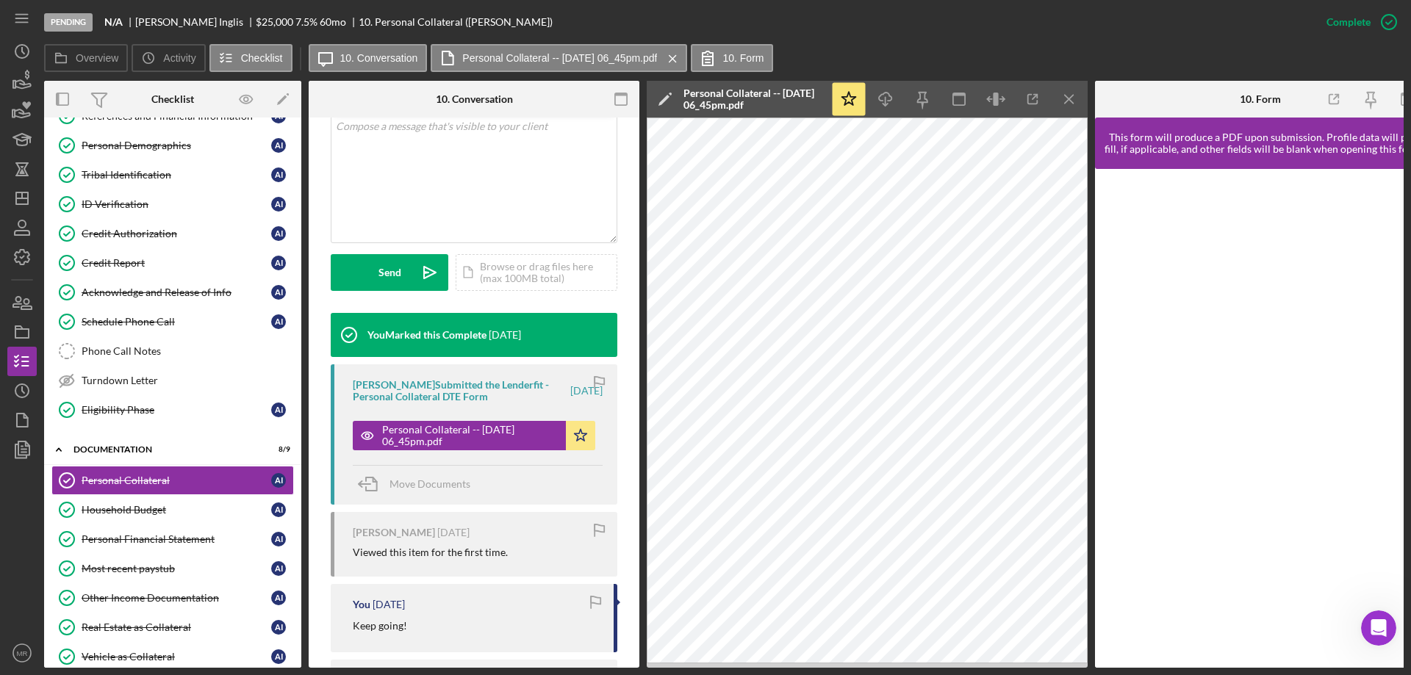
click at [94, 73] on div "Overview Icon/History Activity Checklist Icon/Message 10. Conversation Personal…" at bounding box center [724, 58] width 1360 height 29
click at [95, 66] on button "Overview" at bounding box center [86, 58] width 84 height 28
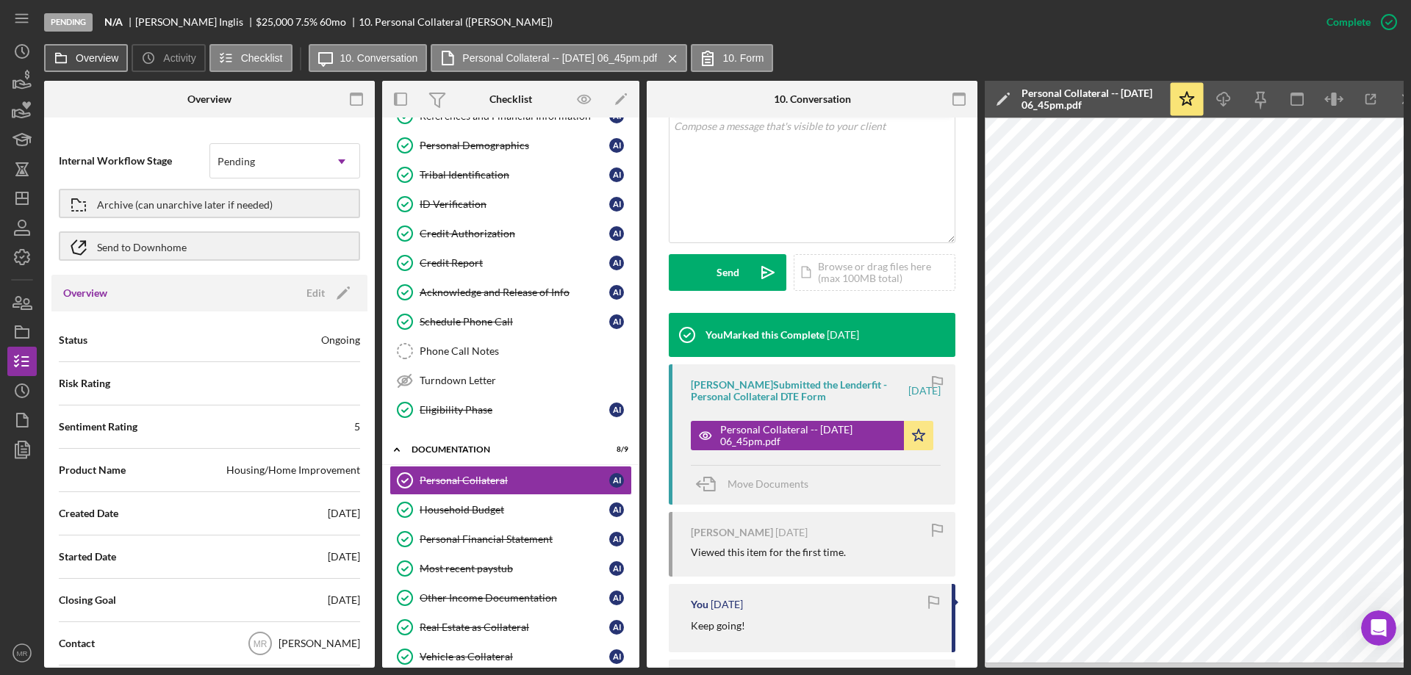
click at [95, 66] on button "Overview" at bounding box center [86, 58] width 84 height 28
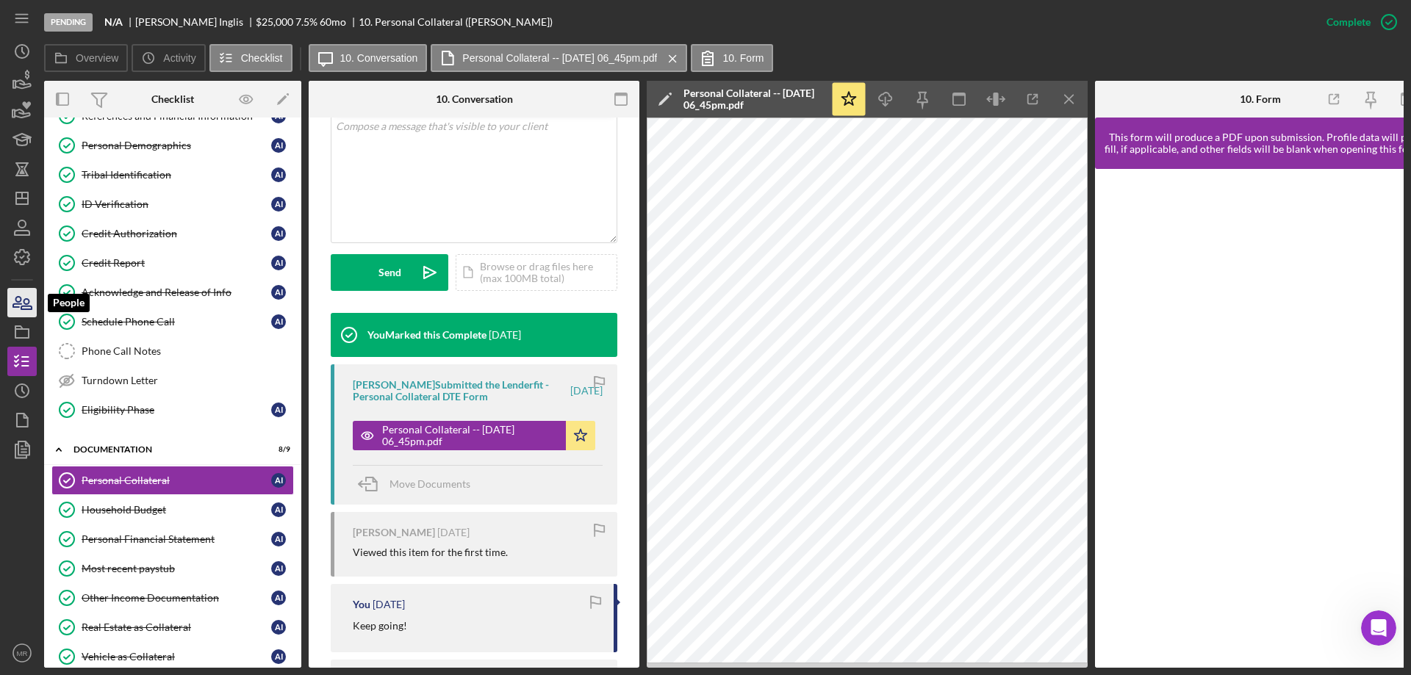
click at [26, 301] on icon "button" at bounding box center [22, 302] width 37 height 37
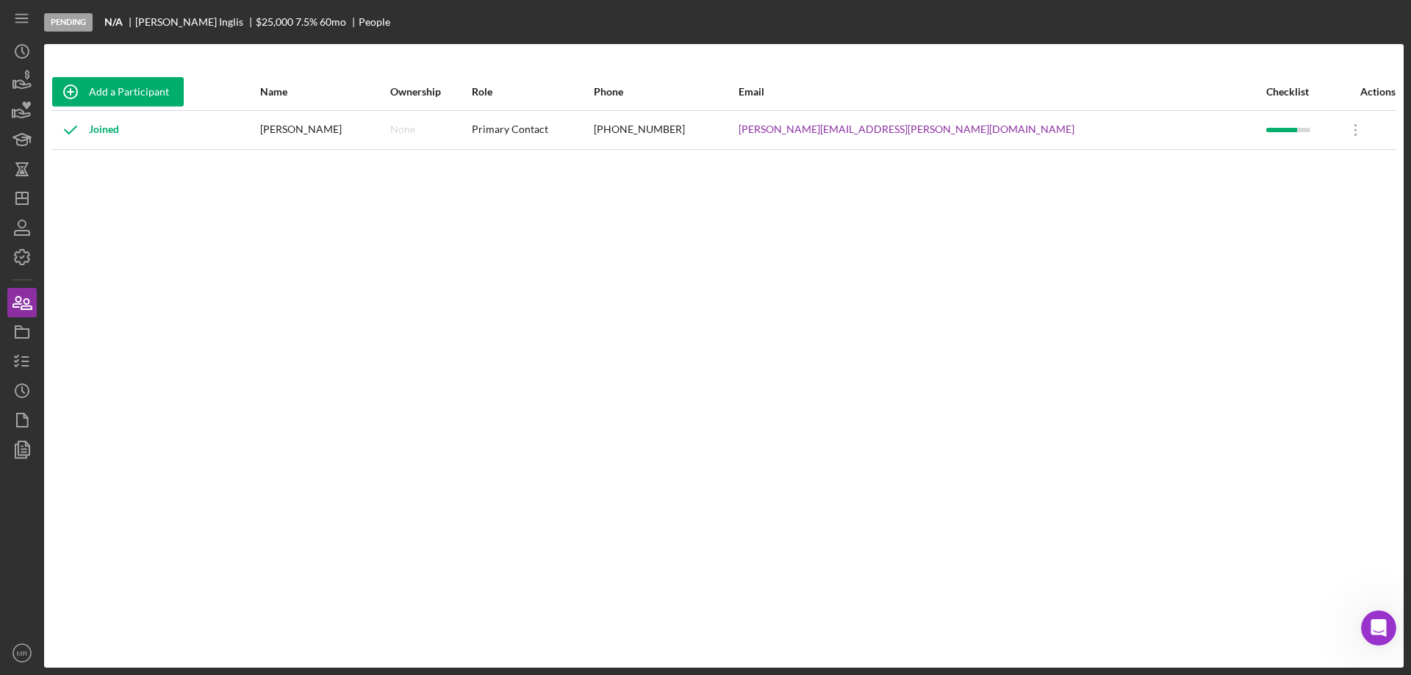
click at [705, 73] on div "Add a Participant Name Ownership Role Phone Email Checklist Actions Joined [PER…" at bounding box center [724, 356] width 1360 height 624
click at [706, 263] on div "Add a Participant Name Ownership Role Phone Email Checklist Actions Joined [PER…" at bounding box center [724, 355] width 1360 height 565
click at [592, 134] on div "Primary Contact" at bounding box center [532, 130] width 121 height 37
click at [592, 87] on div "Role" at bounding box center [532, 92] width 121 height 12
click at [592, 124] on div "Primary Contact" at bounding box center [532, 130] width 121 height 37
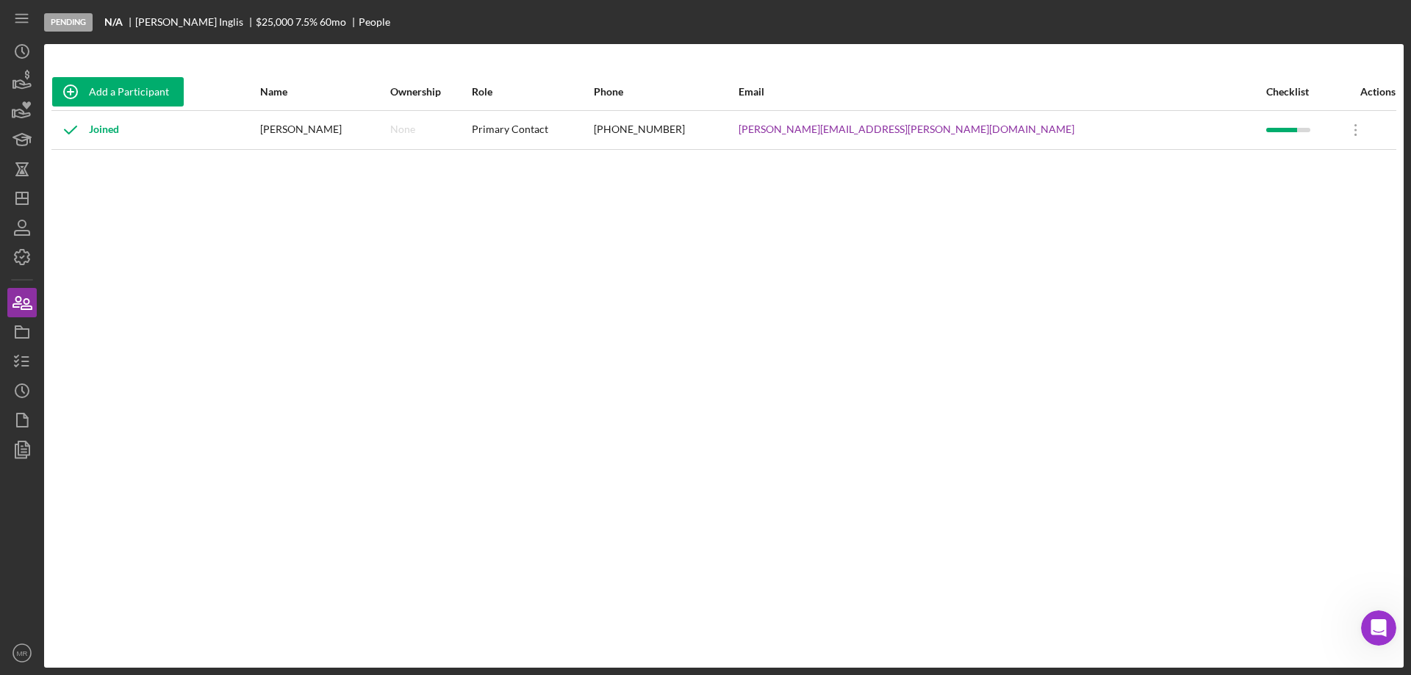
click at [592, 78] on div "Role" at bounding box center [532, 91] width 121 height 35
click at [592, 77] on div "Role" at bounding box center [532, 91] width 121 height 35
click at [705, 61] on div "Add a Participant Name Ownership Role Phone Email Checklist Actions Joined [PER…" at bounding box center [724, 356] width 1360 height 624
click at [681, 337] on div "Add a Participant Name Ownership Role Phone Email Checklist Actions Joined [PER…" at bounding box center [724, 355] width 1360 height 565
click at [592, 126] on div "Primary Contact" at bounding box center [532, 130] width 121 height 37
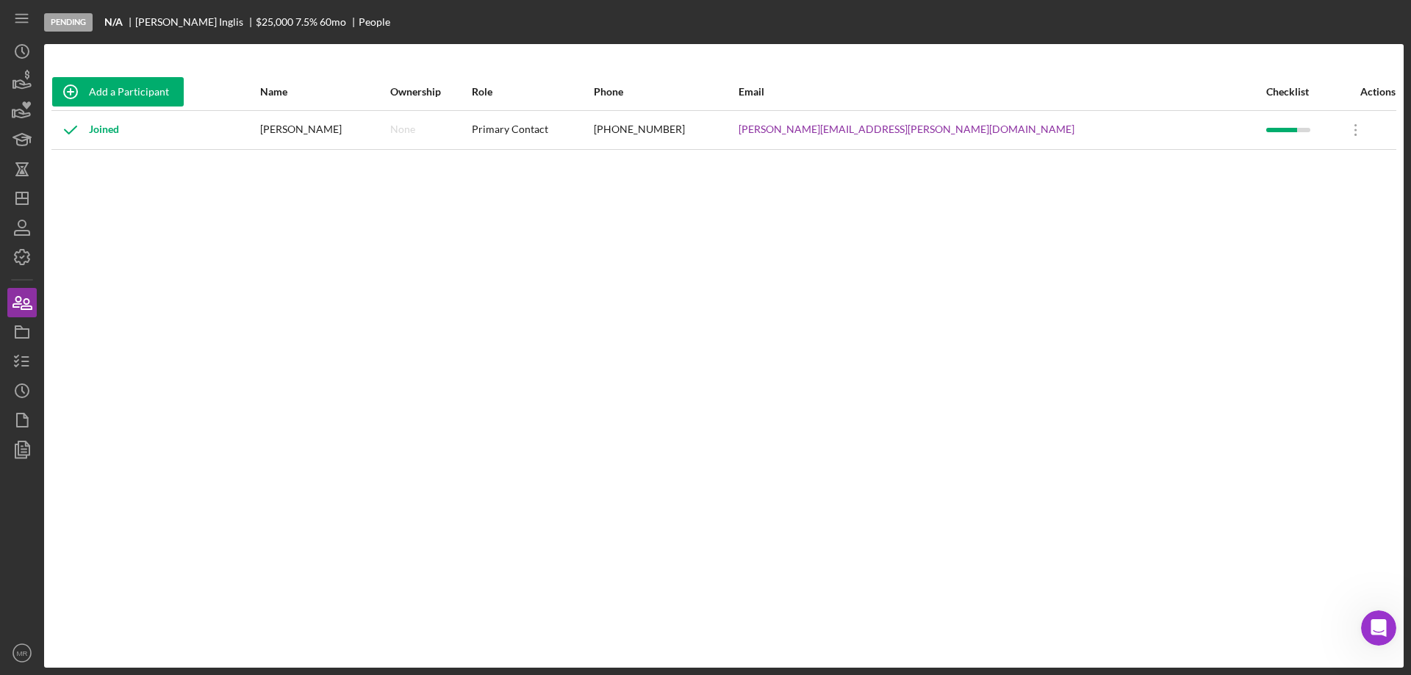
click at [749, 315] on div "Add a Participant Name Ownership Role Phone Email Checklist Actions Joined [PER…" at bounding box center [724, 355] width 1360 height 565
click at [719, 65] on div "Add a Participant Name Ownership Role Phone Email Checklist Actions Joined [PER…" at bounding box center [724, 356] width 1360 height 624
click at [13, 367] on icon "button" at bounding box center [22, 361] width 37 height 37
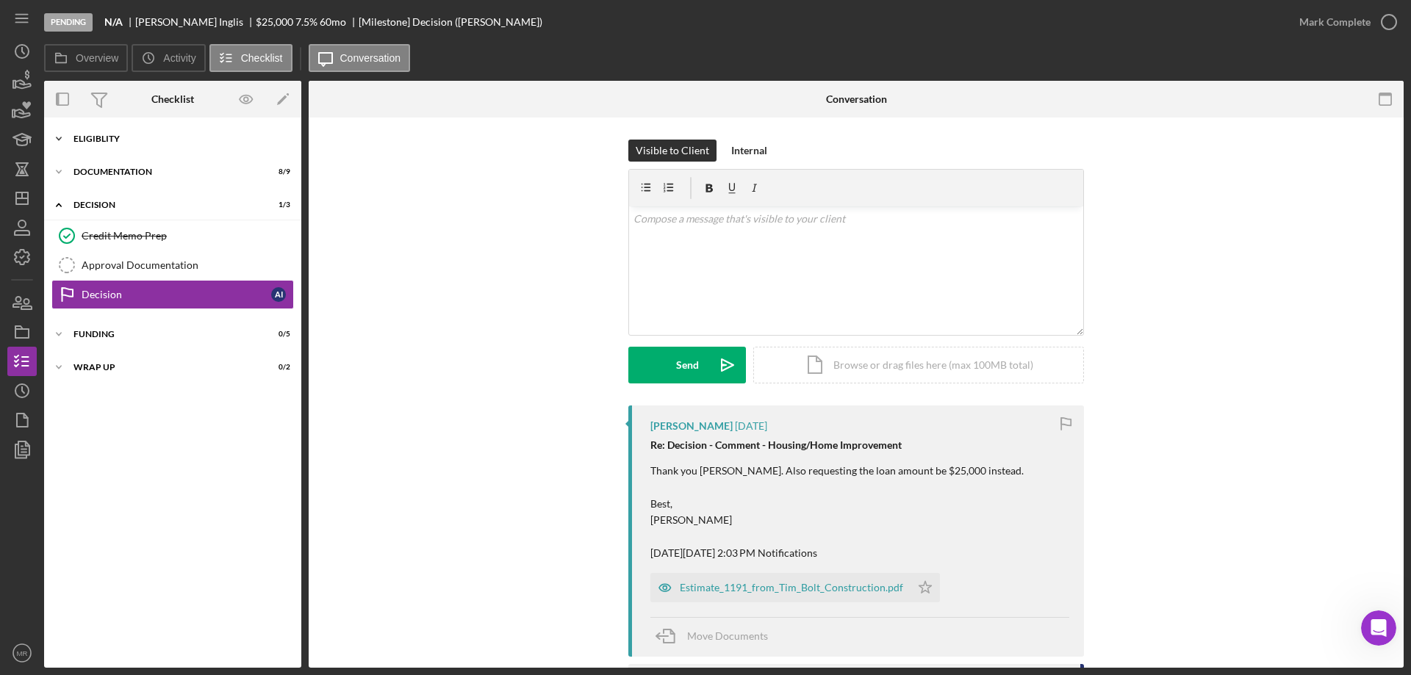
click at [108, 146] on div "Icon/Expander Eligiblity 11 / 14" at bounding box center [172, 138] width 257 height 29
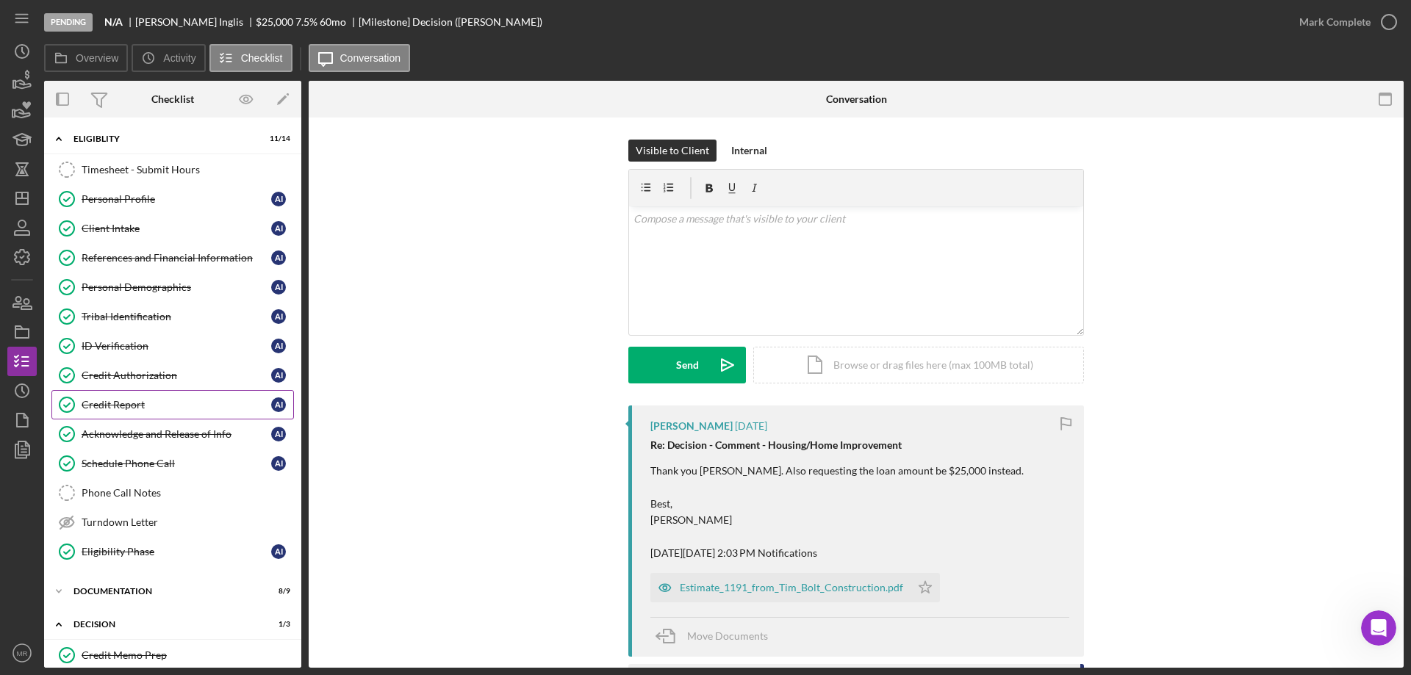
click at [110, 405] on div "Credit Report" at bounding box center [177, 405] width 190 height 12
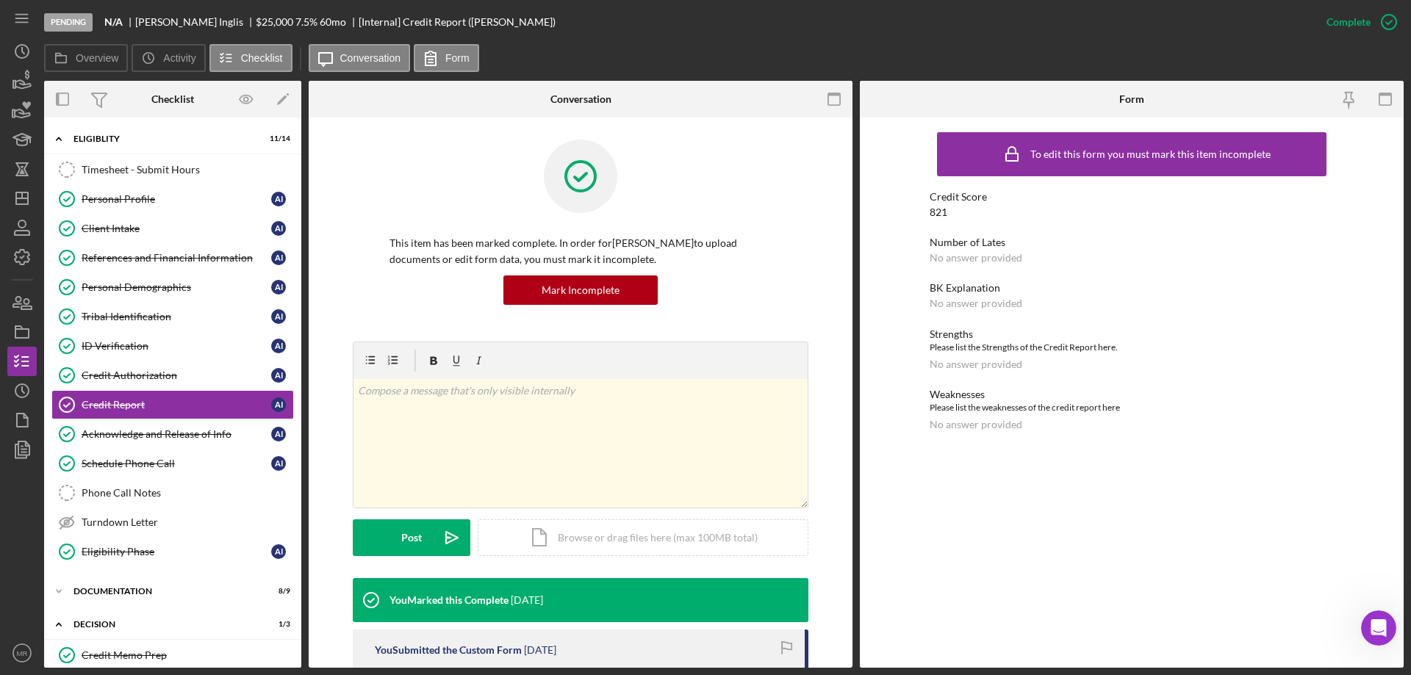
click at [759, 46] on div "Overview Icon/History Activity Checklist Icon/Message Conversation Form" at bounding box center [724, 58] width 1360 height 29
